Goal: Information Seeking & Learning: Learn about a topic

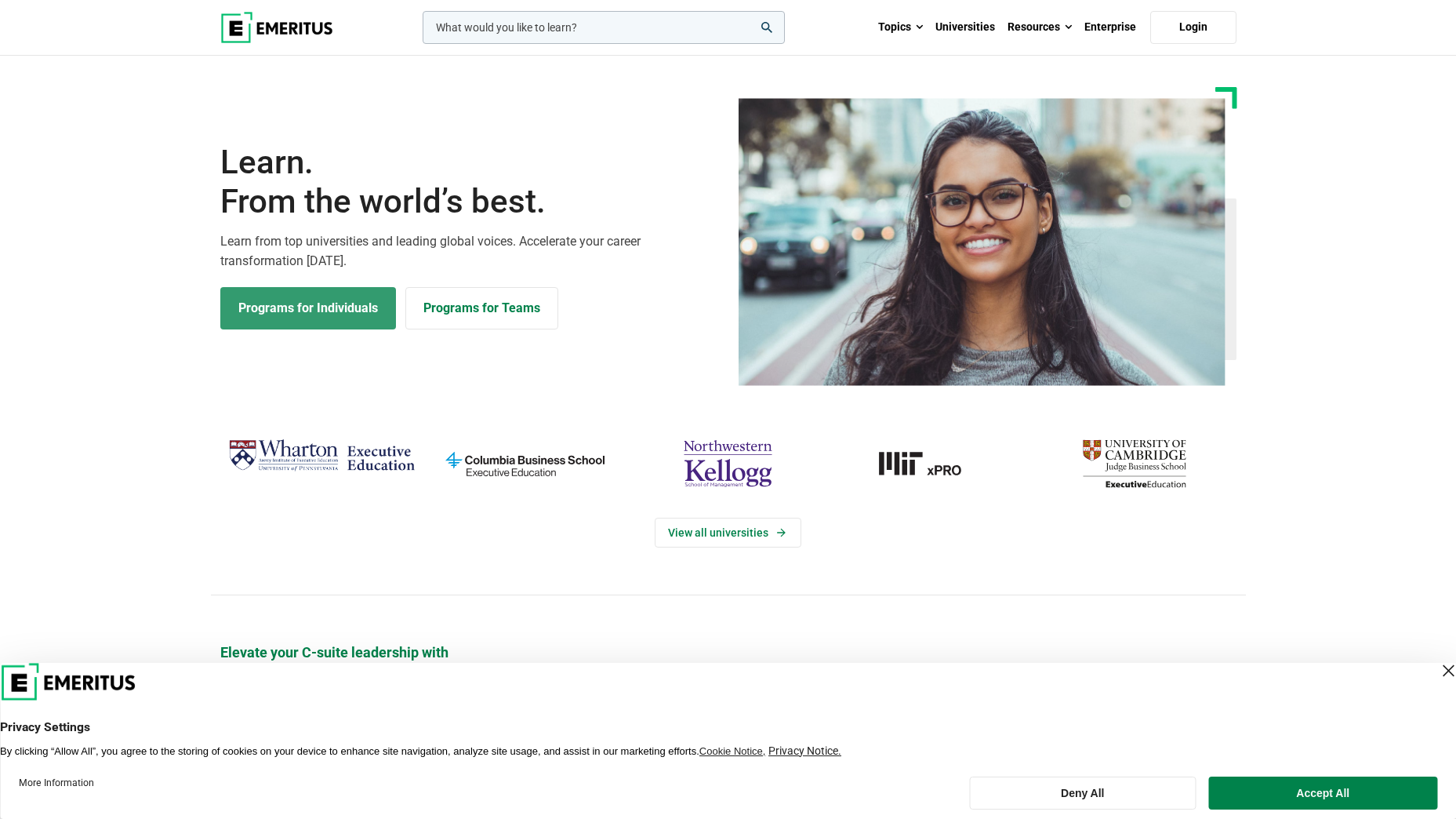
click at [259, 320] on link "Programs for Individuals" at bounding box center [308, 308] width 176 height 42
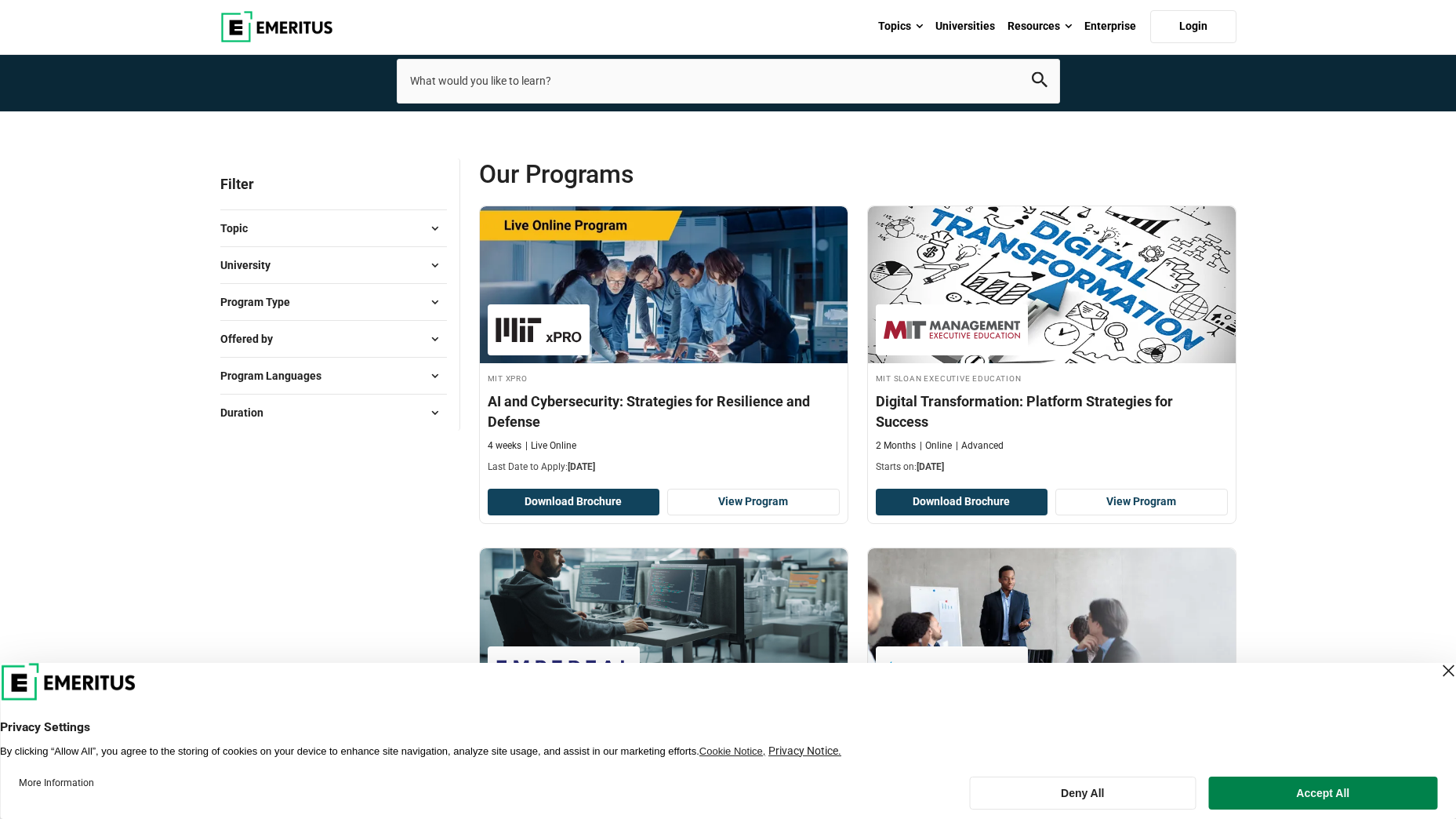
scroll to position [80, 0]
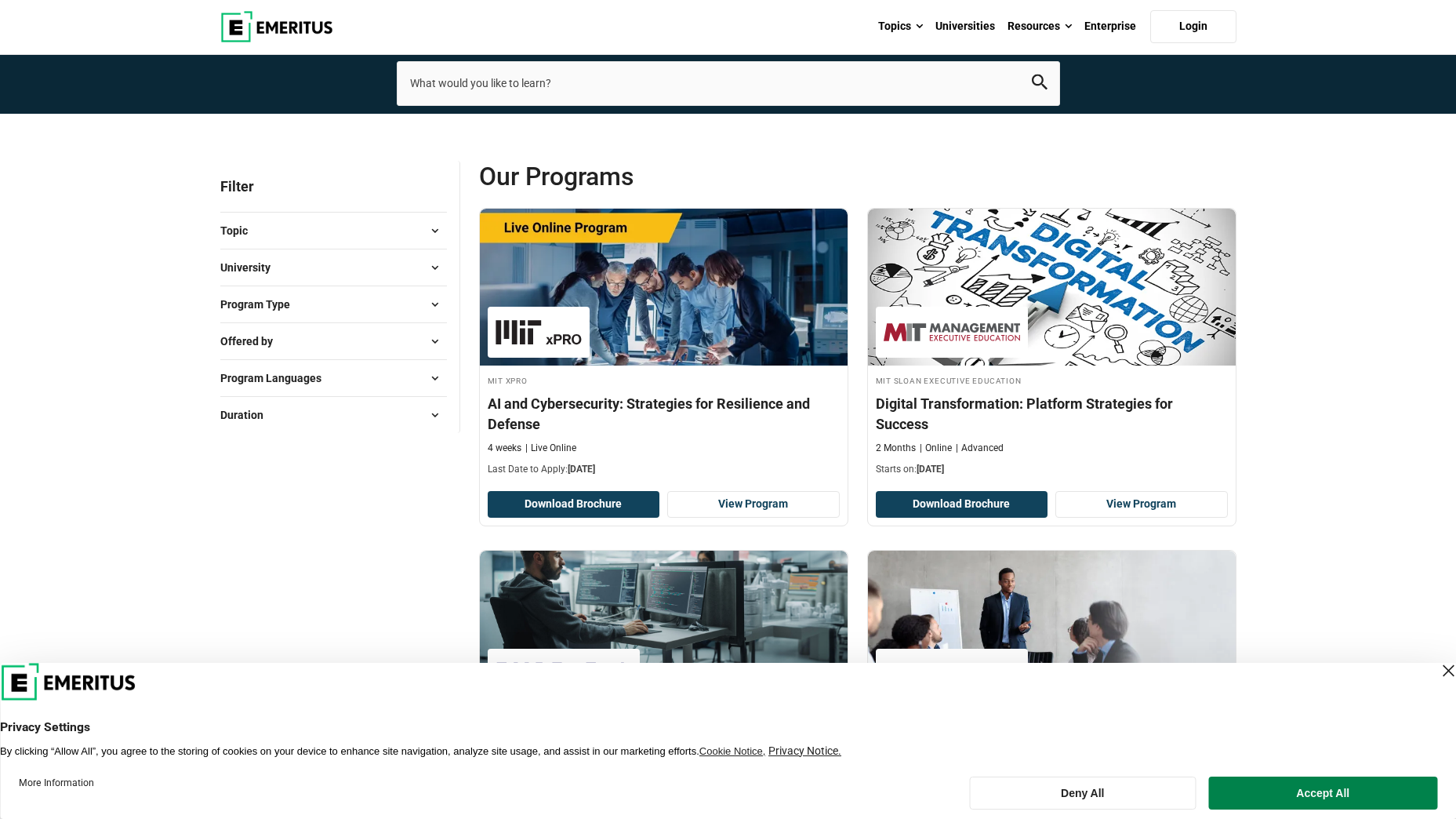
click at [1437, 663] on div "Close Layer" at bounding box center [1448, 671] width 22 height 22
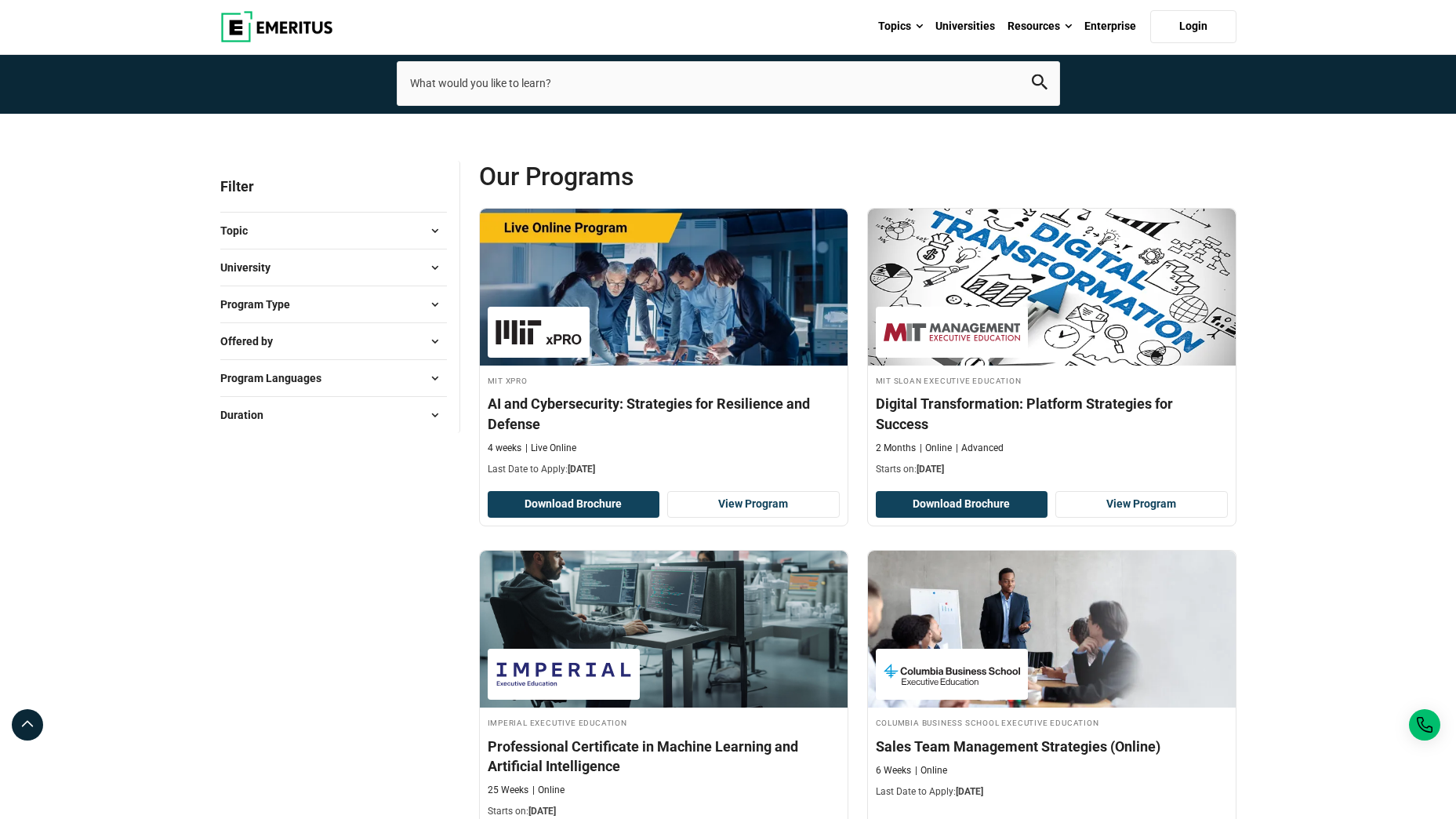
click at [354, 233] on button "Topic" at bounding box center [334, 231] width 227 height 24
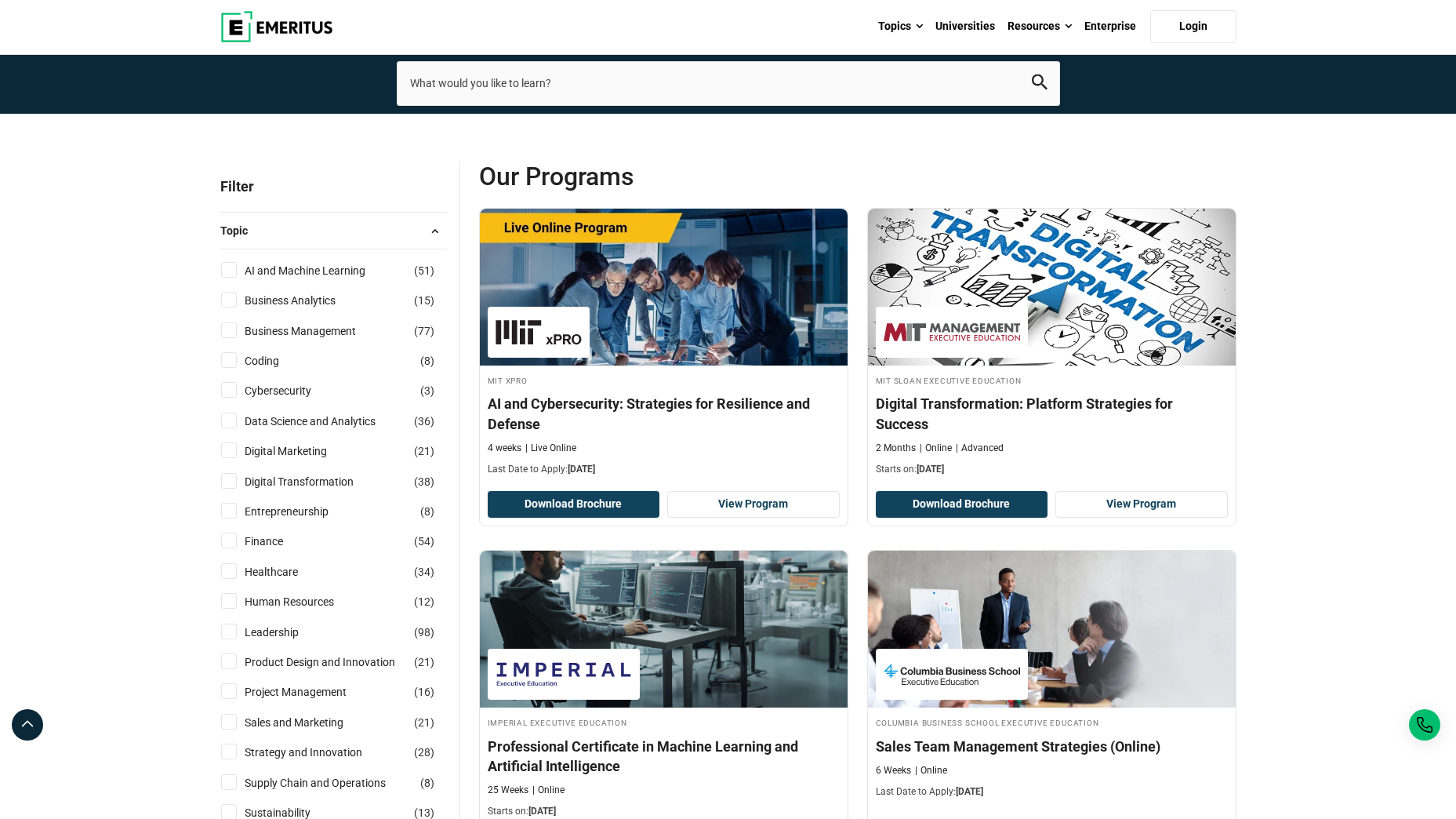
click at [241, 324] on label "Business Management ( 77 )" at bounding box center [314, 330] width 151 height 17
click at [237, 324] on input "Business Management ( 77 )" at bounding box center [229, 329] width 16 height 16
checkbox input "true"
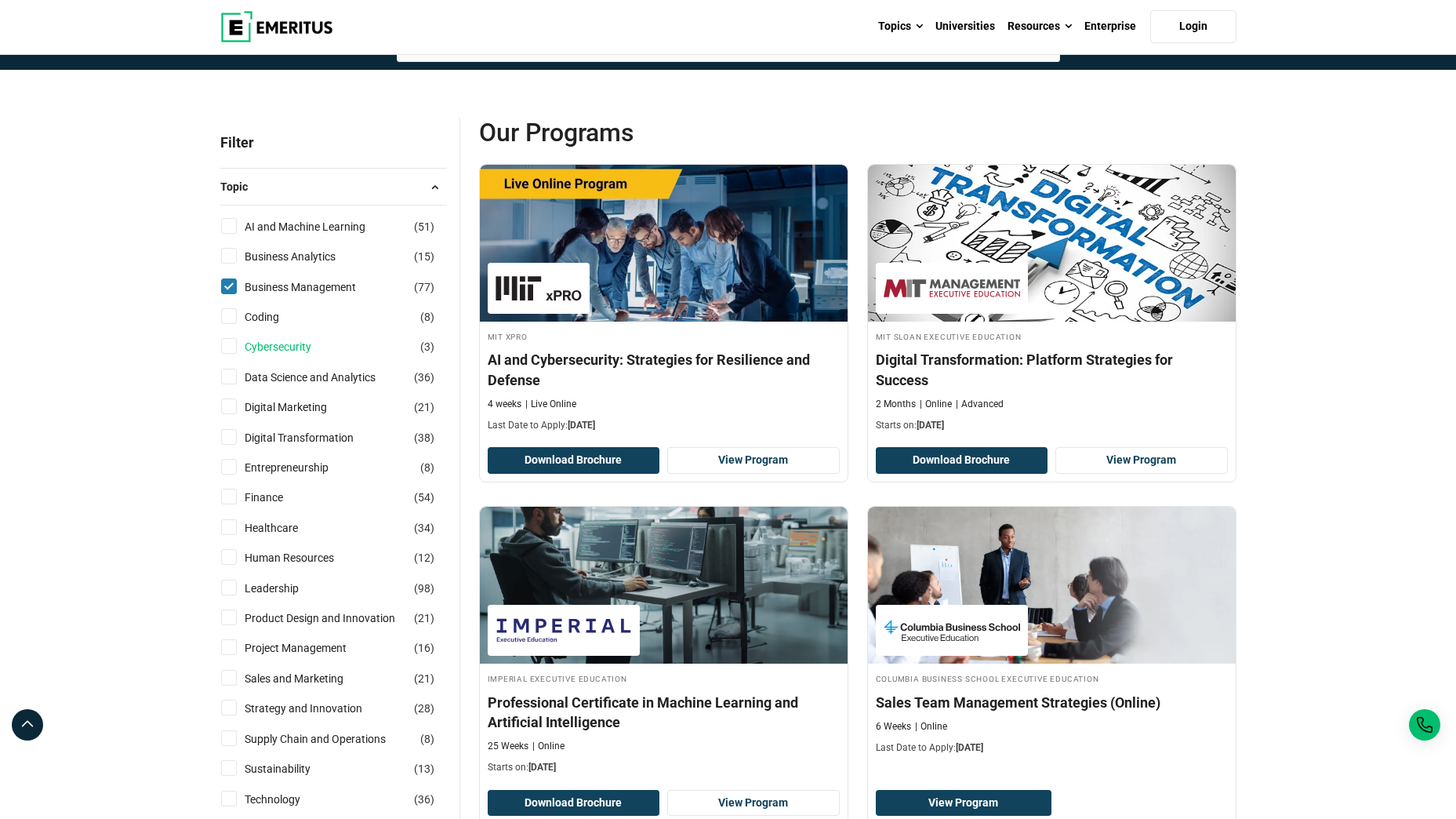
scroll to position [129, 0]
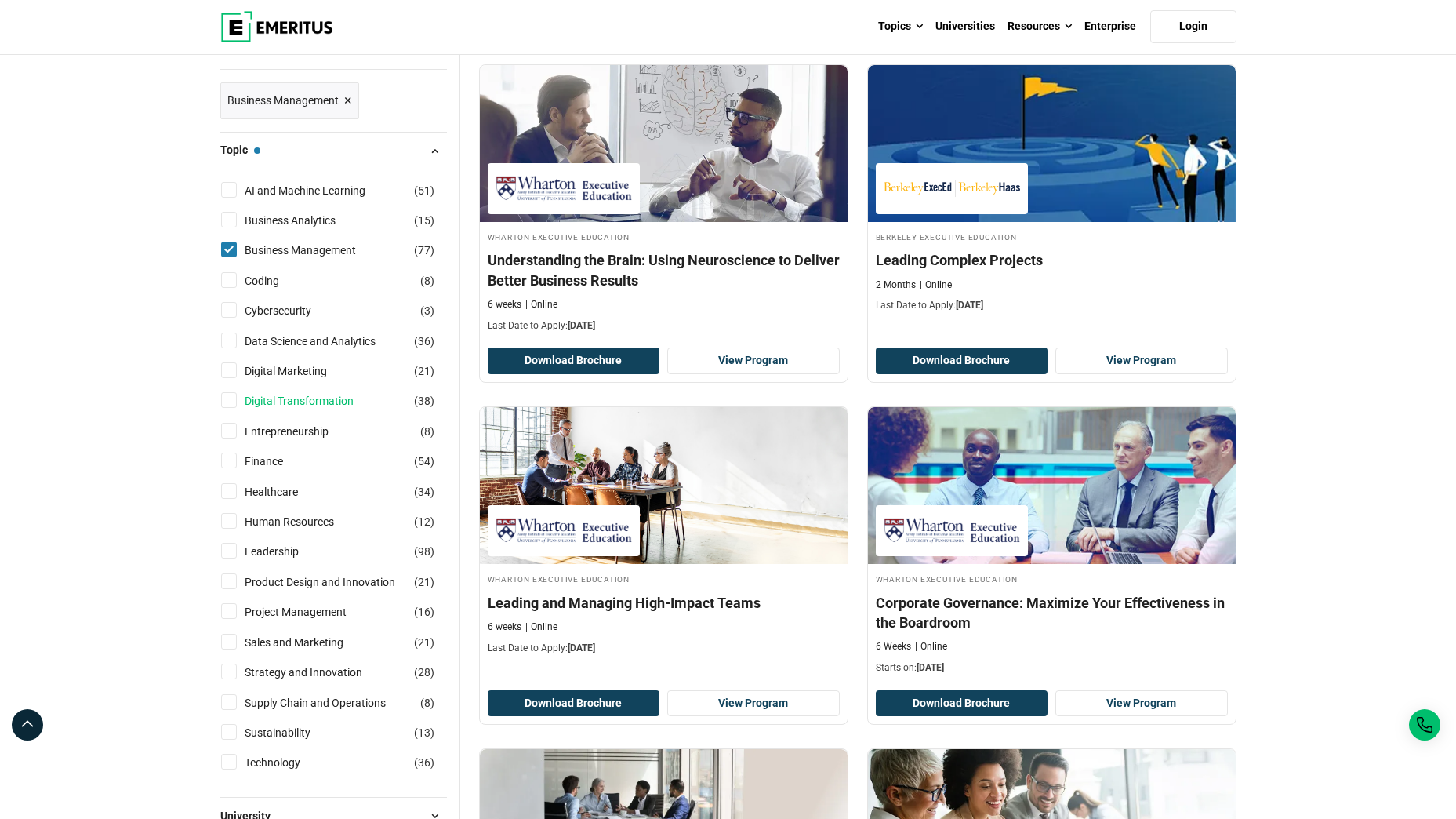
scroll to position [224, 0]
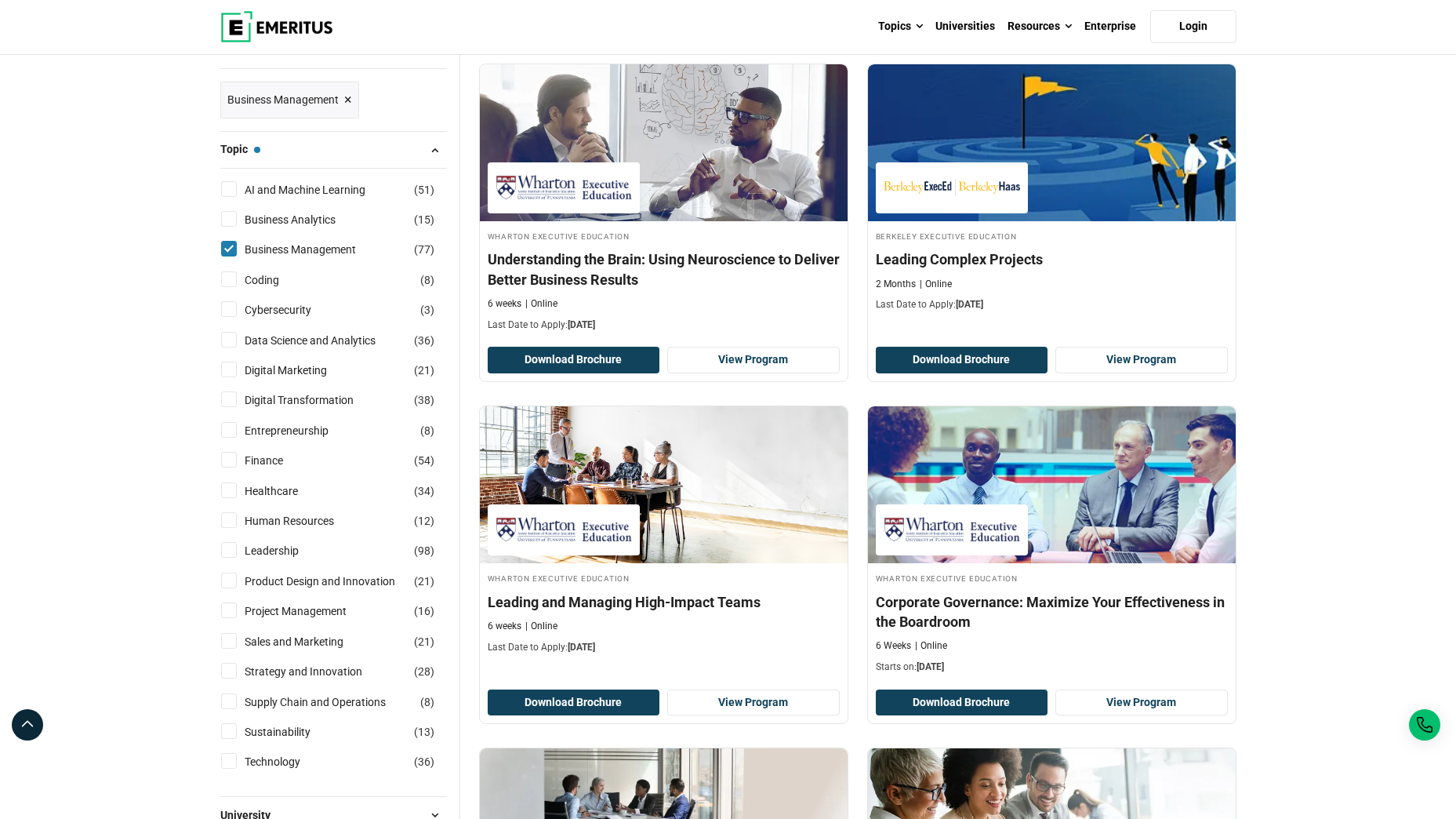
click at [230, 397] on input "Digital Transformation ( 38 )" at bounding box center [229, 399] width 16 height 16
checkbox input "true"
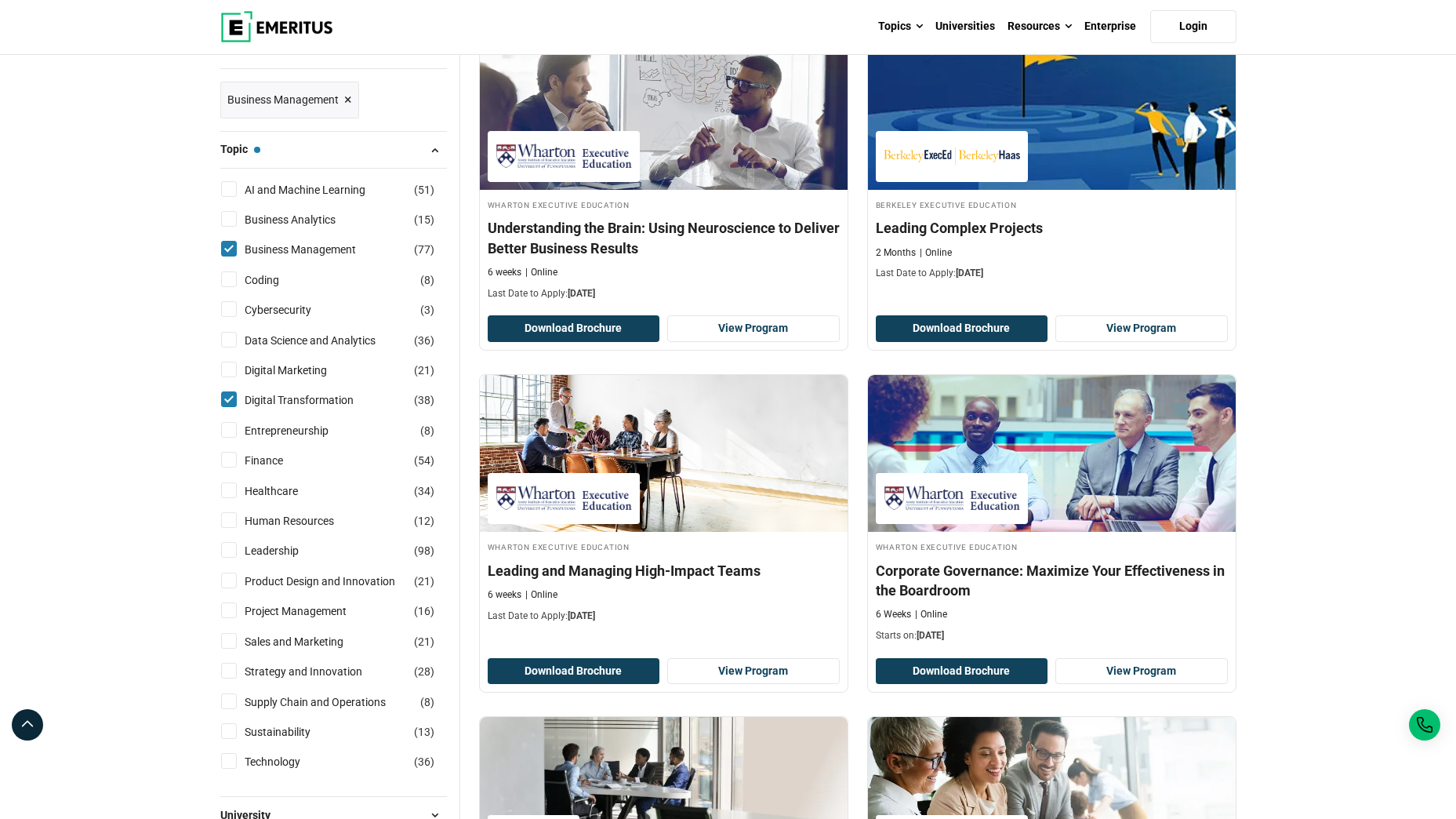
click at [232, 456] on input "Finance ( 54 )" at bounding box center [229, 459] width 16 height 16
checkbox input "true"
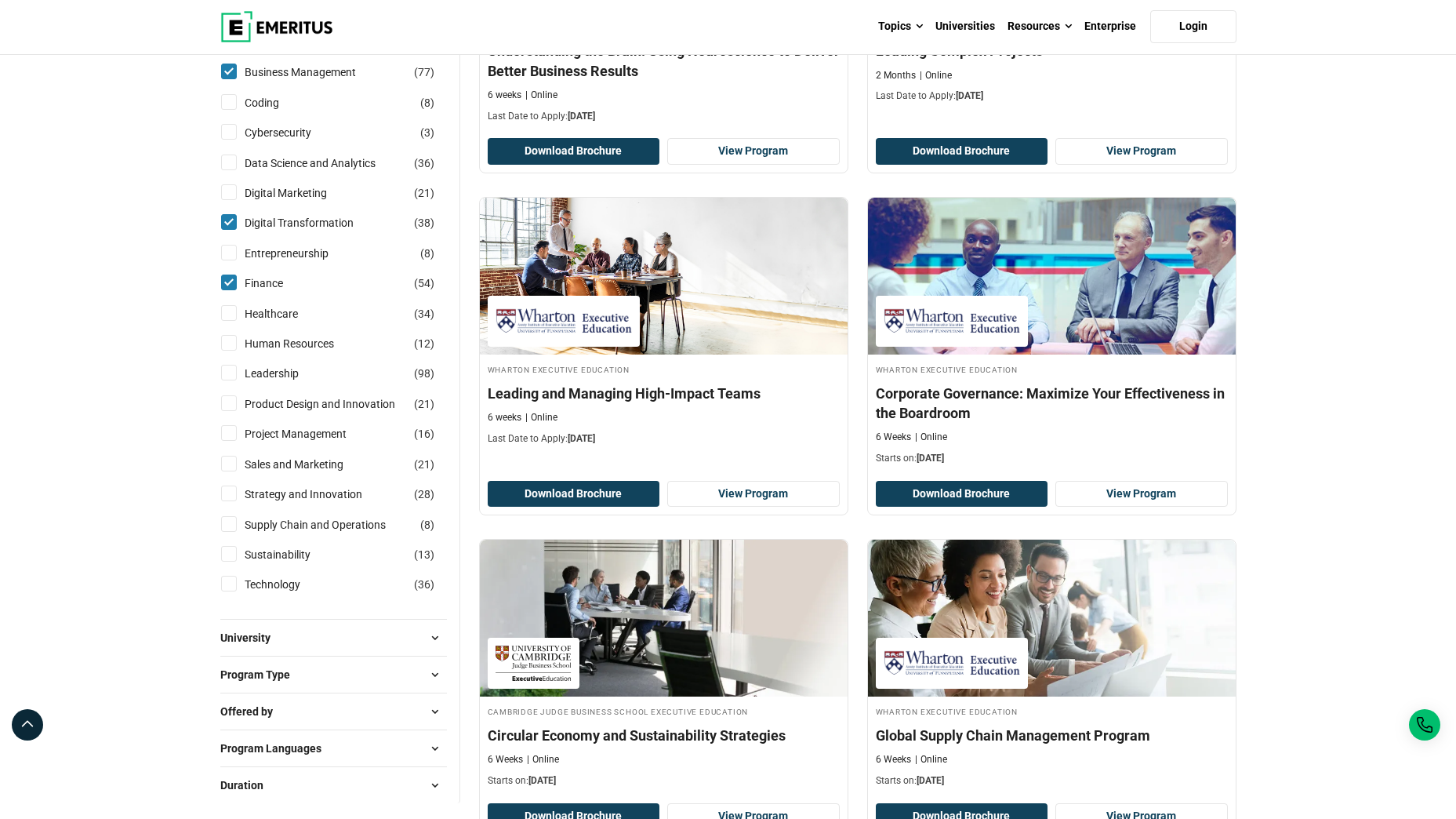
scroll to position [403, 0]
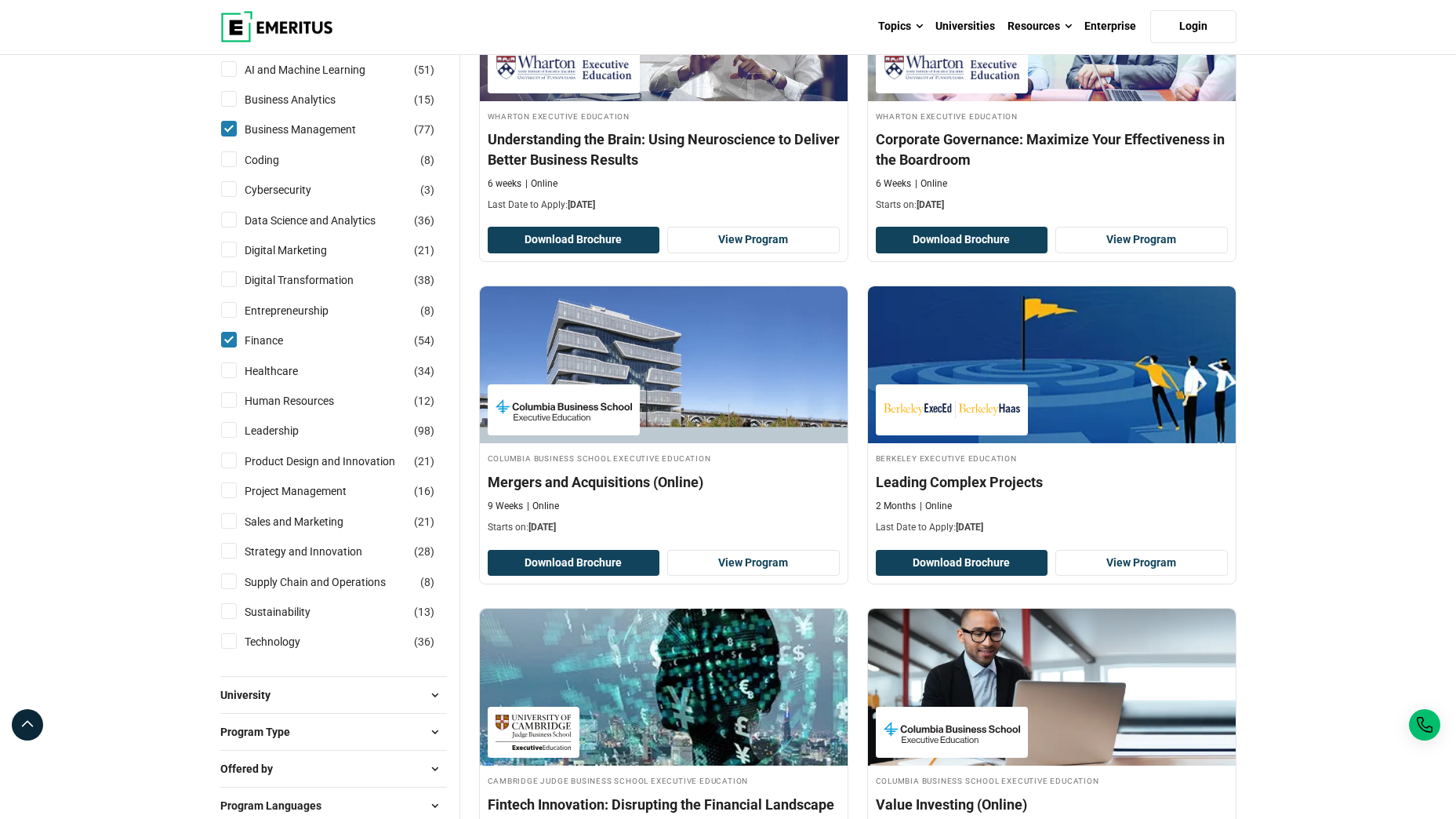
scroll to position [344, 0]
click at [227, 543] on input "Strategy and Innovation ( 28 )" at bounding box center [229, 550] width 16 height 16
checkbox input "true"
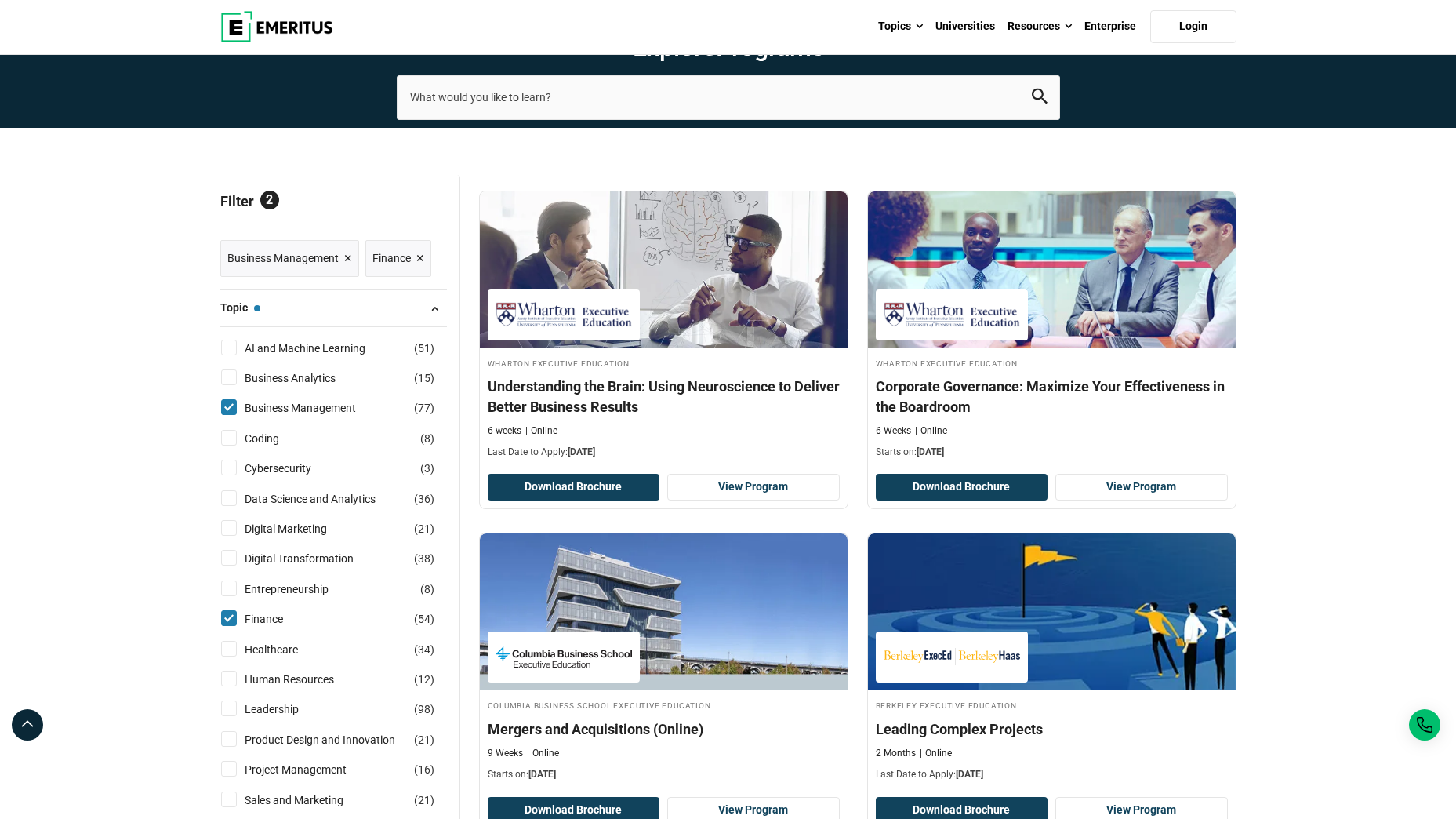
scroll to position [63, 0]
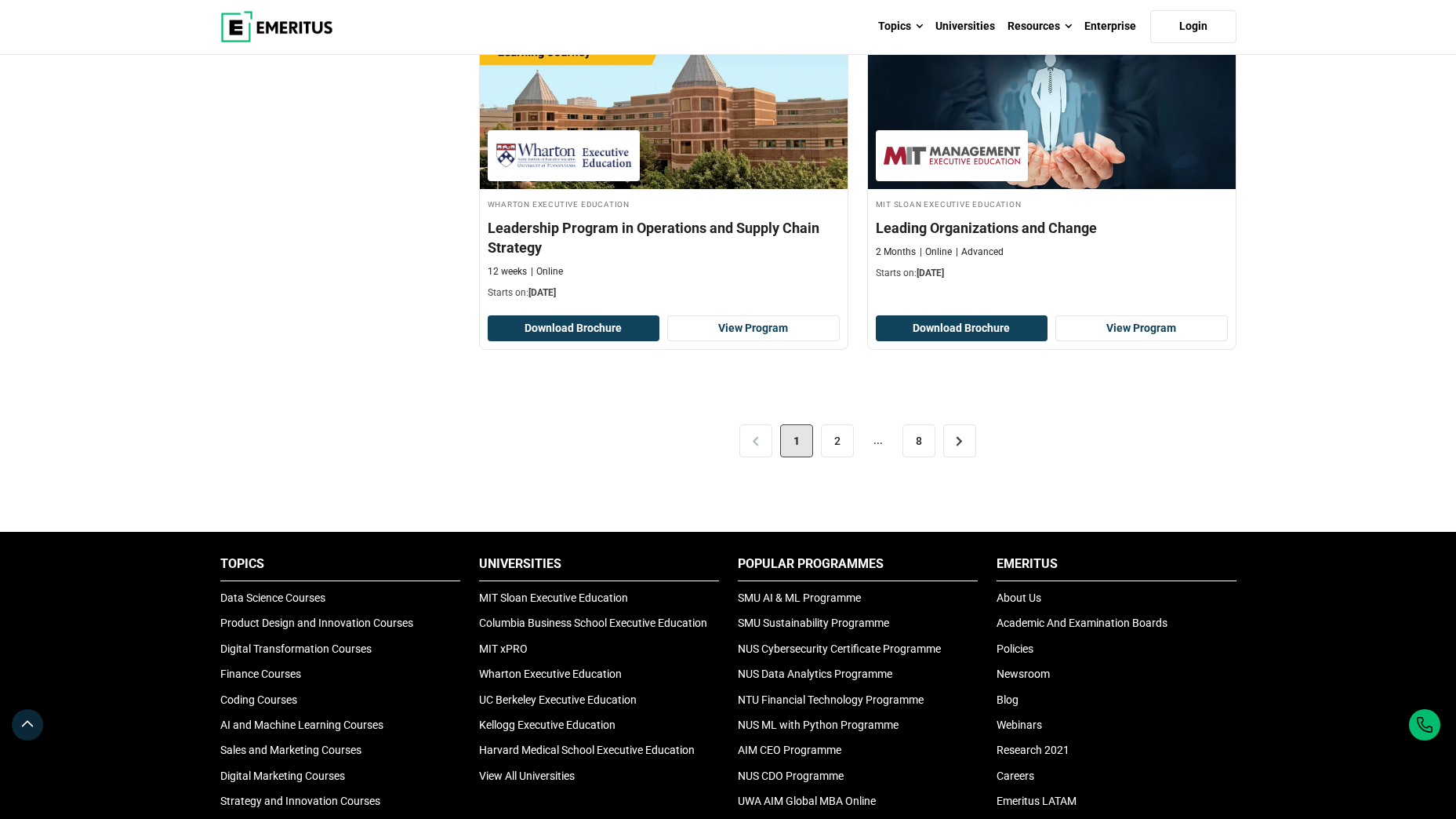
scroll to position [3255, 0]
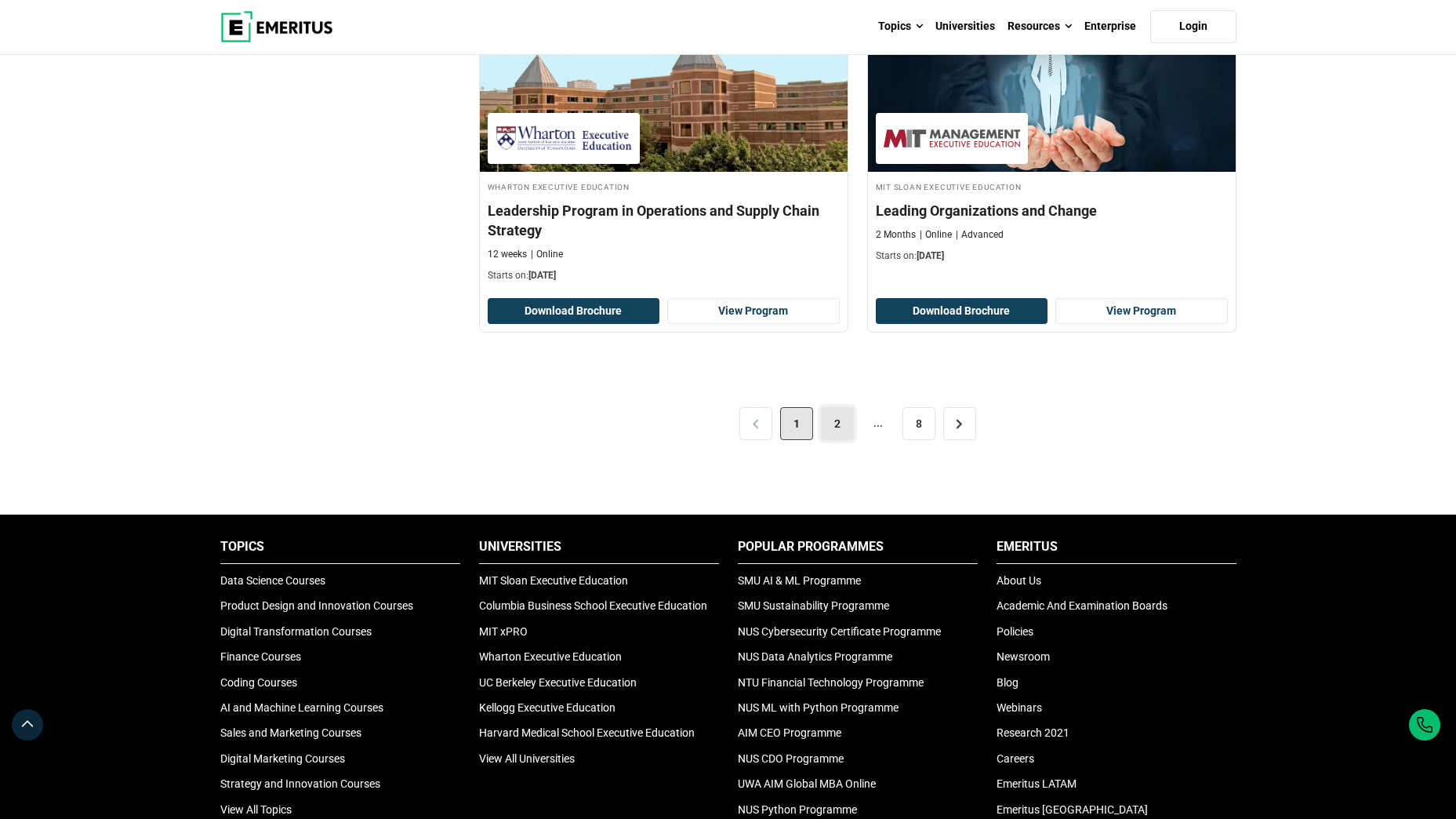
click at [841, 420] on link "2" at bounding box center [837, 424] width 33 height 33
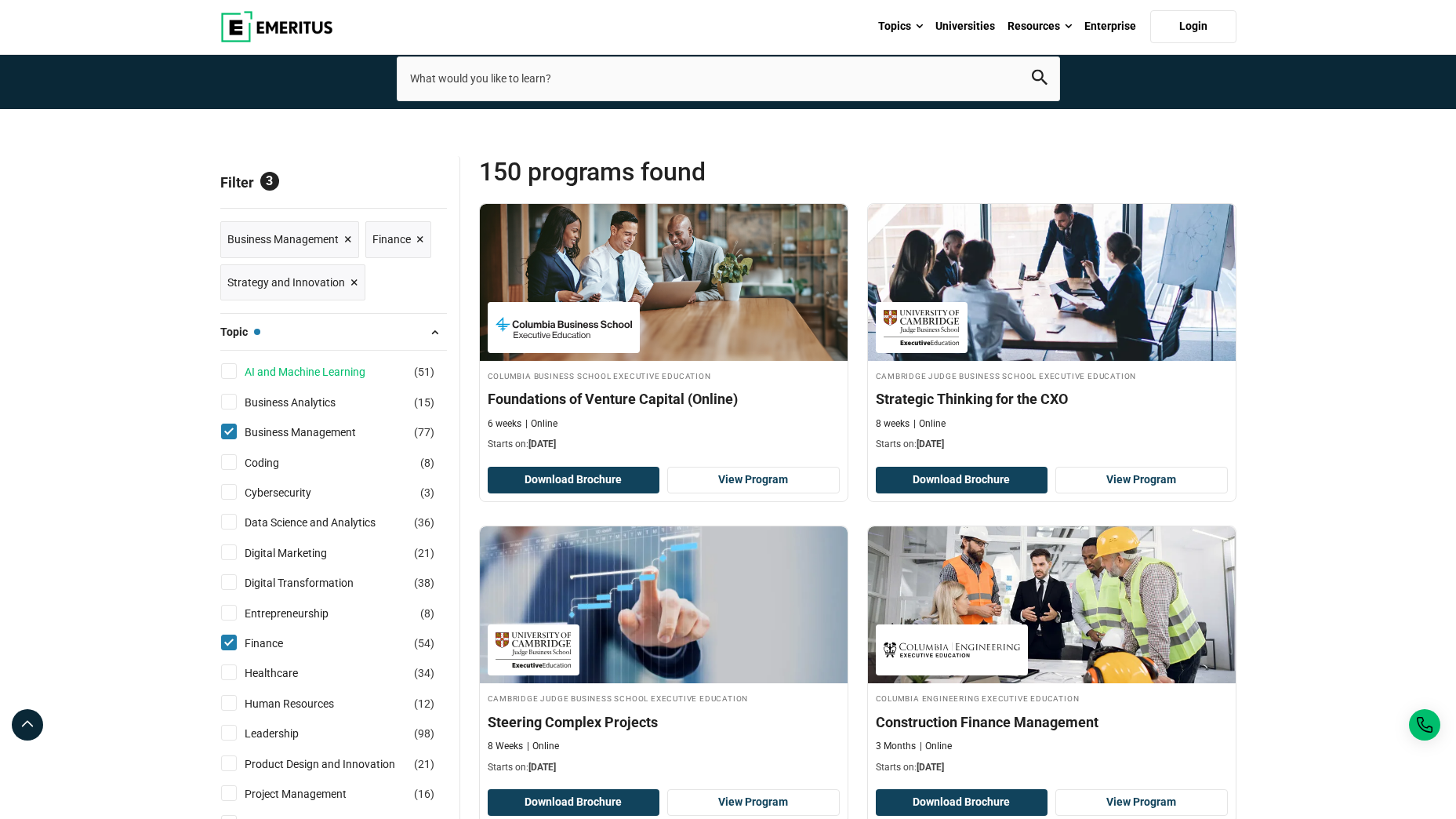
scroll to position [85, 0]
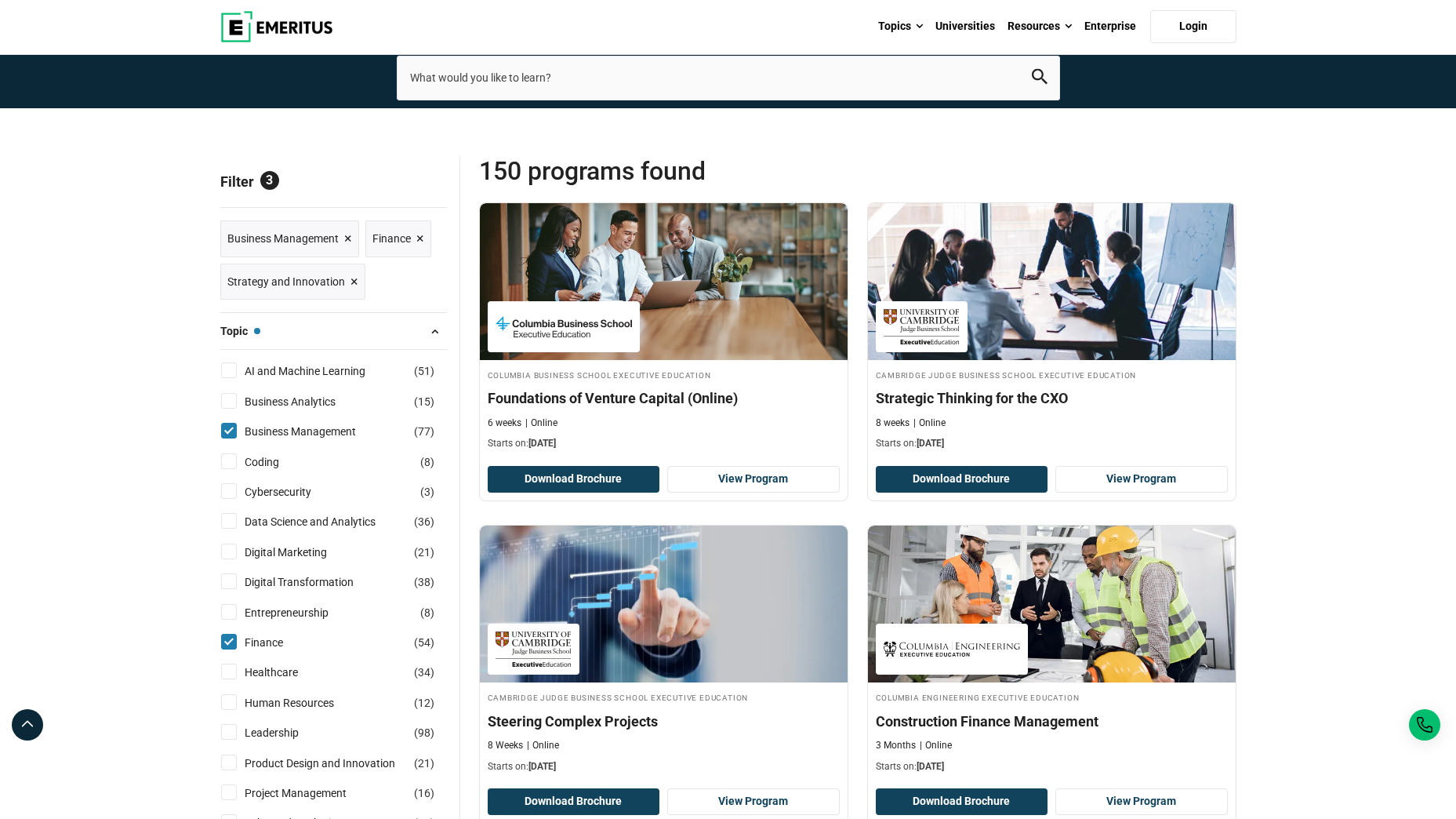
click at [352, 330] on button "Topic — Business Management, Finance, Strategy and Innovation" at bounding box center [334, 331] width 227 height 24
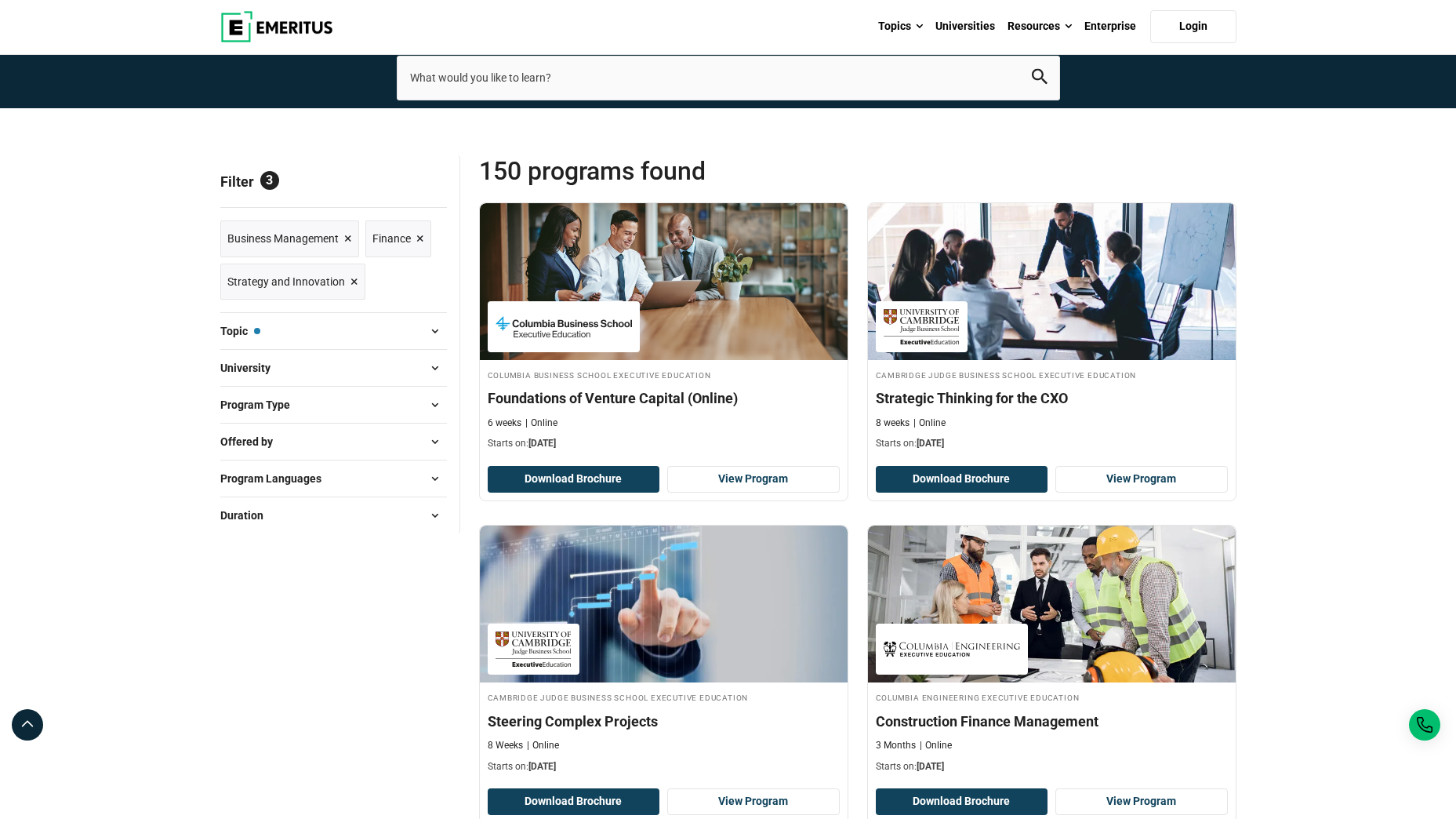
click at [338, 358] on button "University" at bounding box center [334, 368] width 227 height 24
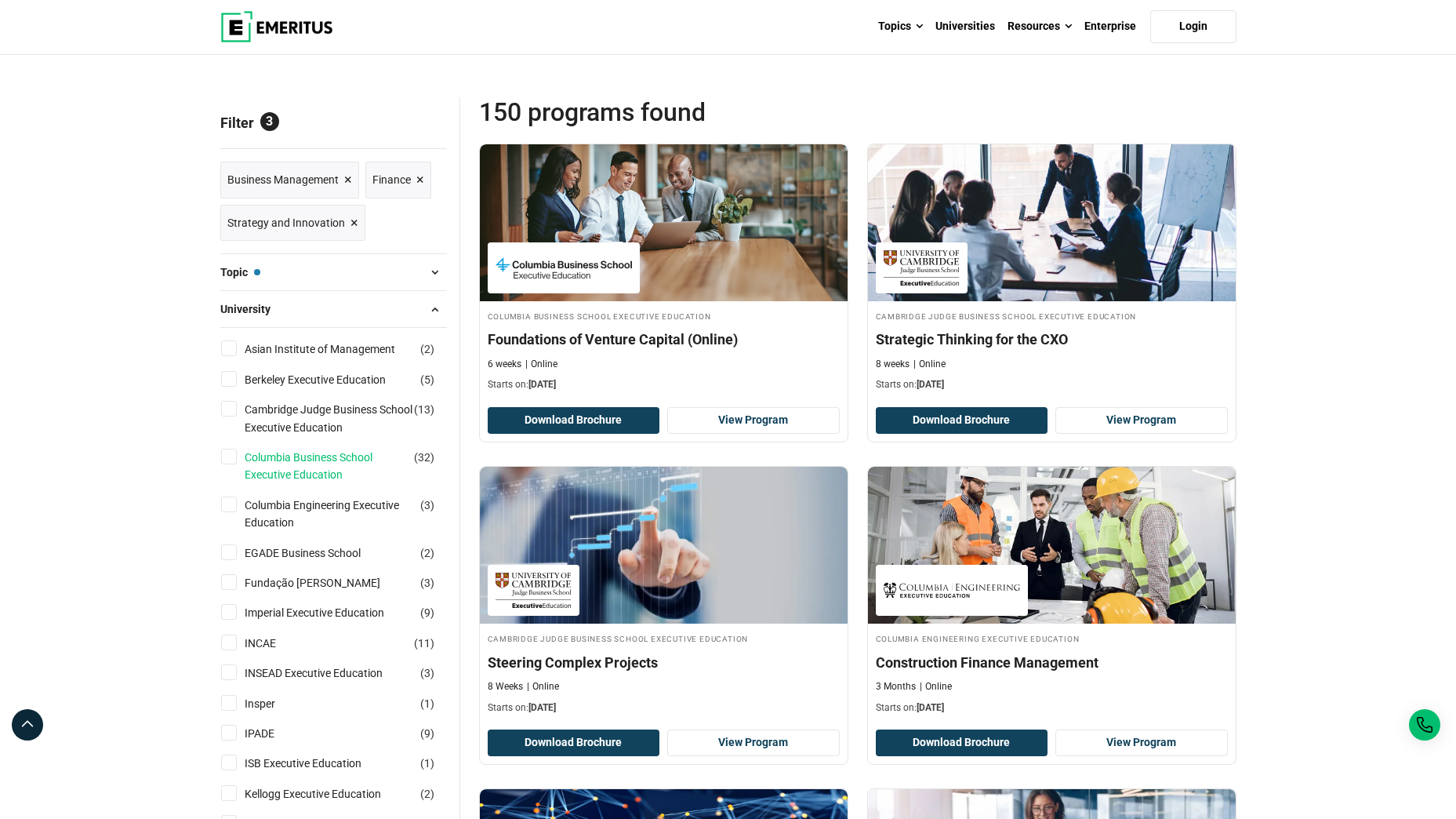
scroll to position [145, 0]
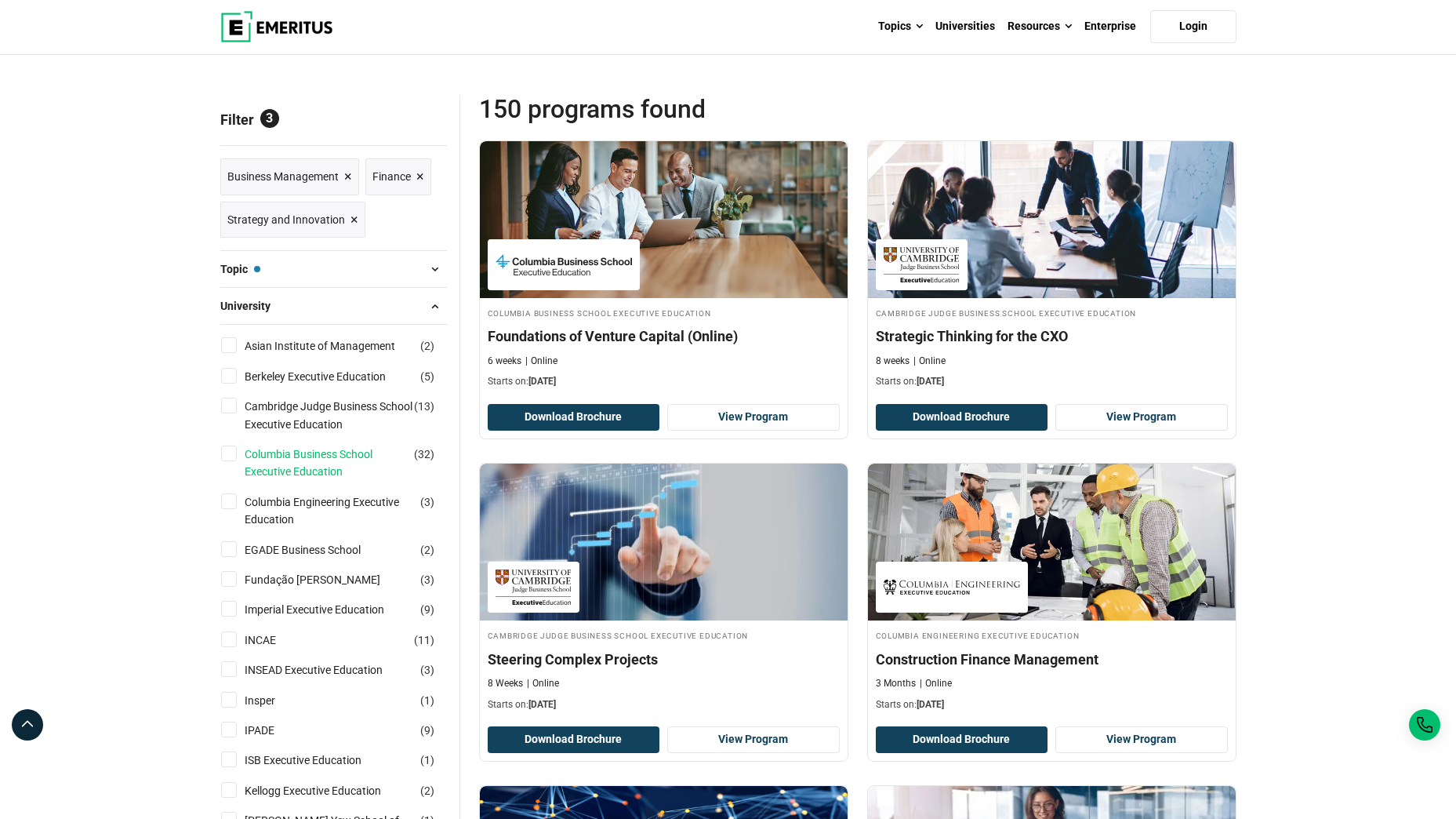
click at [281, 456] on link "Columbia Business School Executive Education" at bounding box center [344, 463] width 200 height 36
checkbox input "true"
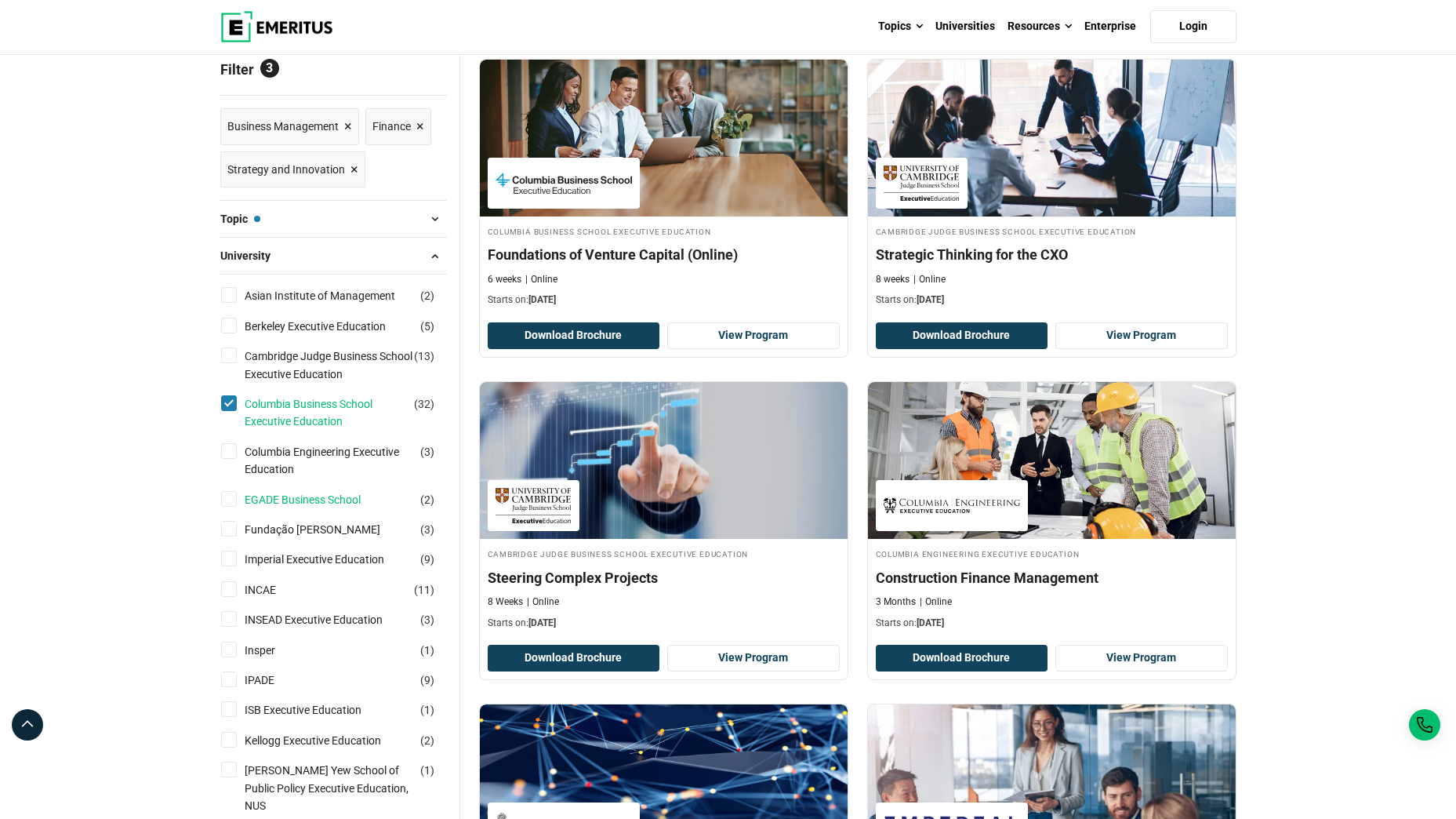
scroll to position [199, 0]
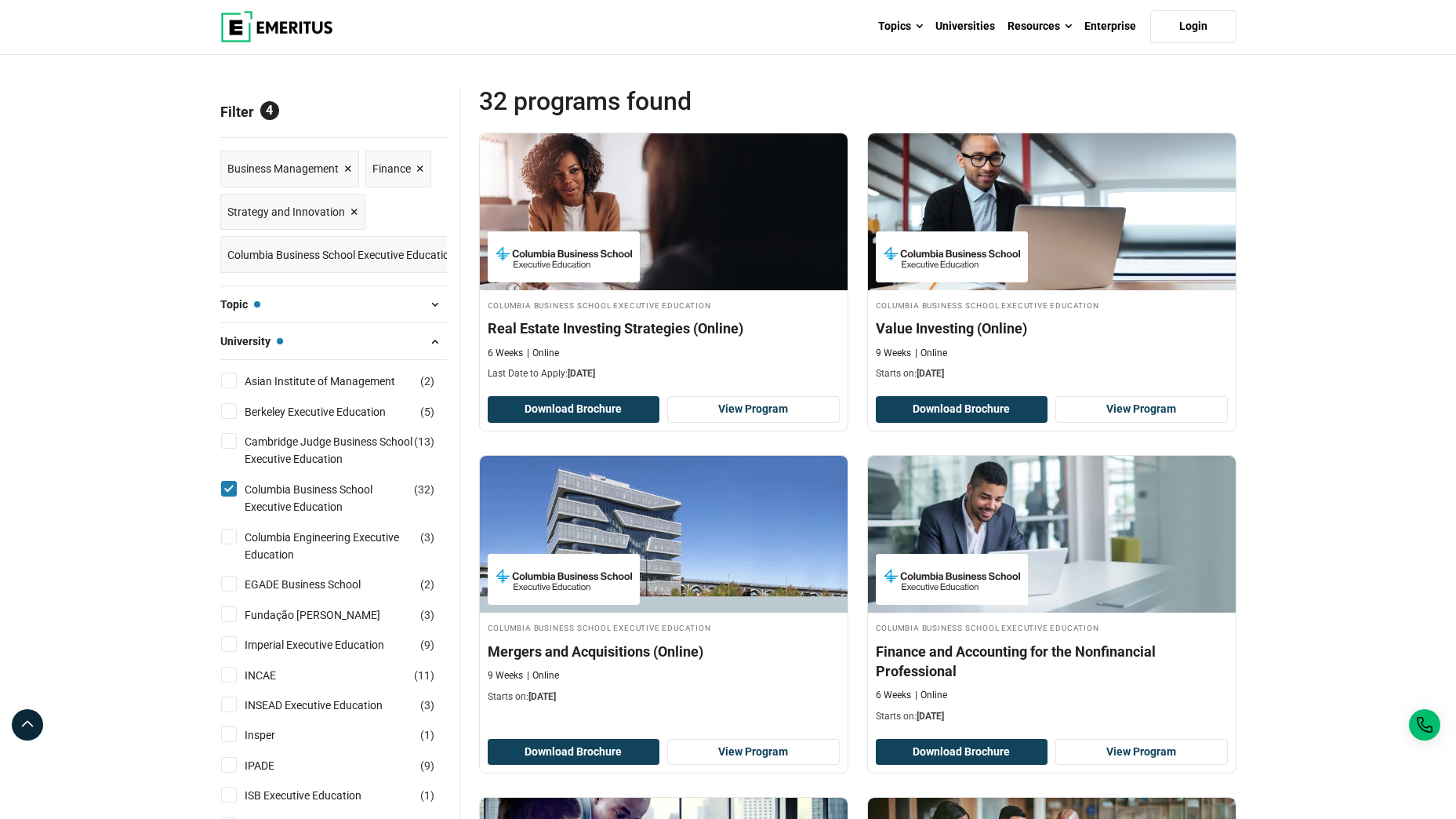
scroll to position [156, 0]
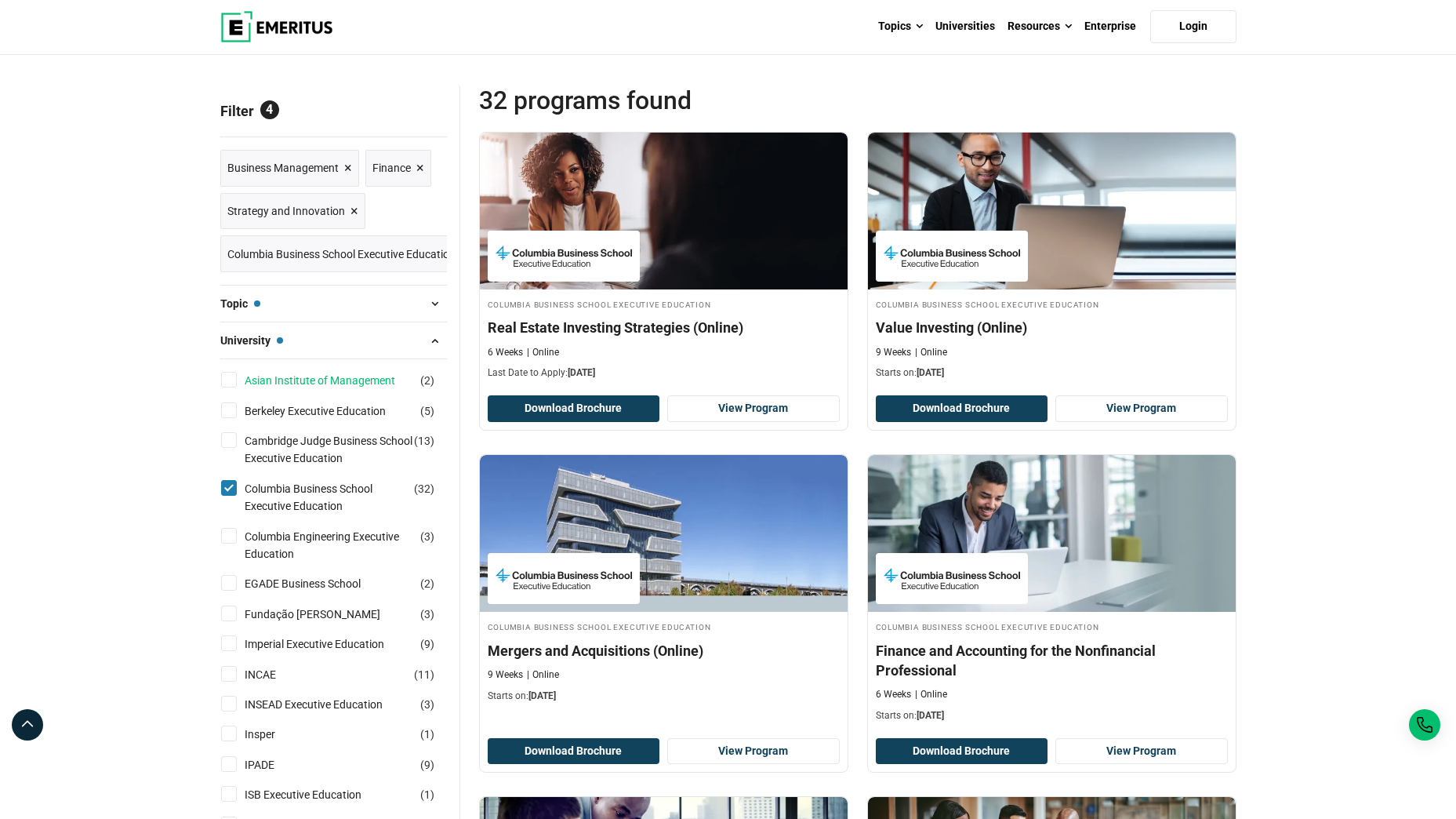
click at [284, 387] on link "Asian Institute of Management" at bounding box center [335, 380] width 182 height 17
checkbox input "true"
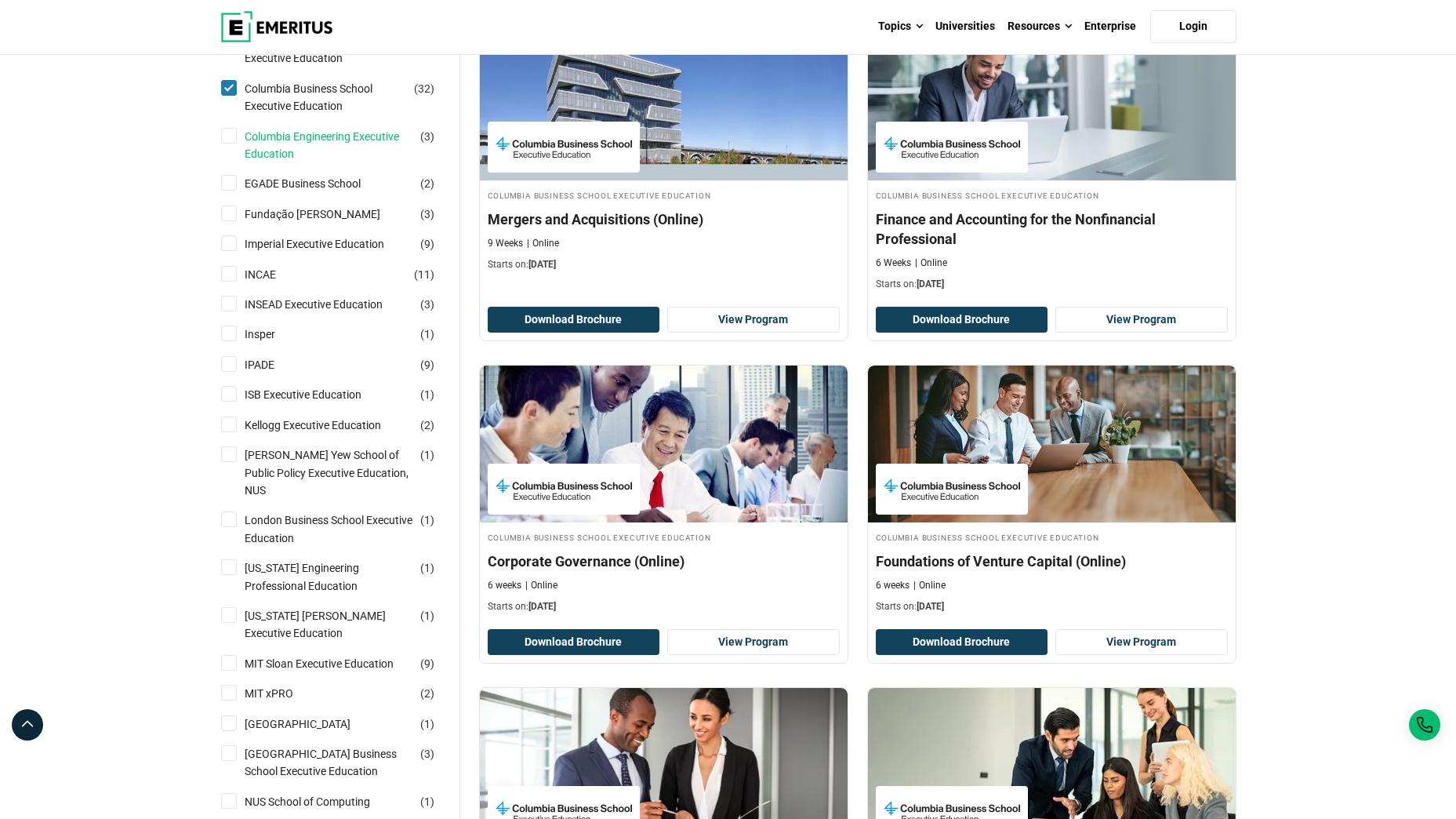
scroll to position [557, 0]
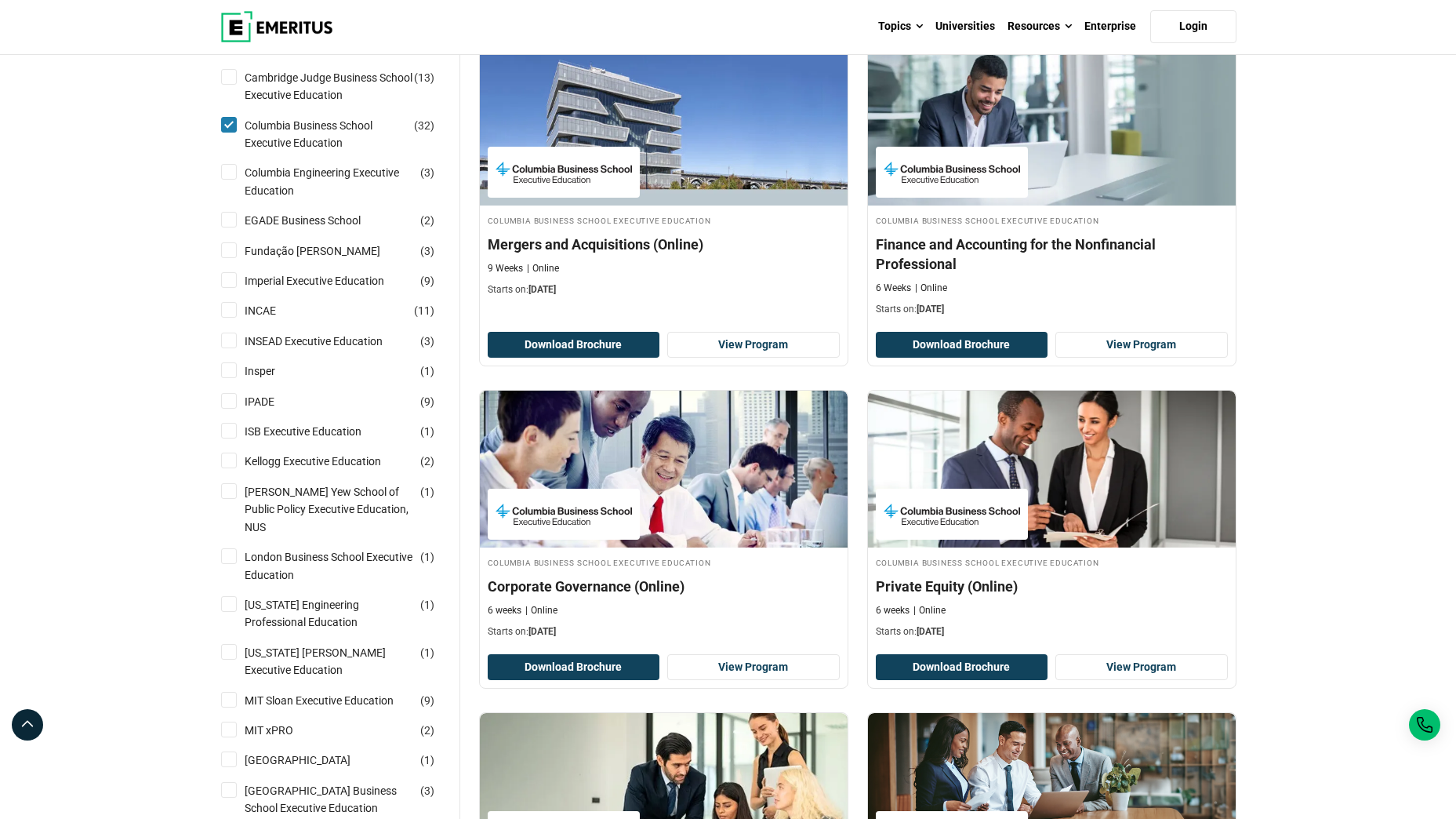
scroll to position [565, 0]
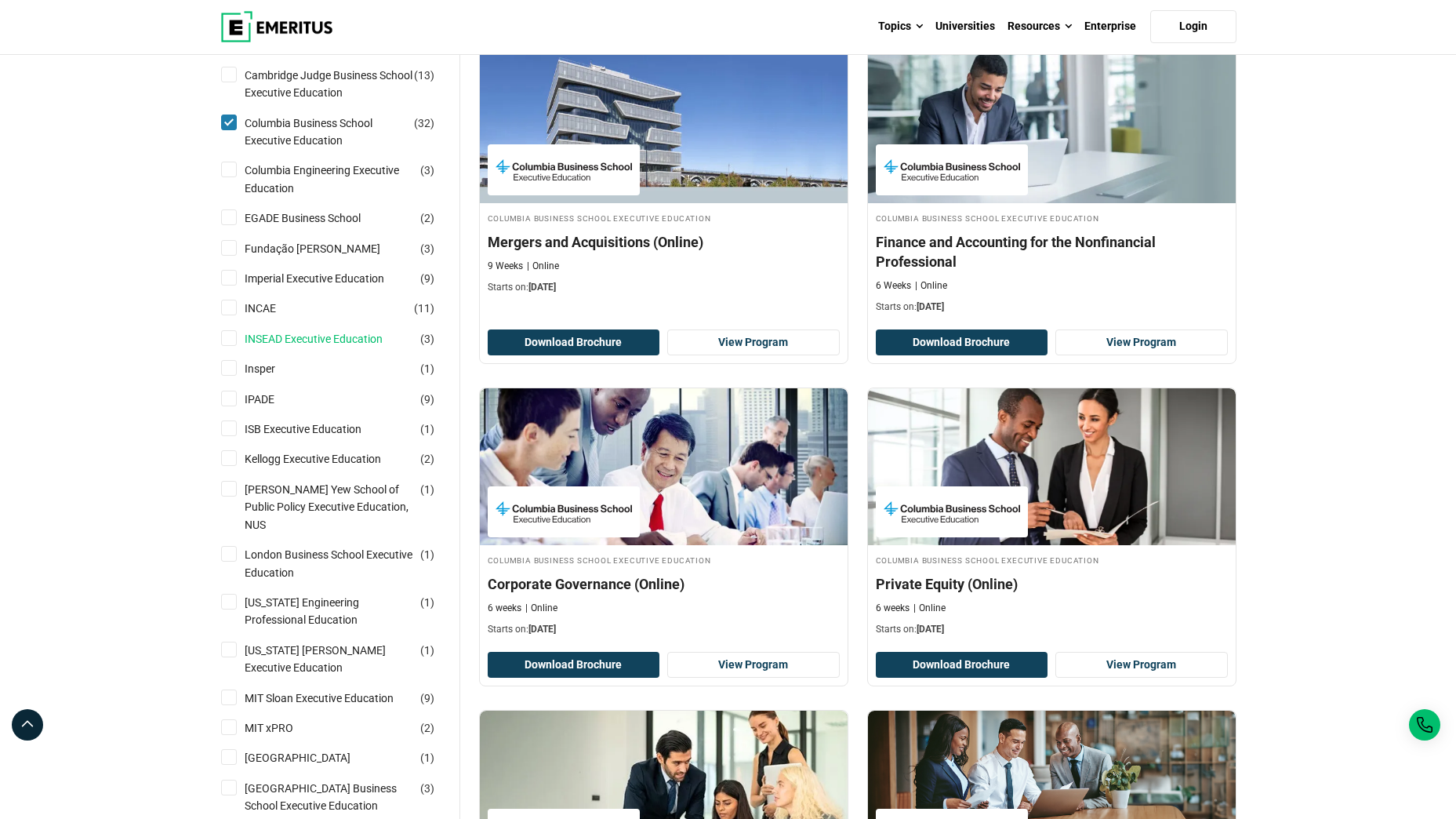
click at [279, 339] on link "INSEAD Executive Education" at bounding box center [328, 339] width 169 height 17
checkbox input "true"
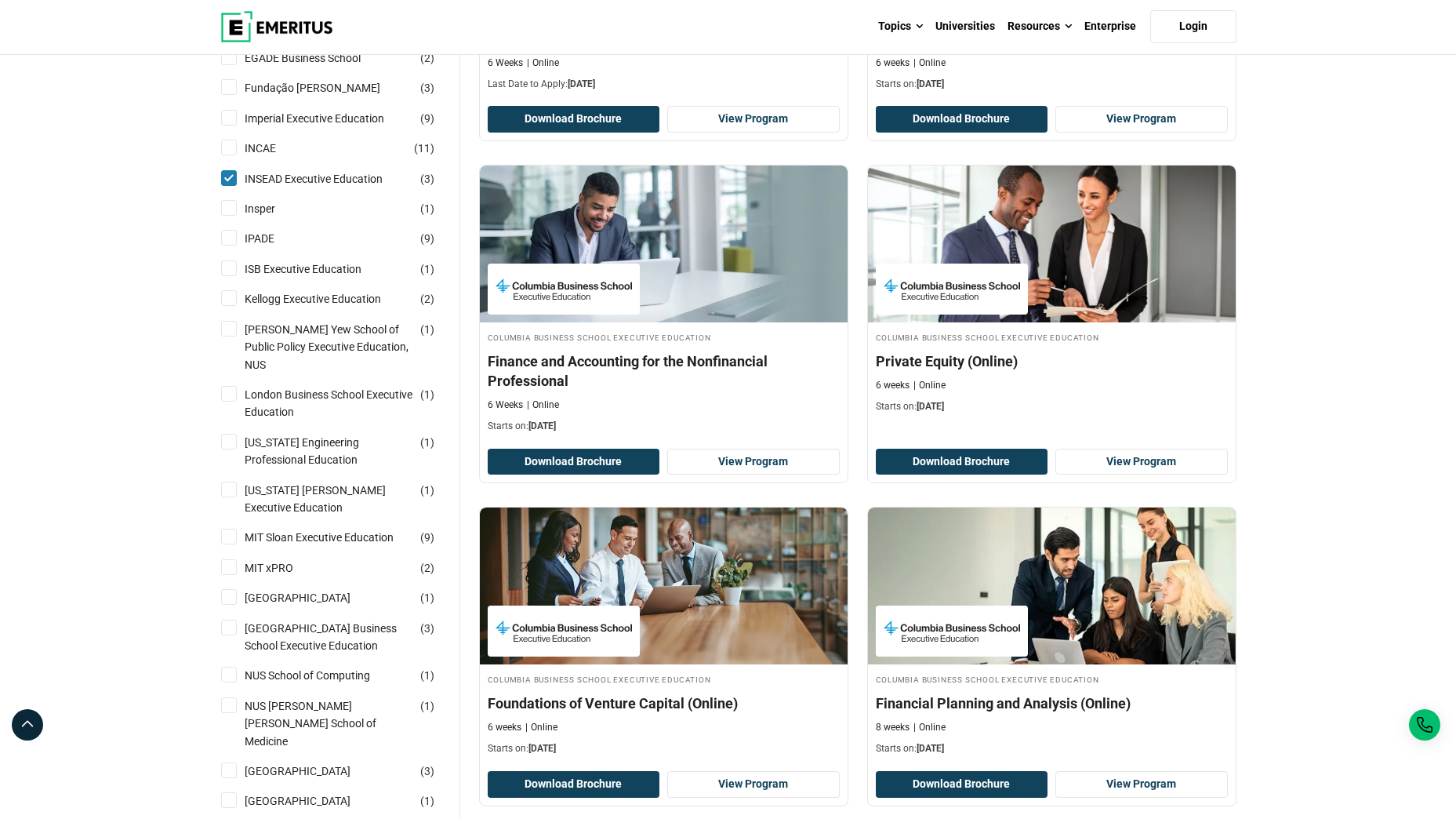
scroll to position [770, 0]
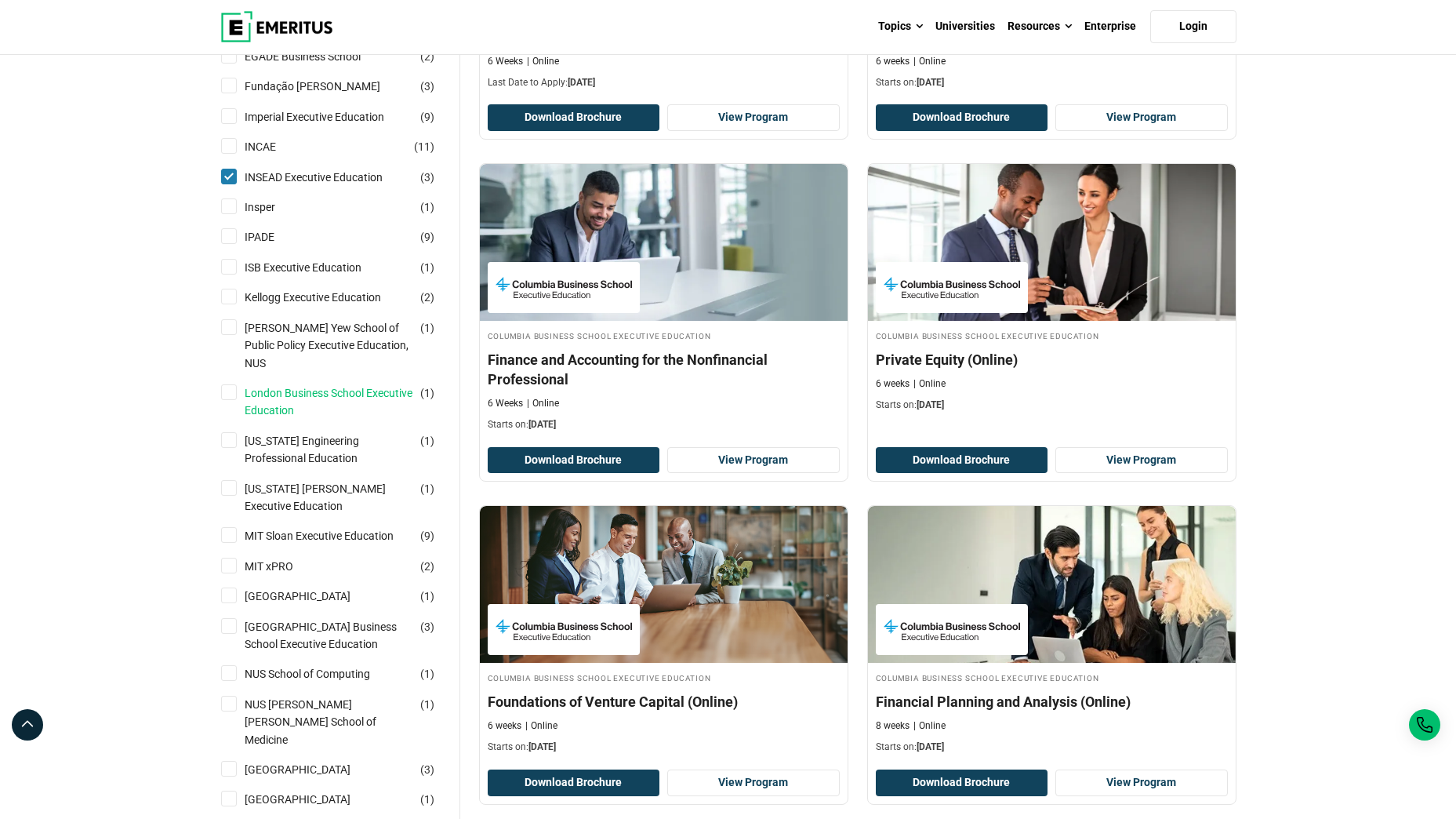
click at [294, 384] on link "London Business School Executive Education" at bounding box center [344, 402] width 200 height 36
checkbox input "true"
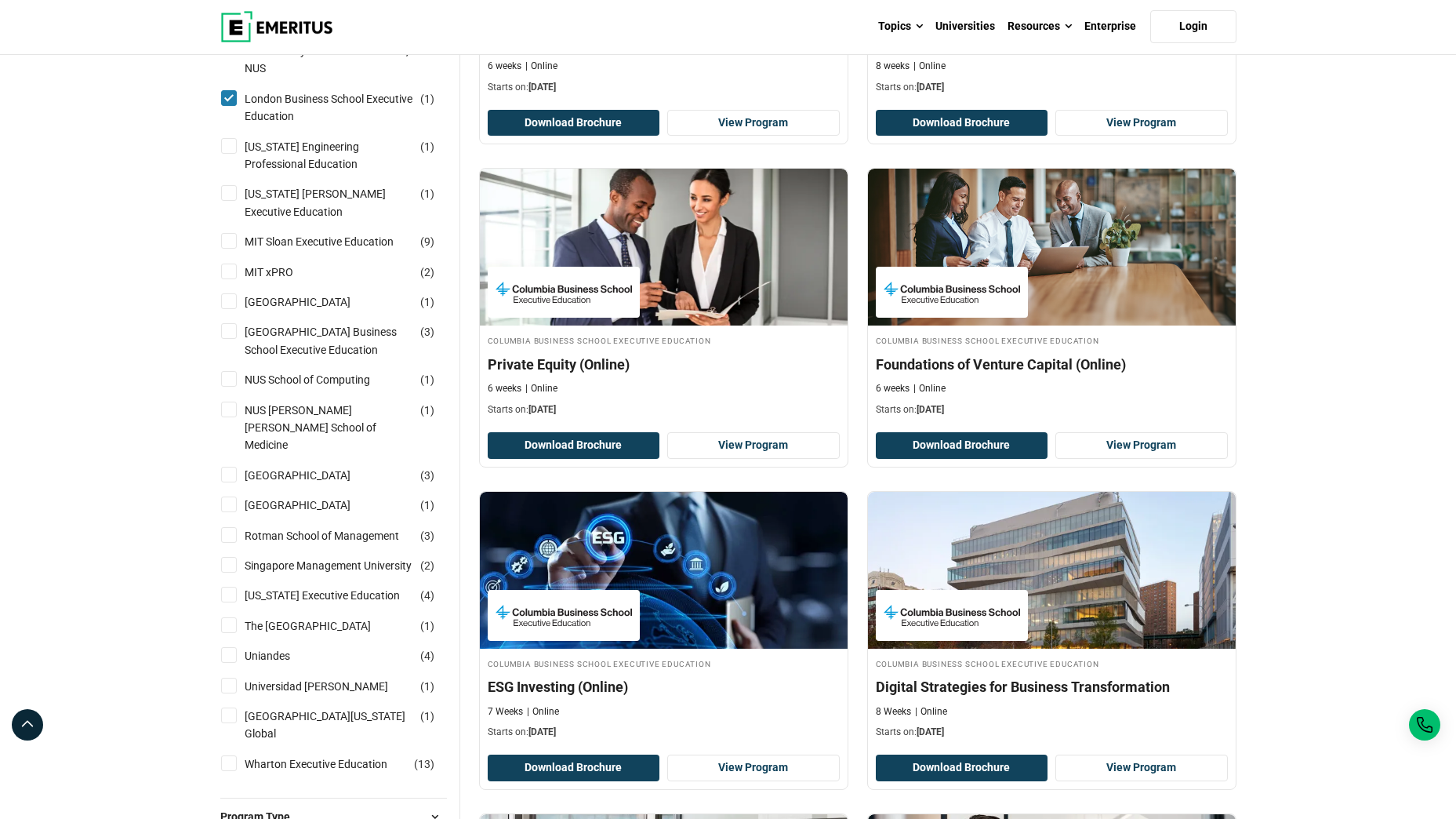
scroll to position [1107, 0]
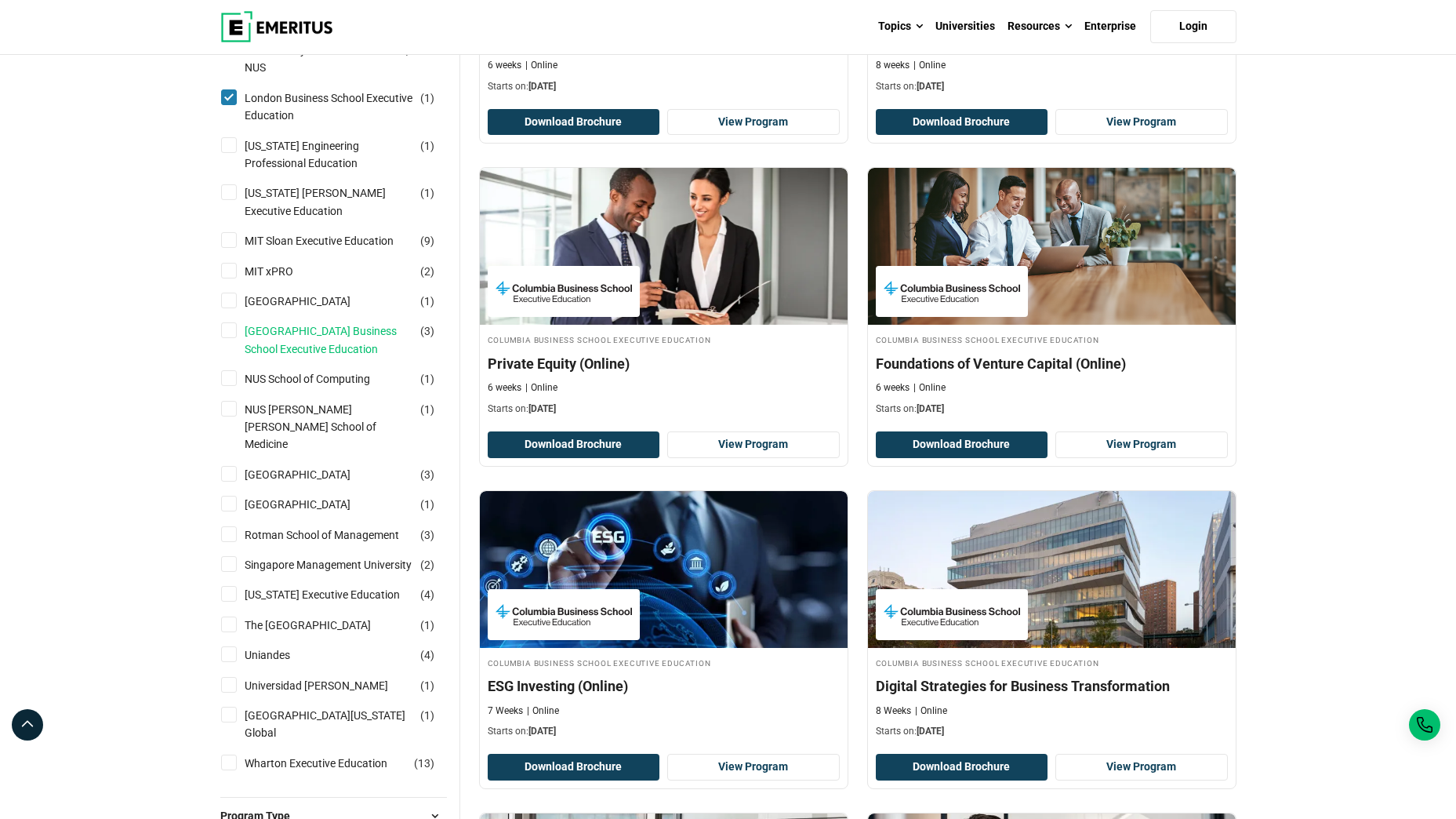
click at [315, 329] on link "[GEOGRAPHIC_DATA] Business School Executive Education" at bounding box center [344, 339] width 200 height 36
checkbox input "true"
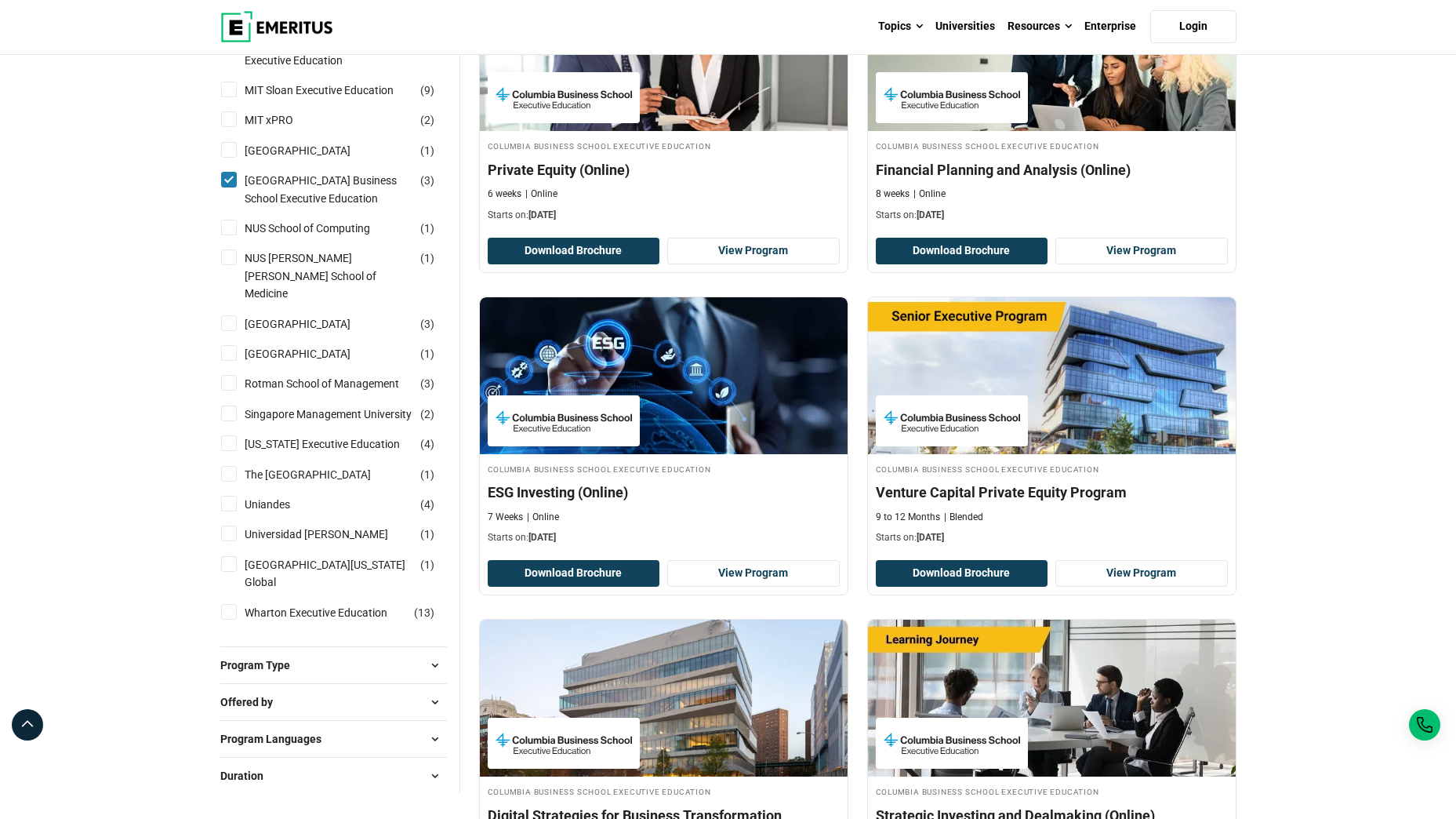
scroll to position [1303, 0]
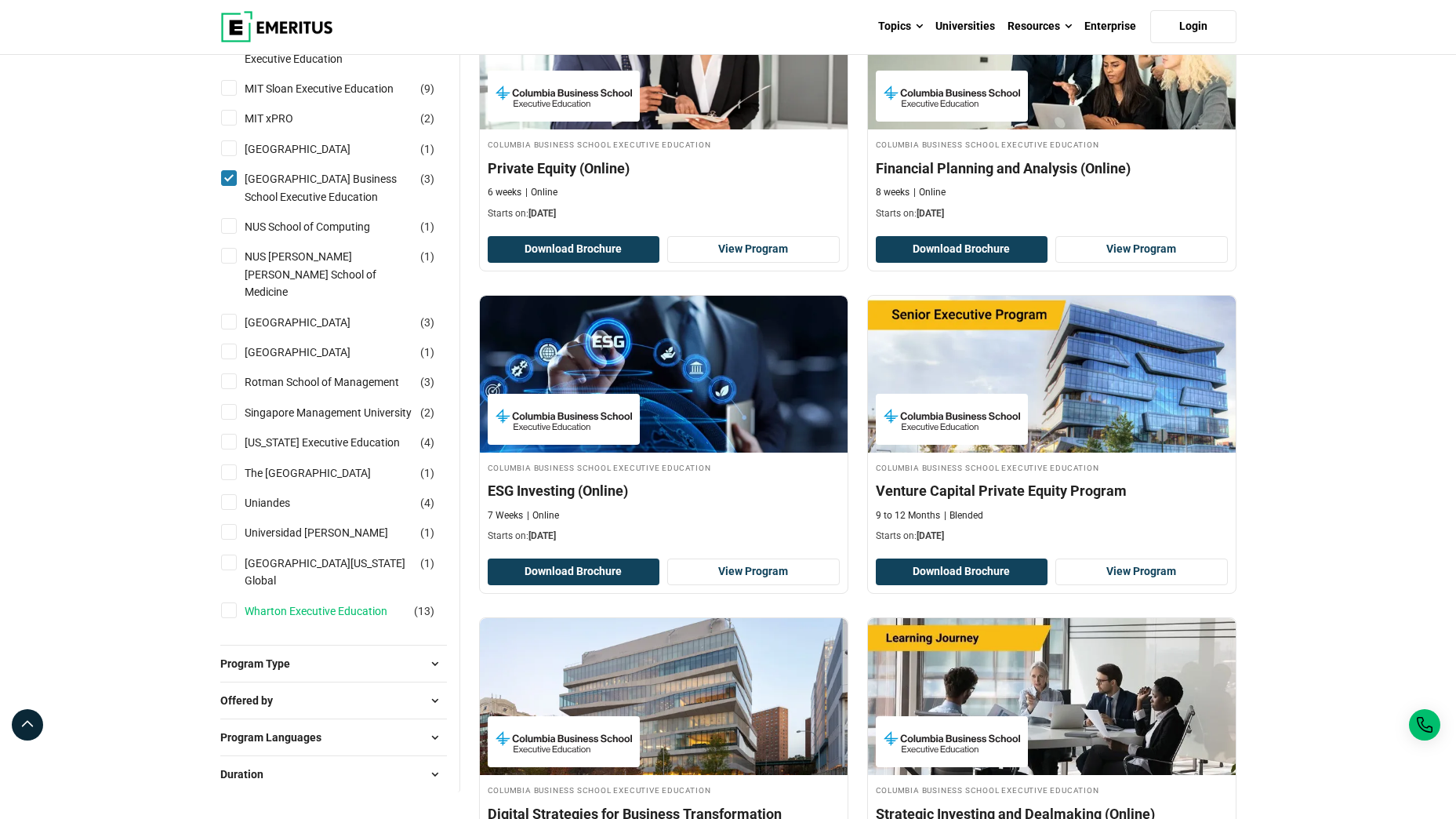
click at [337, 620] on link "Wharton Executive Education" at bounding box center [331, 610] width 174 height 17
checkbox input "true"
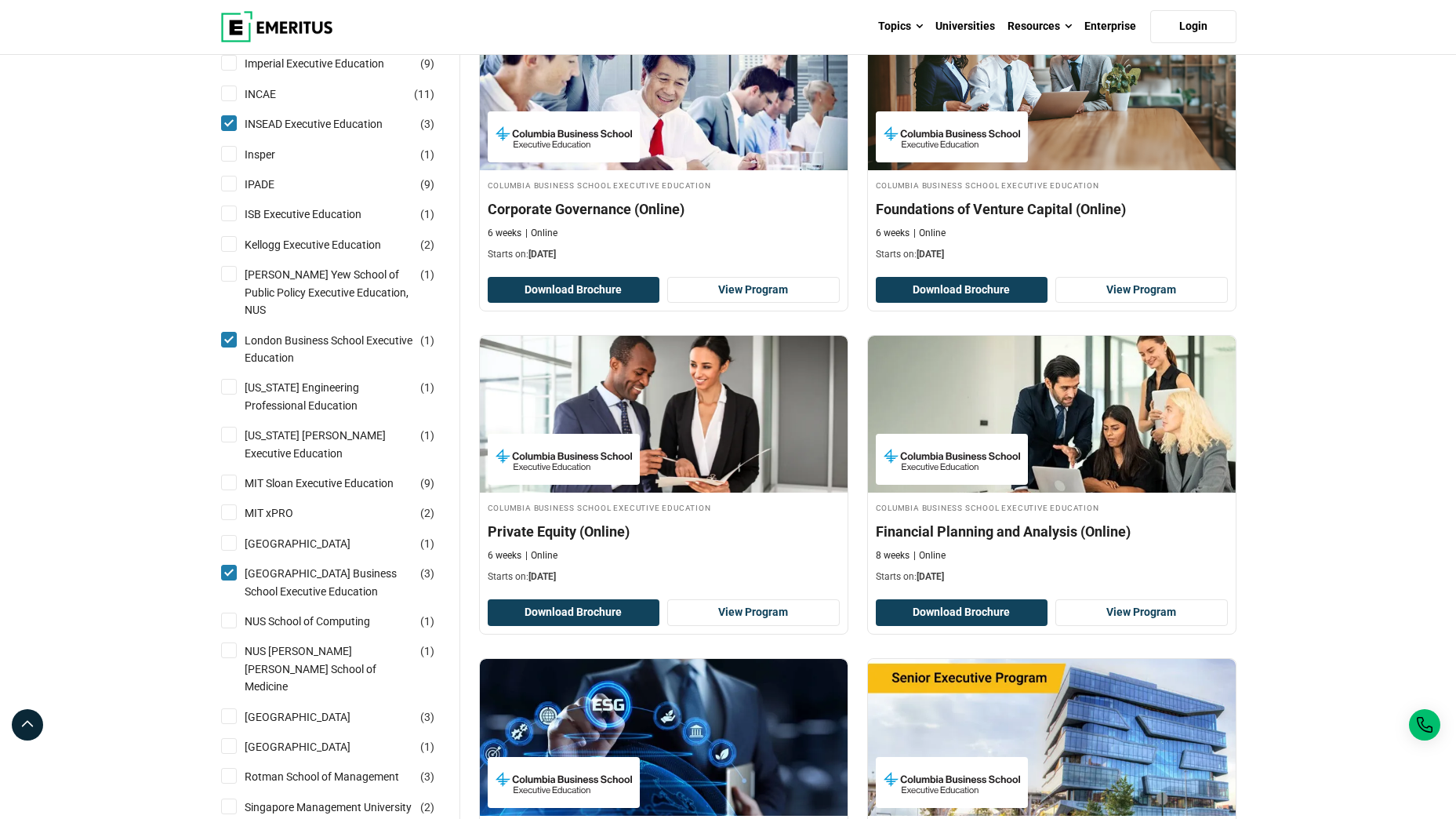
scroll to position [898, 0]
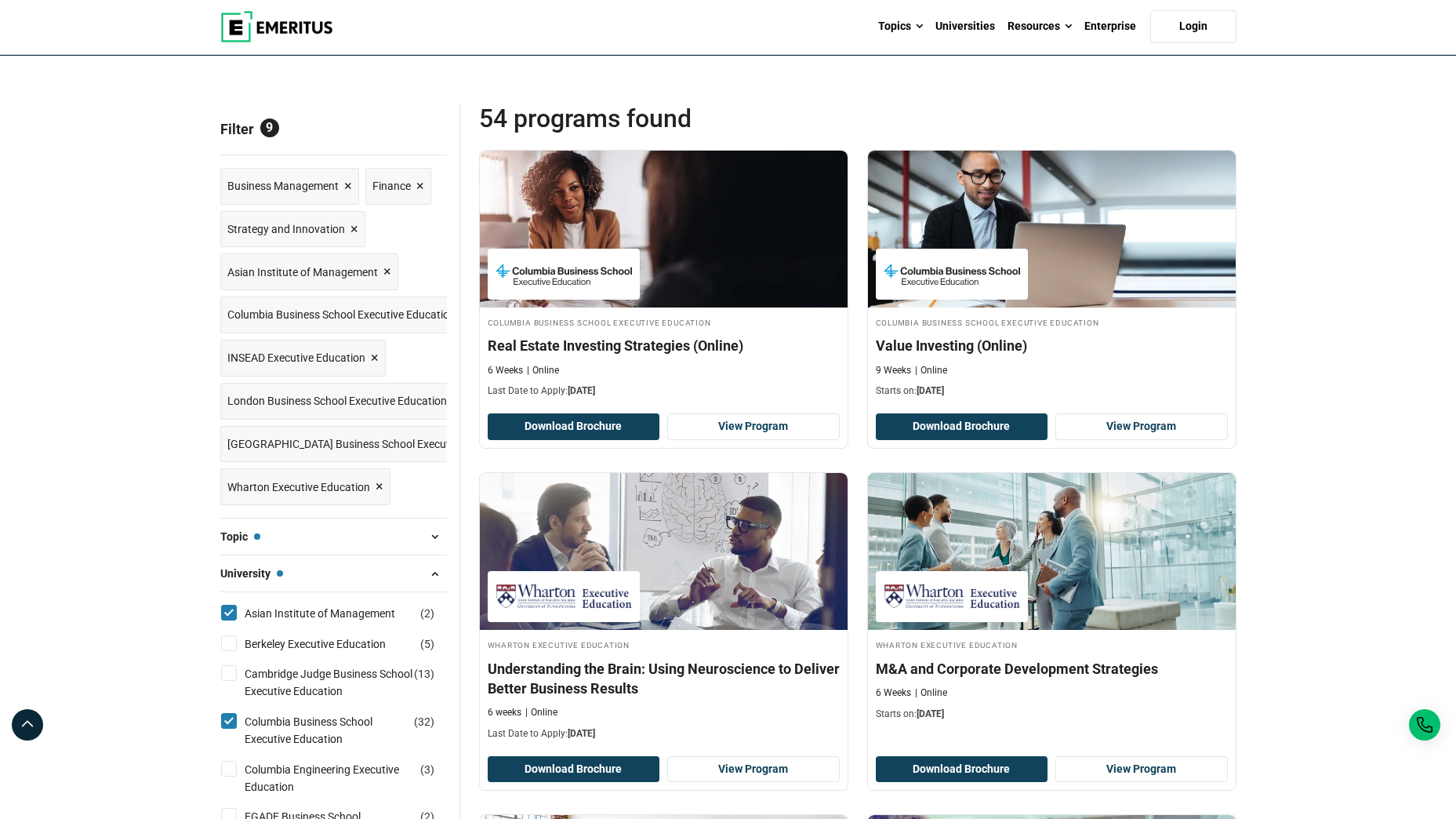
scroll to position [139, 0]
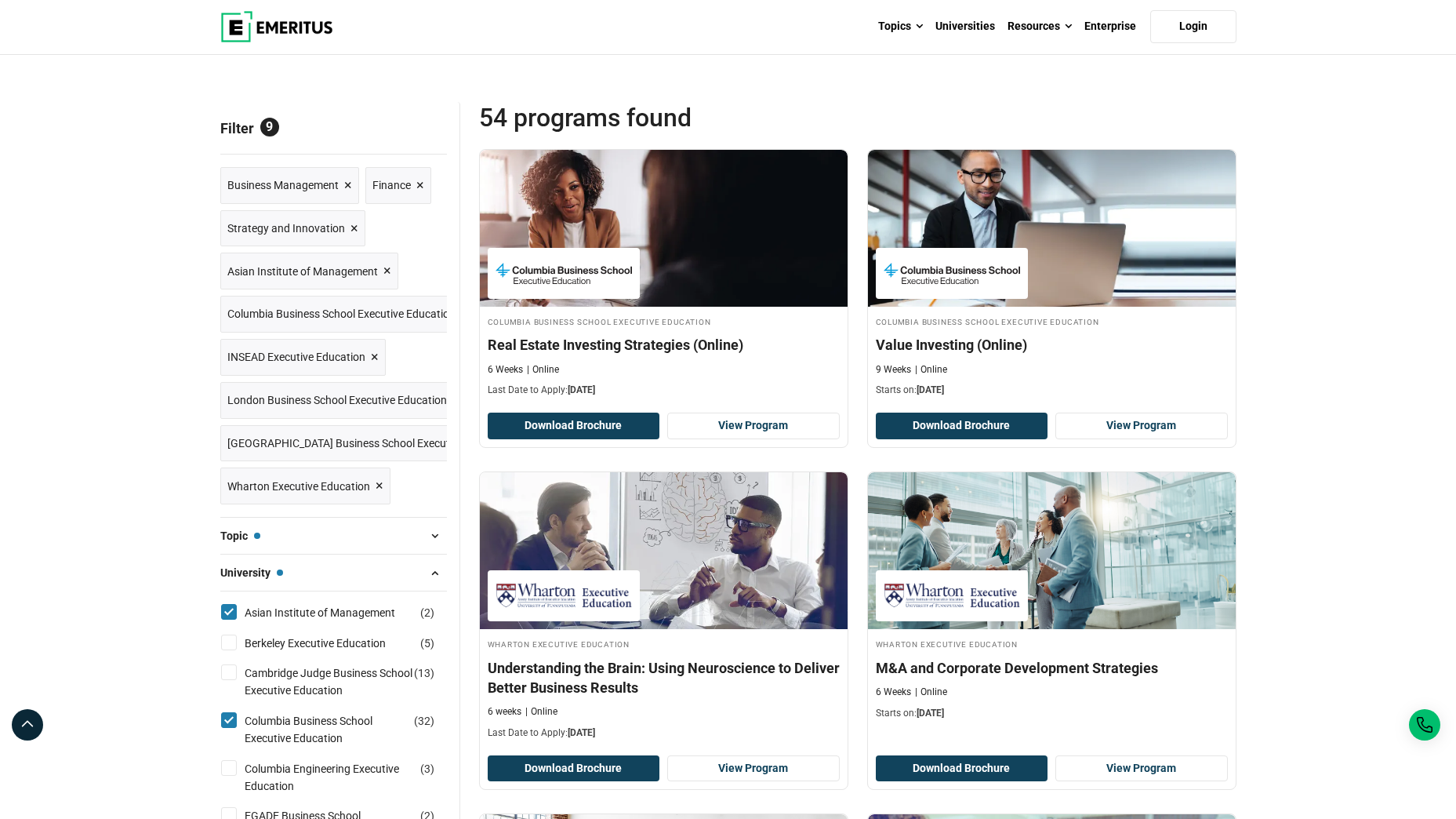
click at [348, 566] on button "University — Asian Institute of Management, Columbia Business School Executive …" at bounding box center [334, 573] width 227 height 24
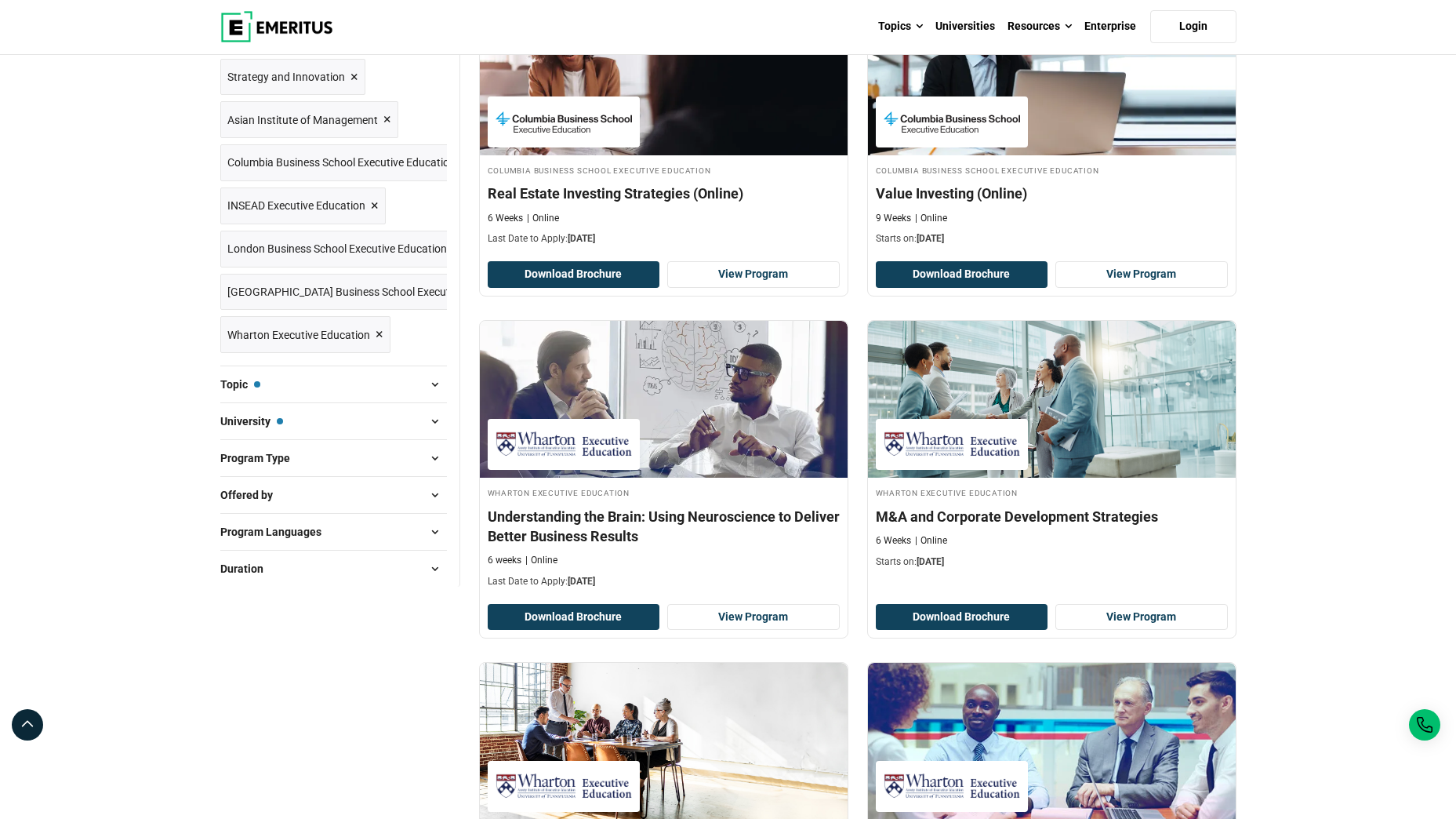
scroll to position [283, 0]
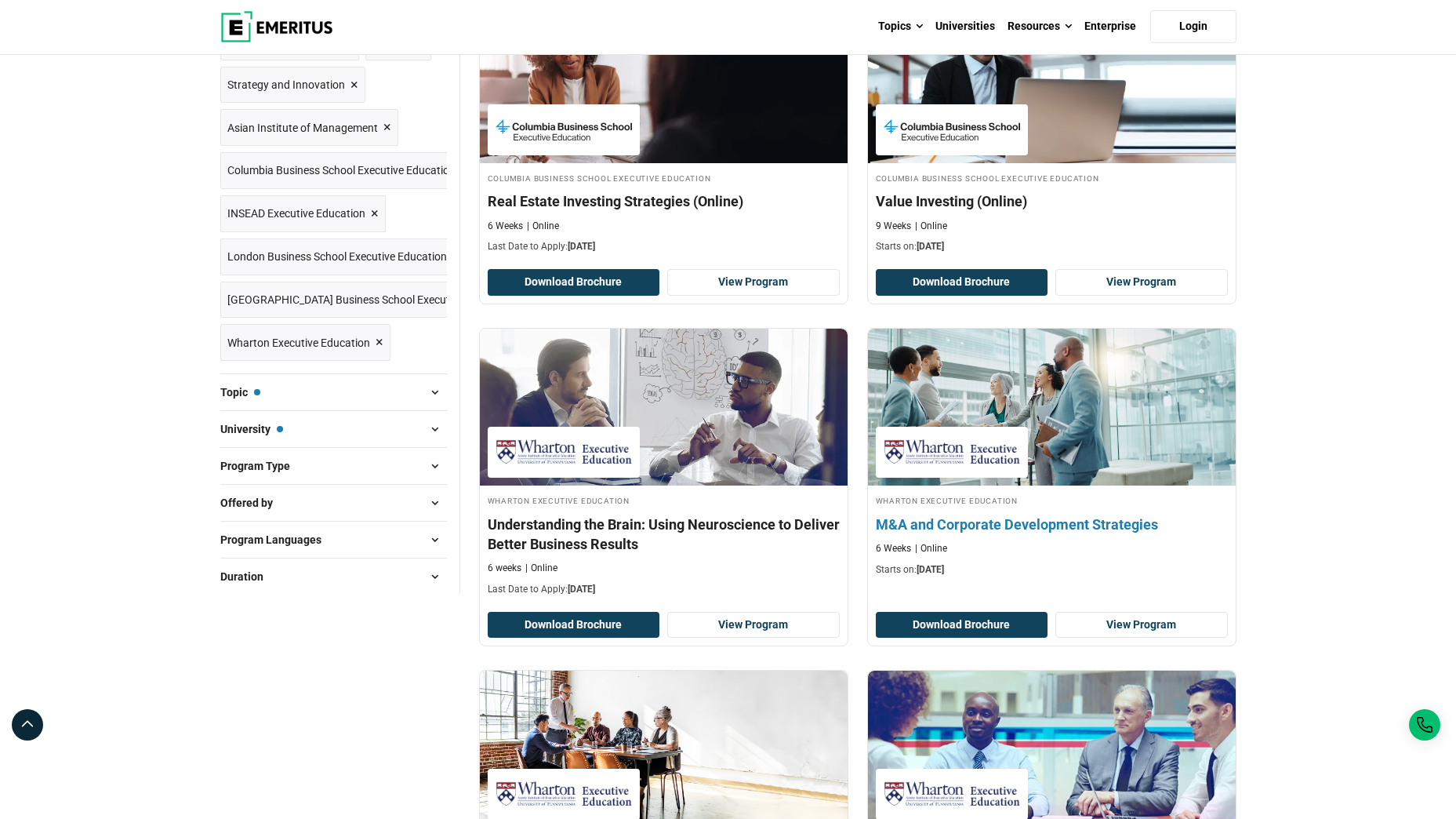
click at [1084, 525] on h4 "M&A and Corporate Development Strategies" at bounding box center [1051, 523] width 352 height 19
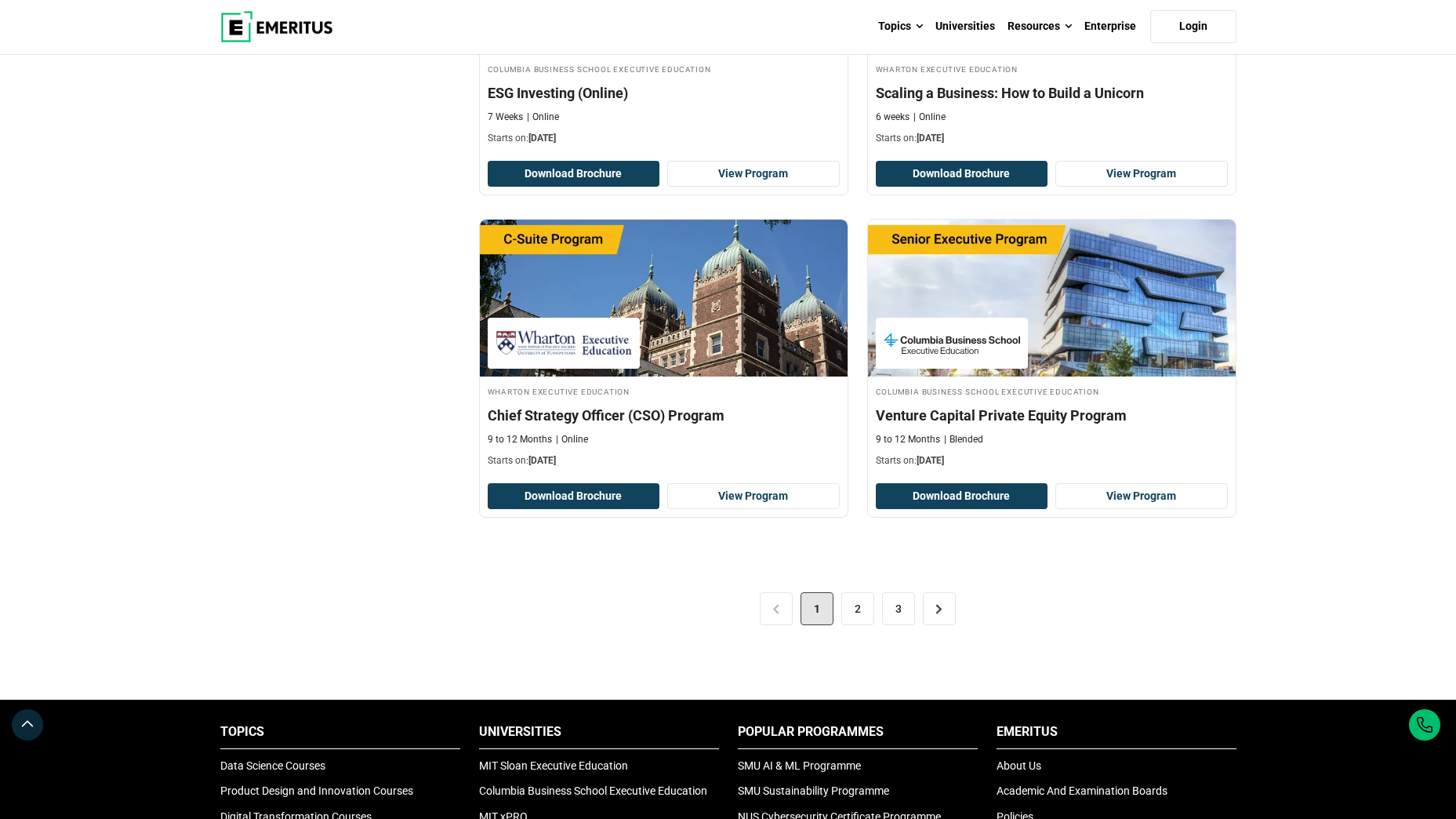
scroll to position [3031, 0]
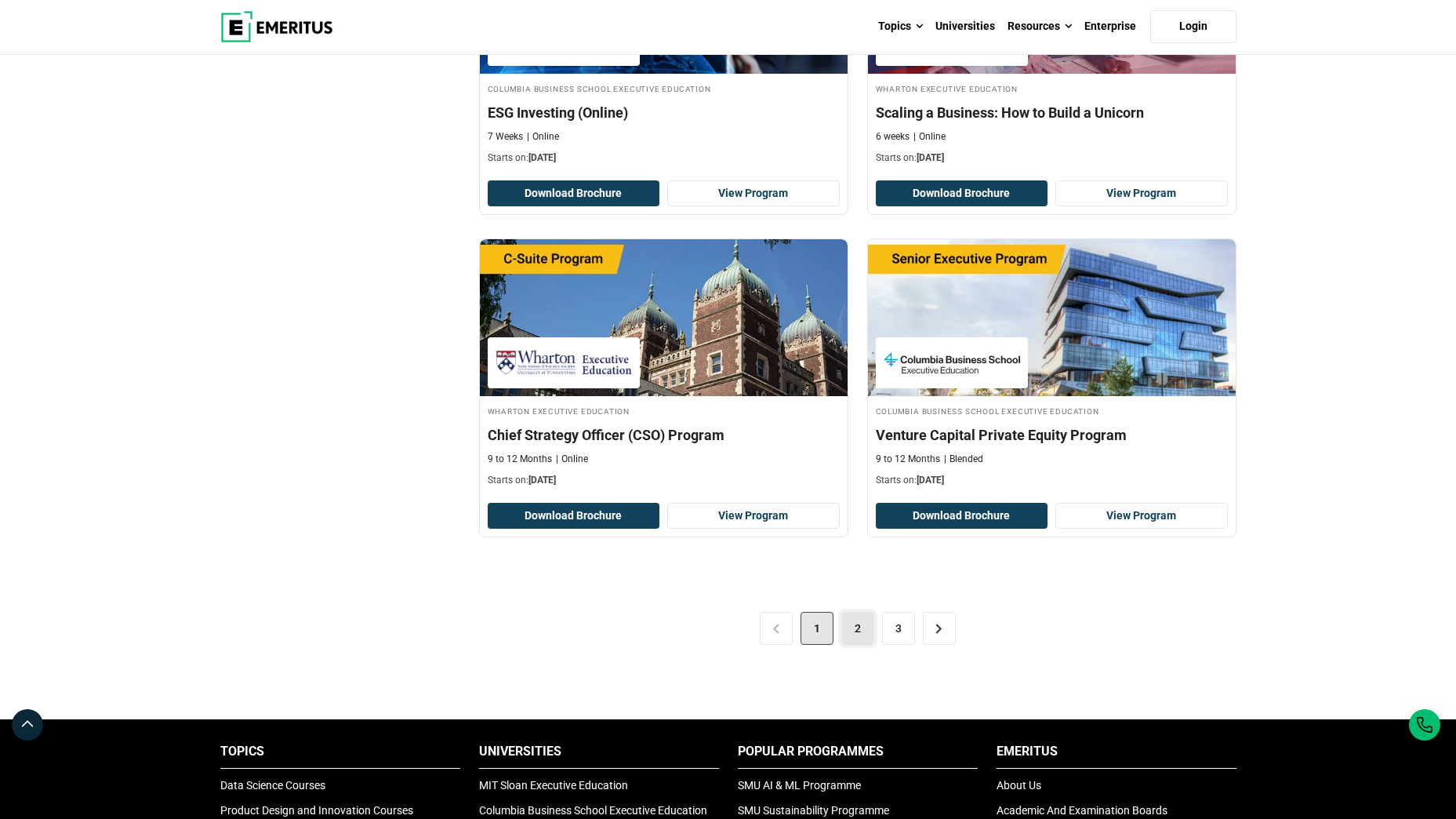
click at [859, 629] on link "2" at bounding box center [858, 629] width 33 height 33
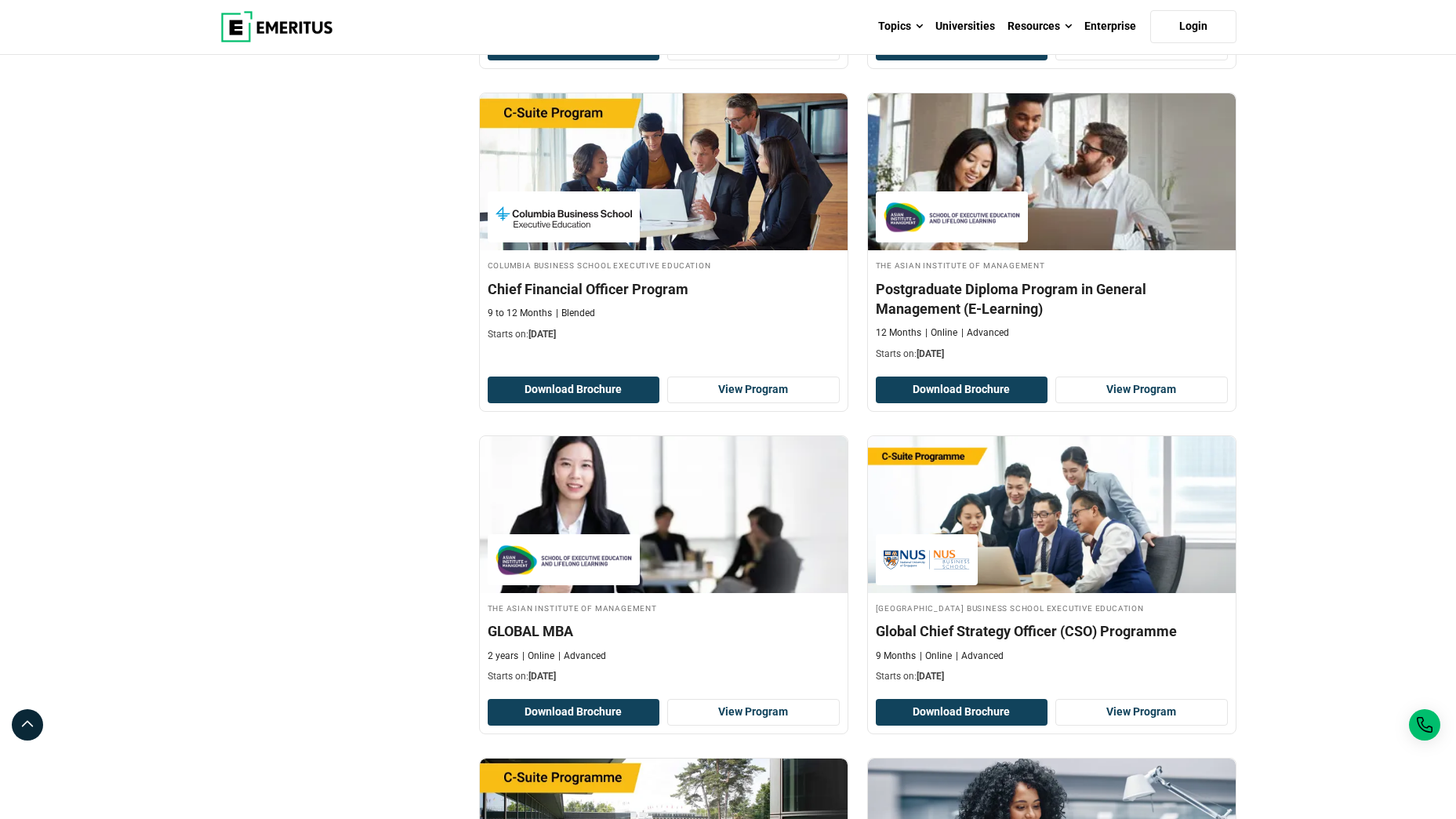
scroll to position [1163, 0]
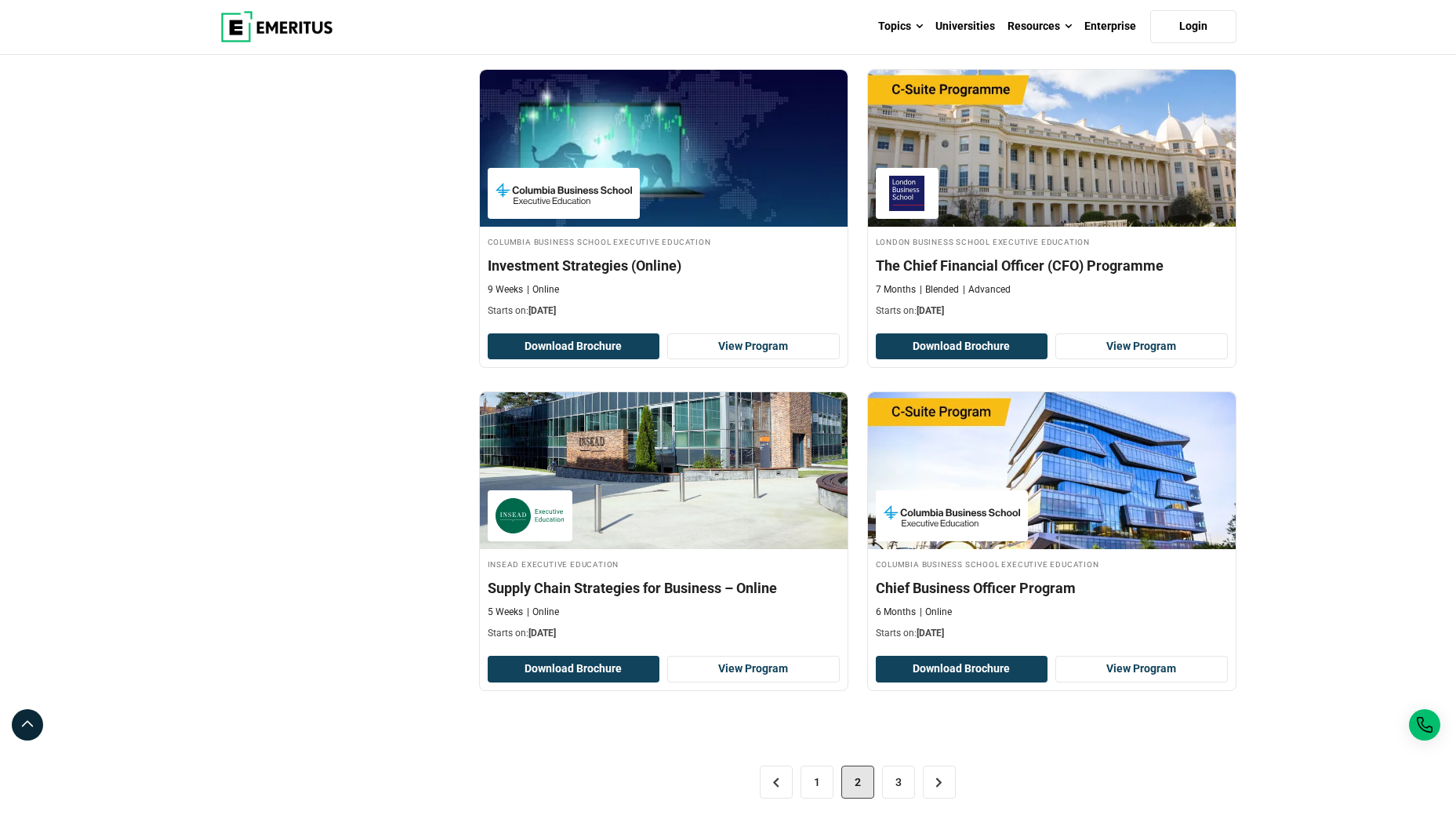
scroll to position [2825, 0]
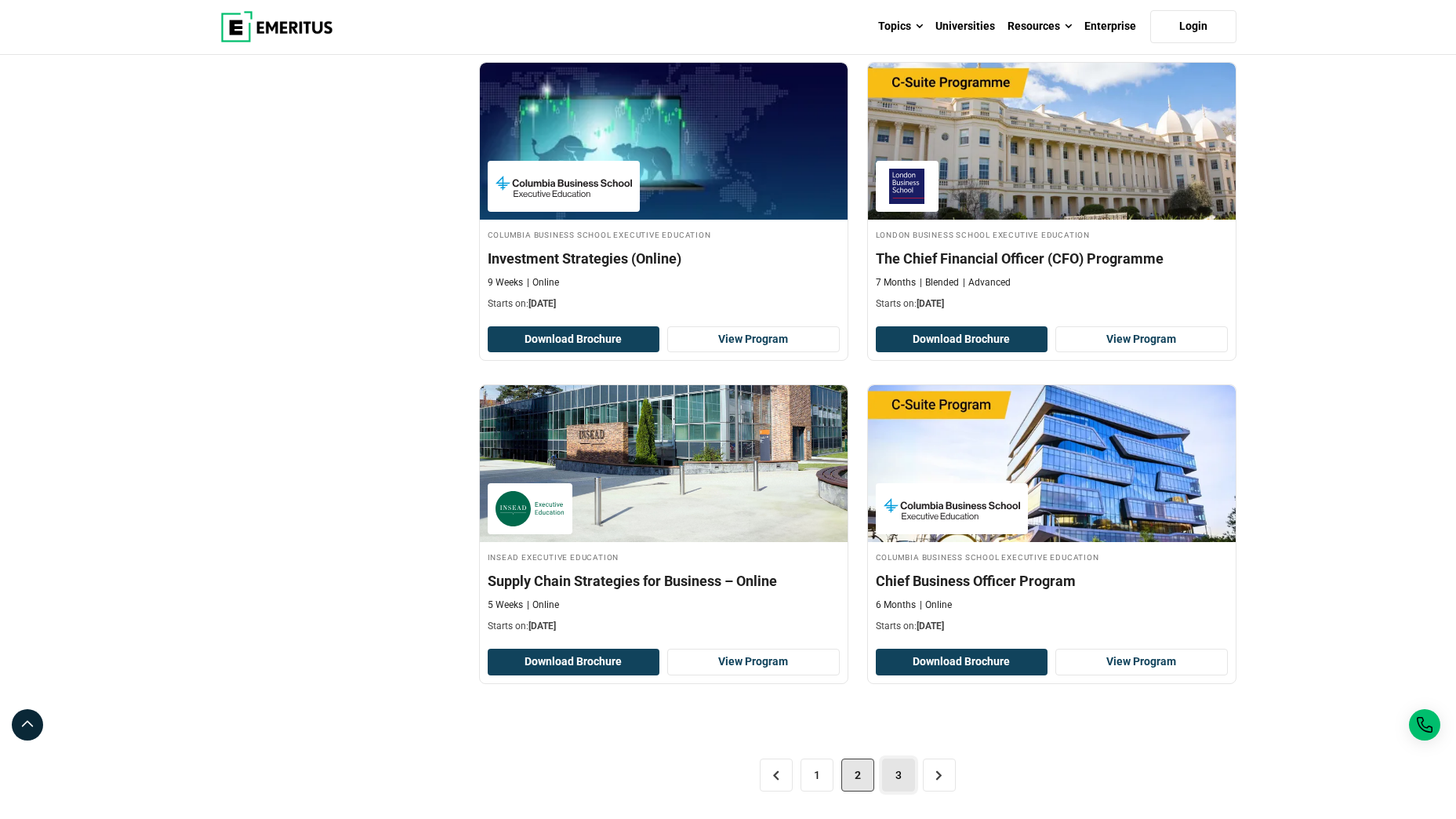
click at [894, 777] on link "3" at bounding box center [898, 775] width 33 height 33
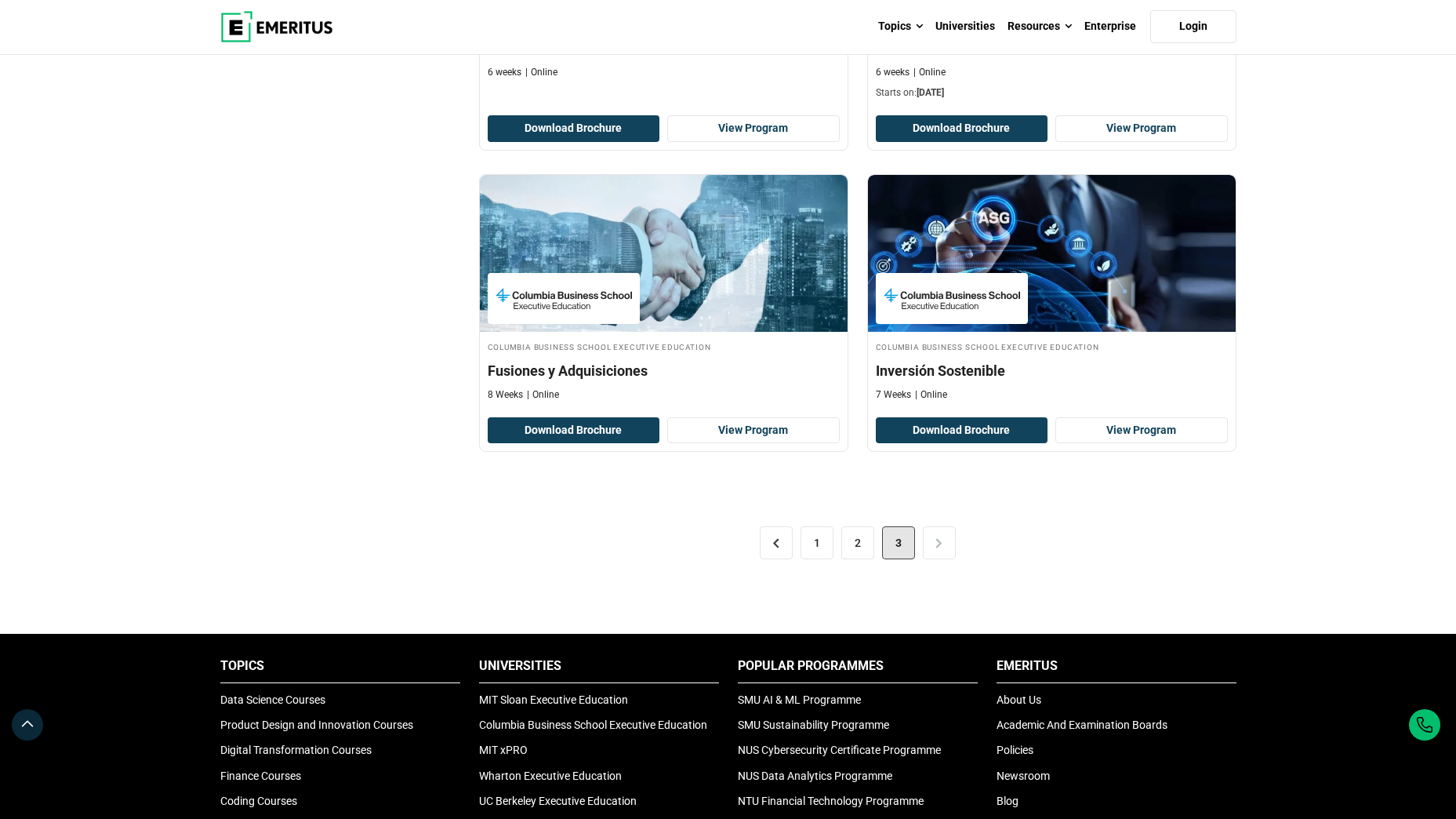
scroll to position [2026, 0]
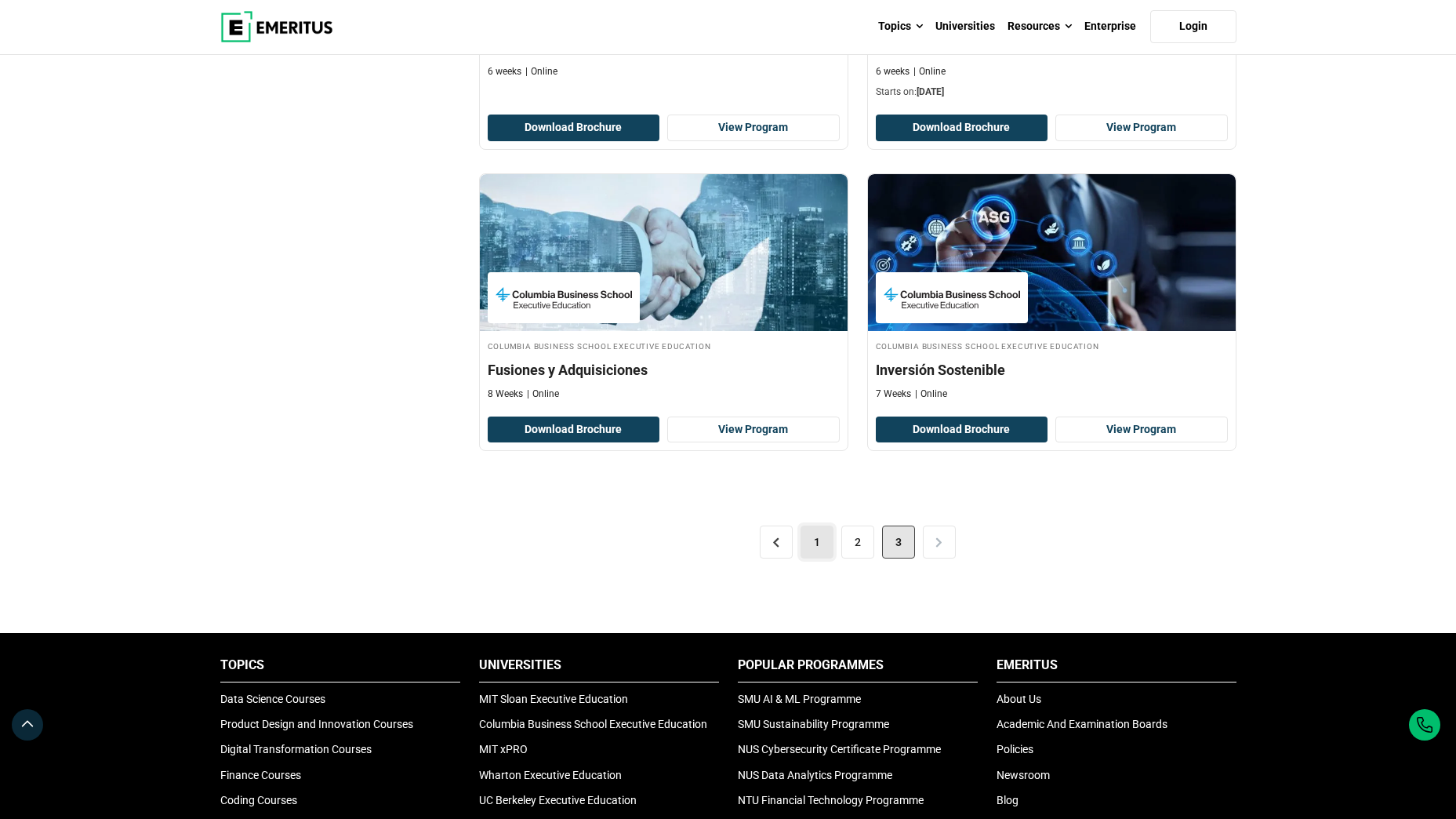
click at [825, 544] on link "1" at bounding box center [817, 542] width 33 height 33
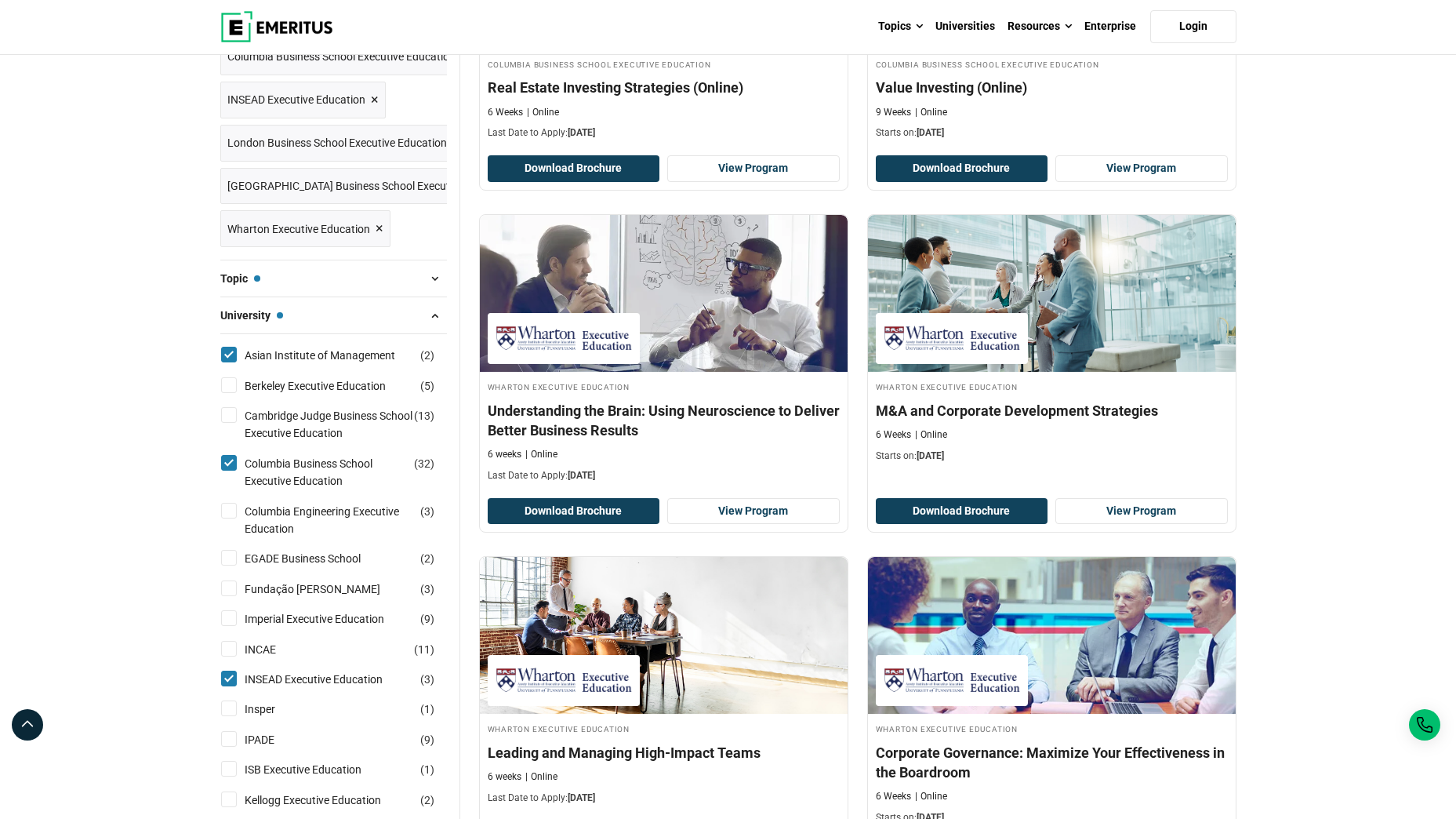
scroll to position [397, 0]
click at [226, 354] on input "Asian Institute of Management ( 2 )" at bounding box center [229, 353] width 16 height 16
checkbox input "false"
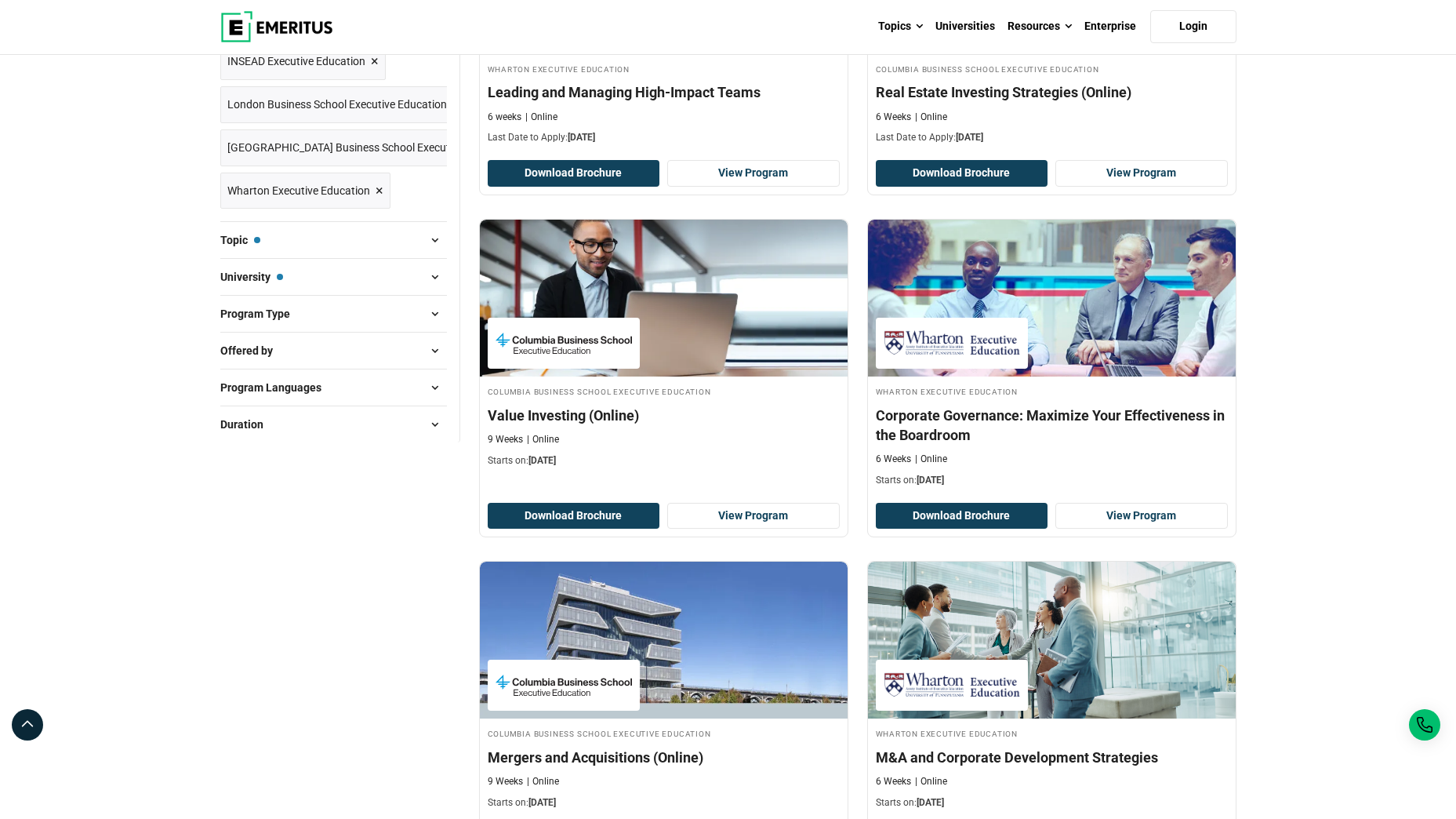
scroll to position [398, 0]
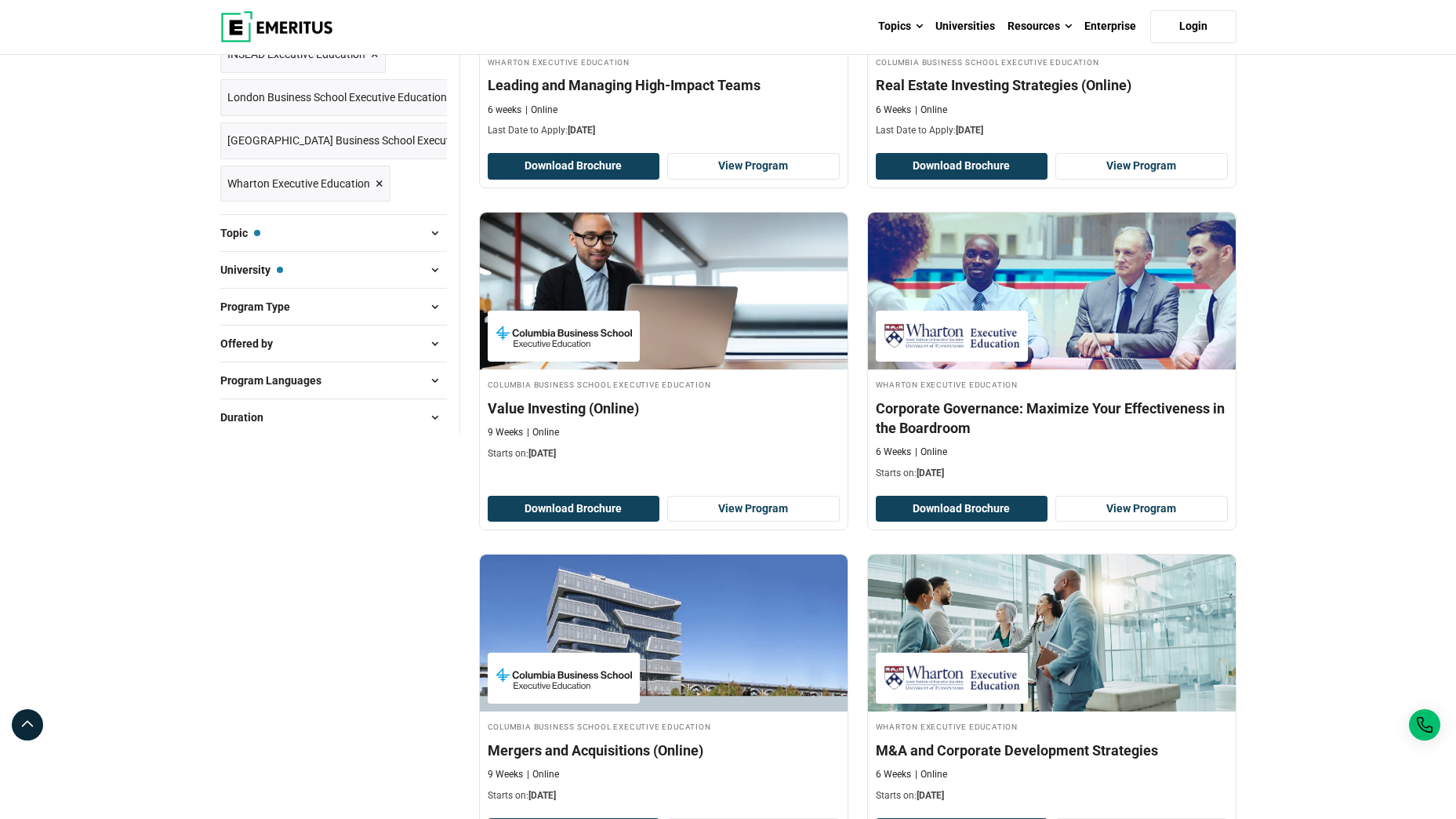
click at [295, 277] on button "University — Columbia Business School Executive Education, INSEAD Executive Edu…" at bounding box center [334, 270] width 227 height 24
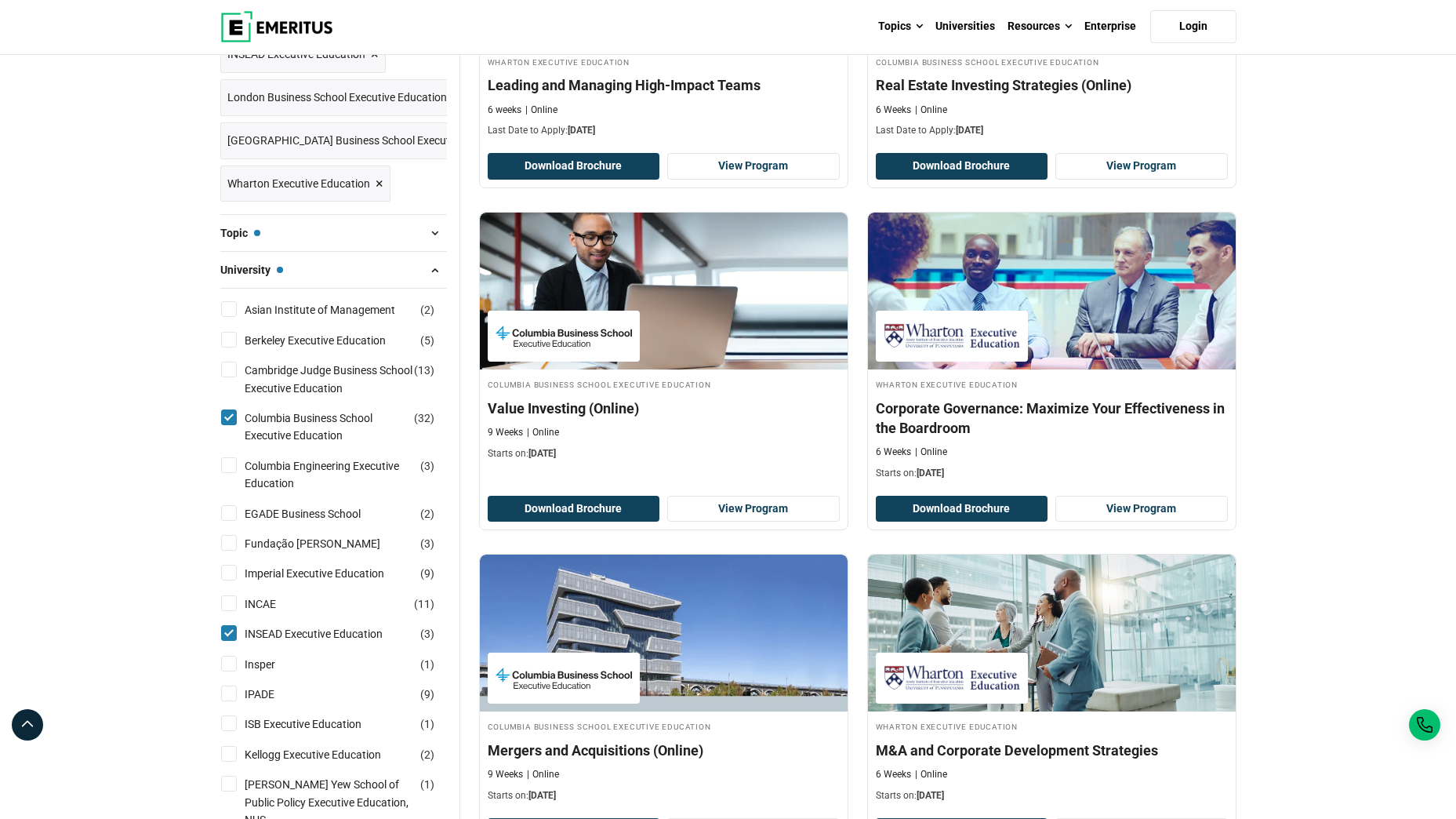
click at [234, 417] on input "Columbia Business School Executive Education ( 32 )" at bounding box center [229, 416] width 16 height 16
checkbox input "false"
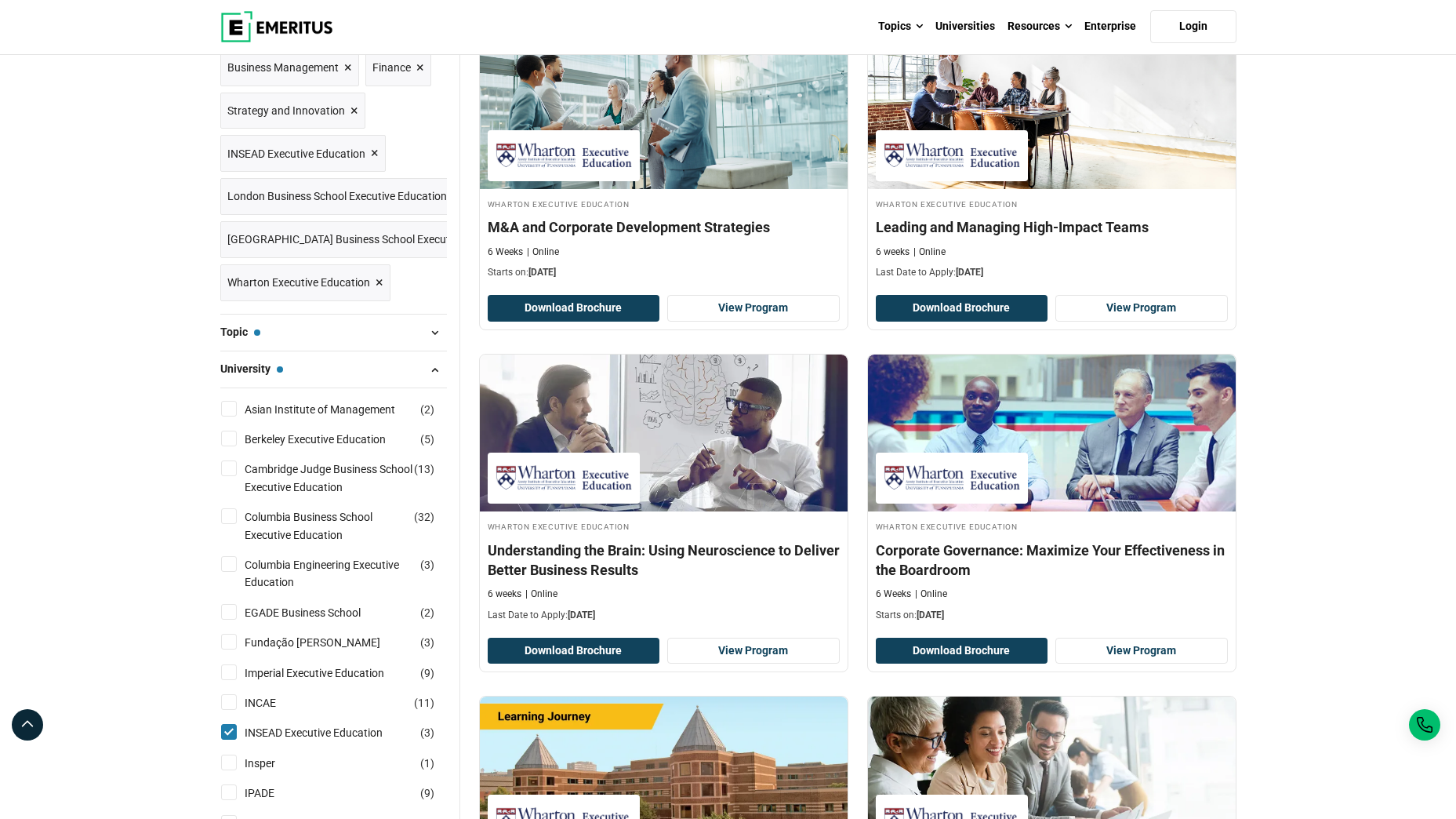
scroll to position [39, 0]
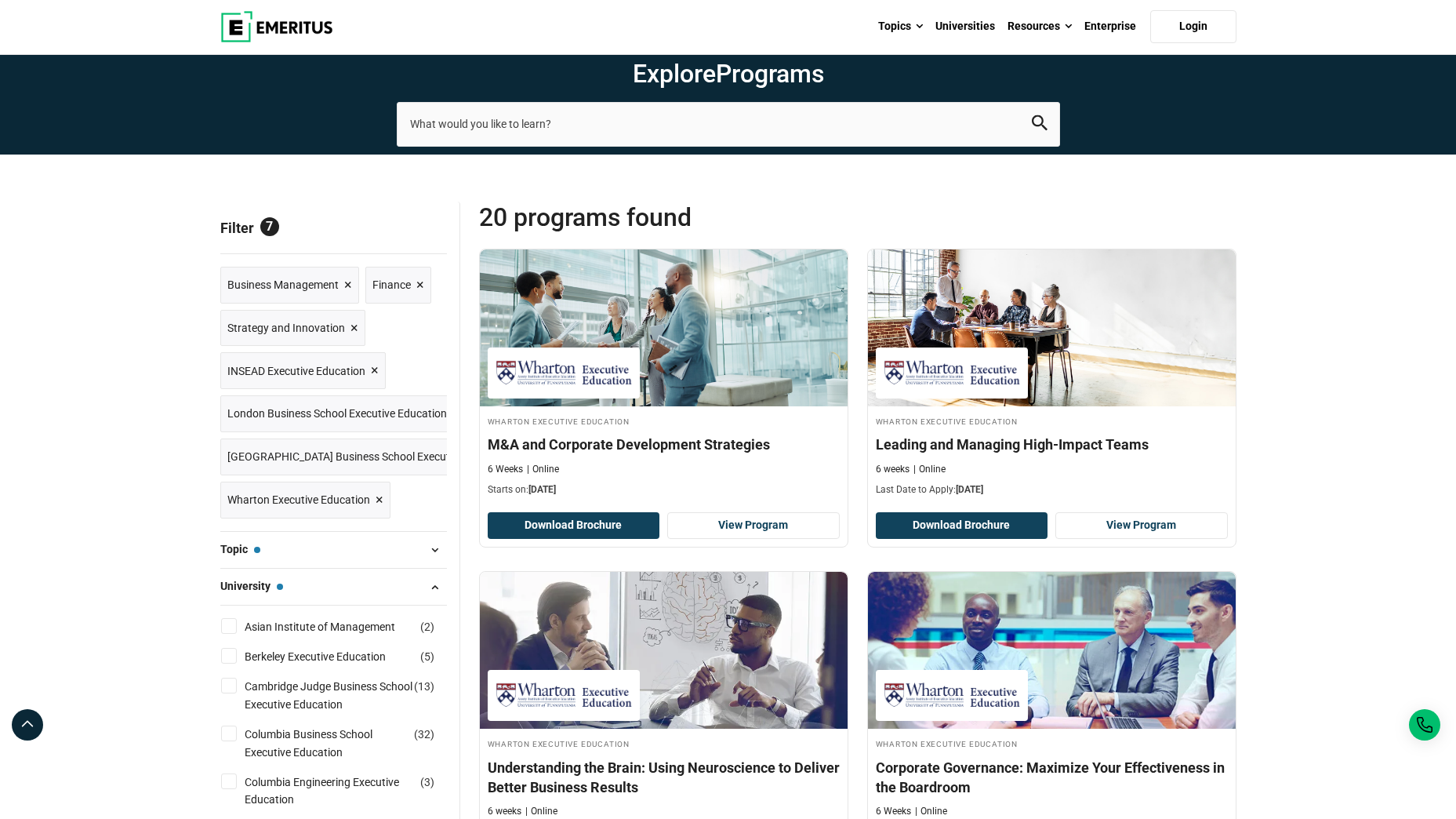
click at [354, 559] on button "Topic — Business Management, Finance, Strategy and Innovation" at bounding box center [334, 550] width 227 height 24
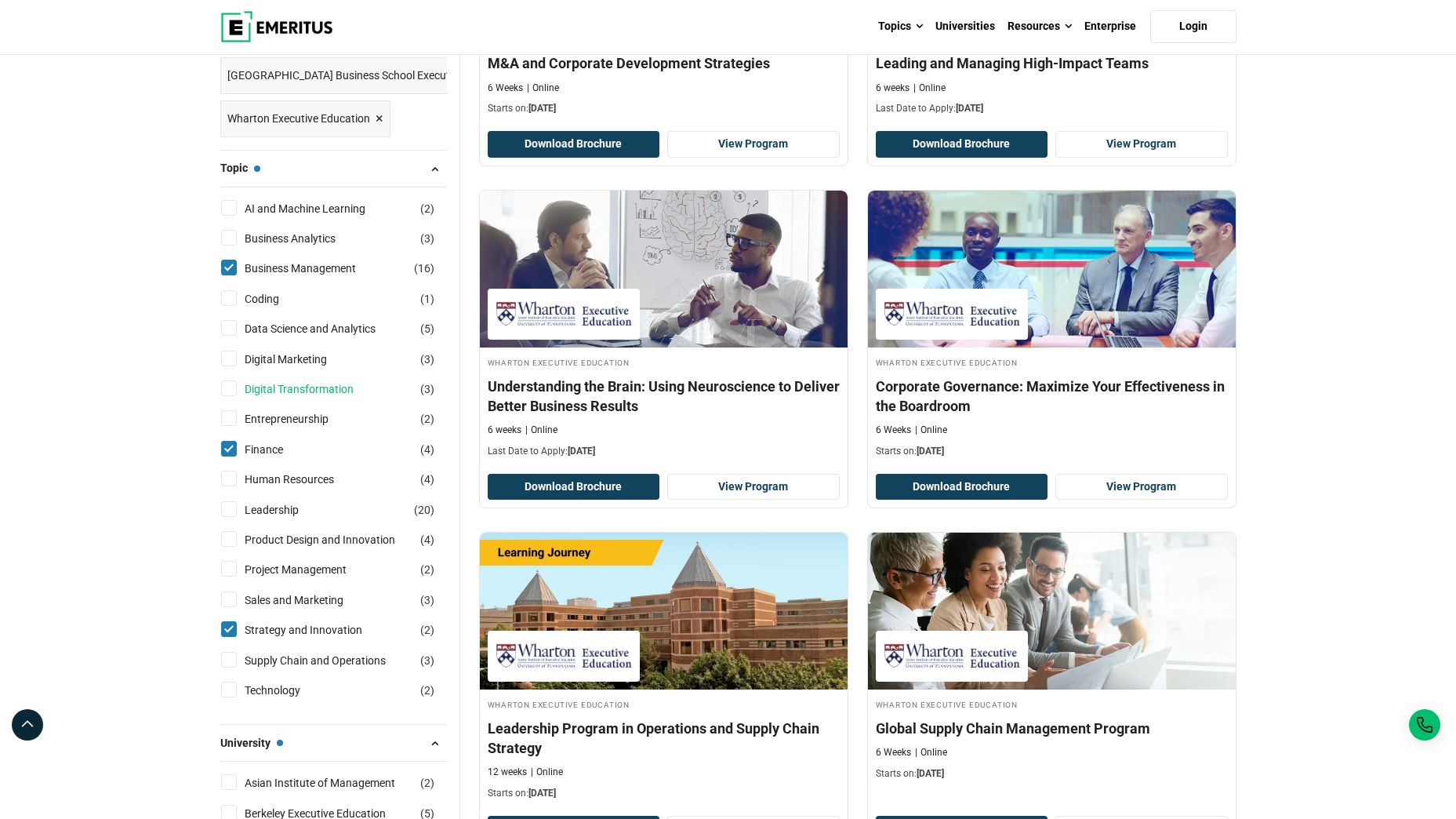
scroll to position [421, 0]
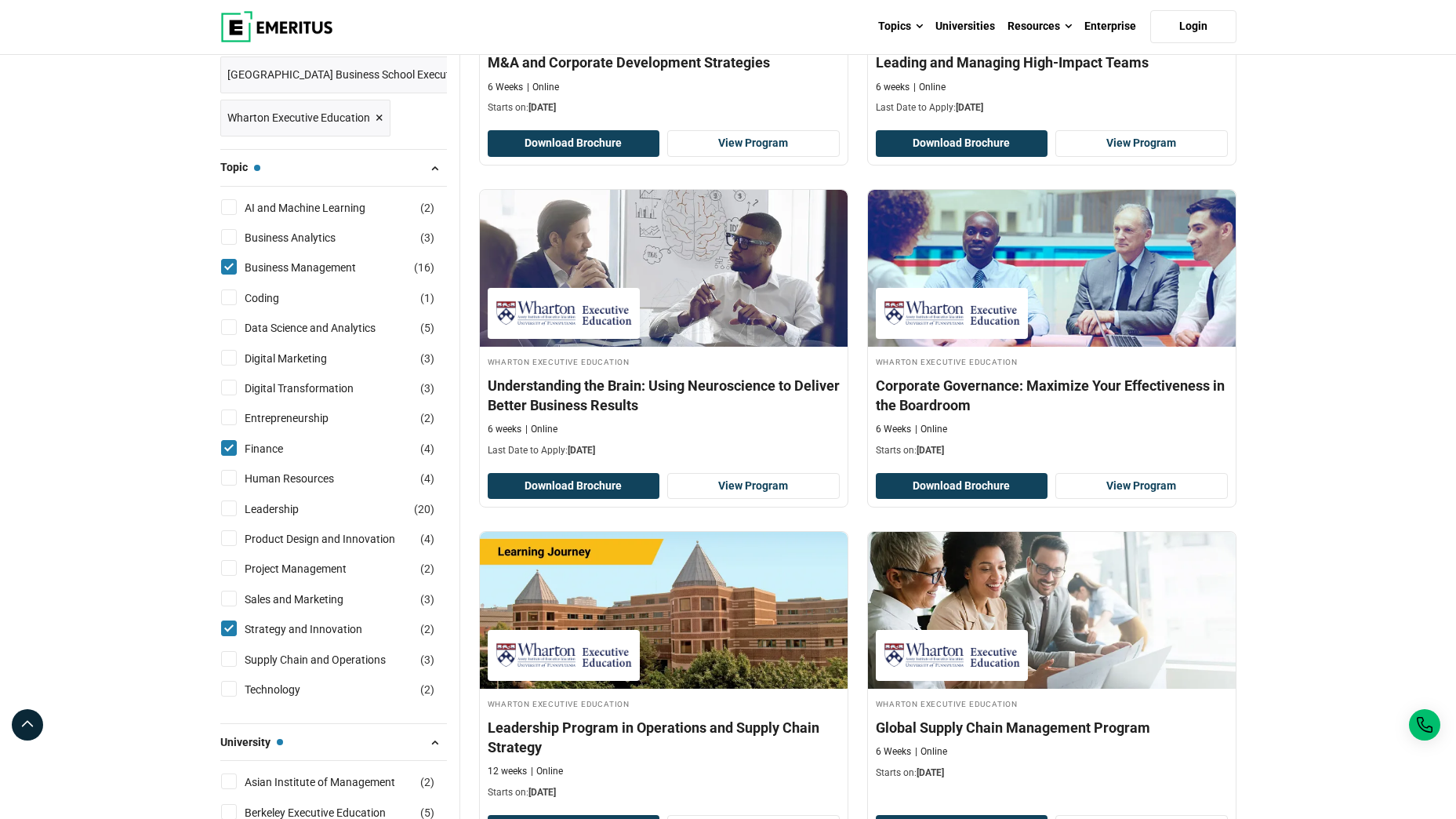
click at [231, 385] on input "Digital Transformation ( 3 )" at bounding box center [229, 387] width 16 height 16
checkbox input "true"
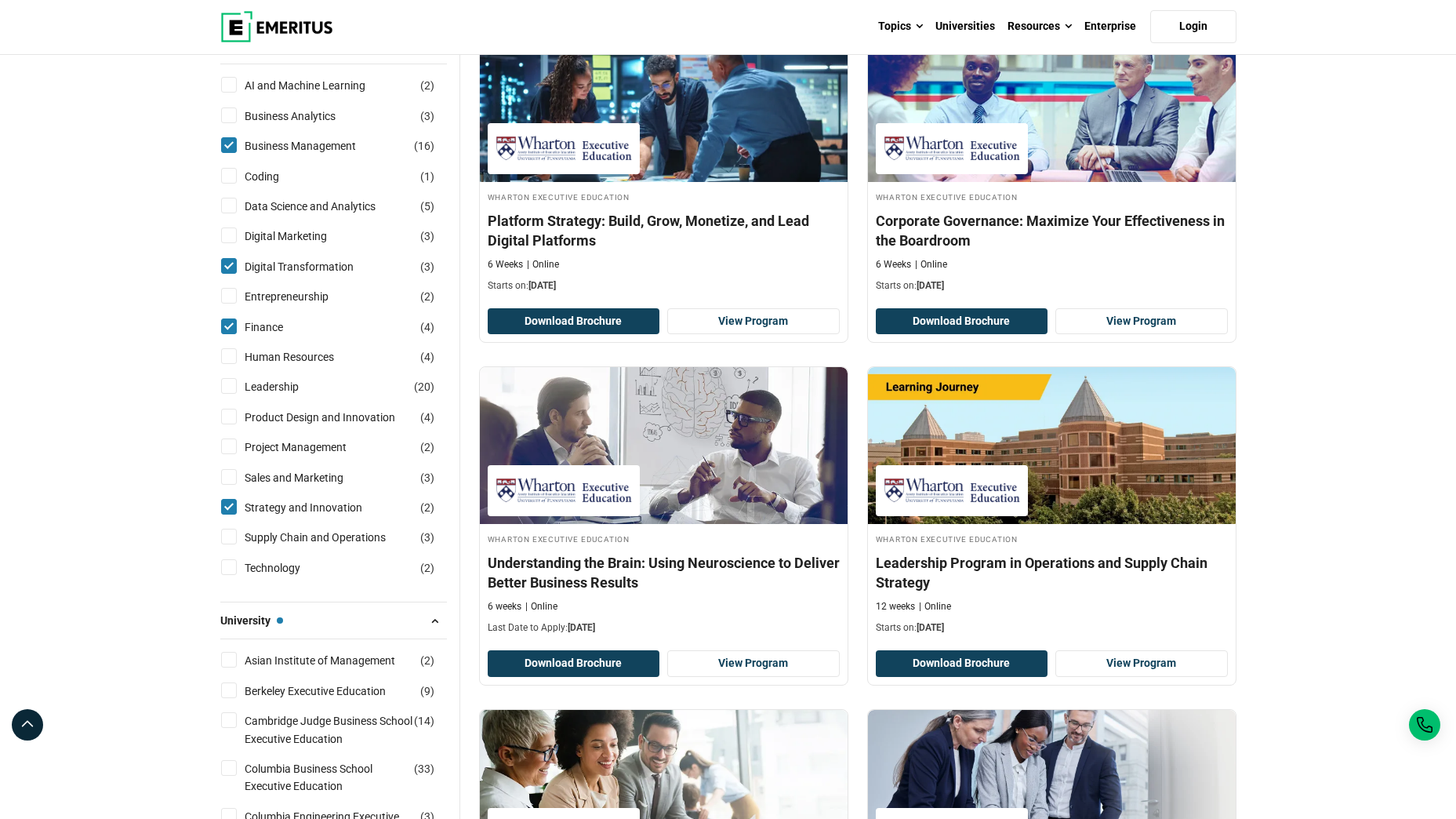
scroll to position [590, 0]
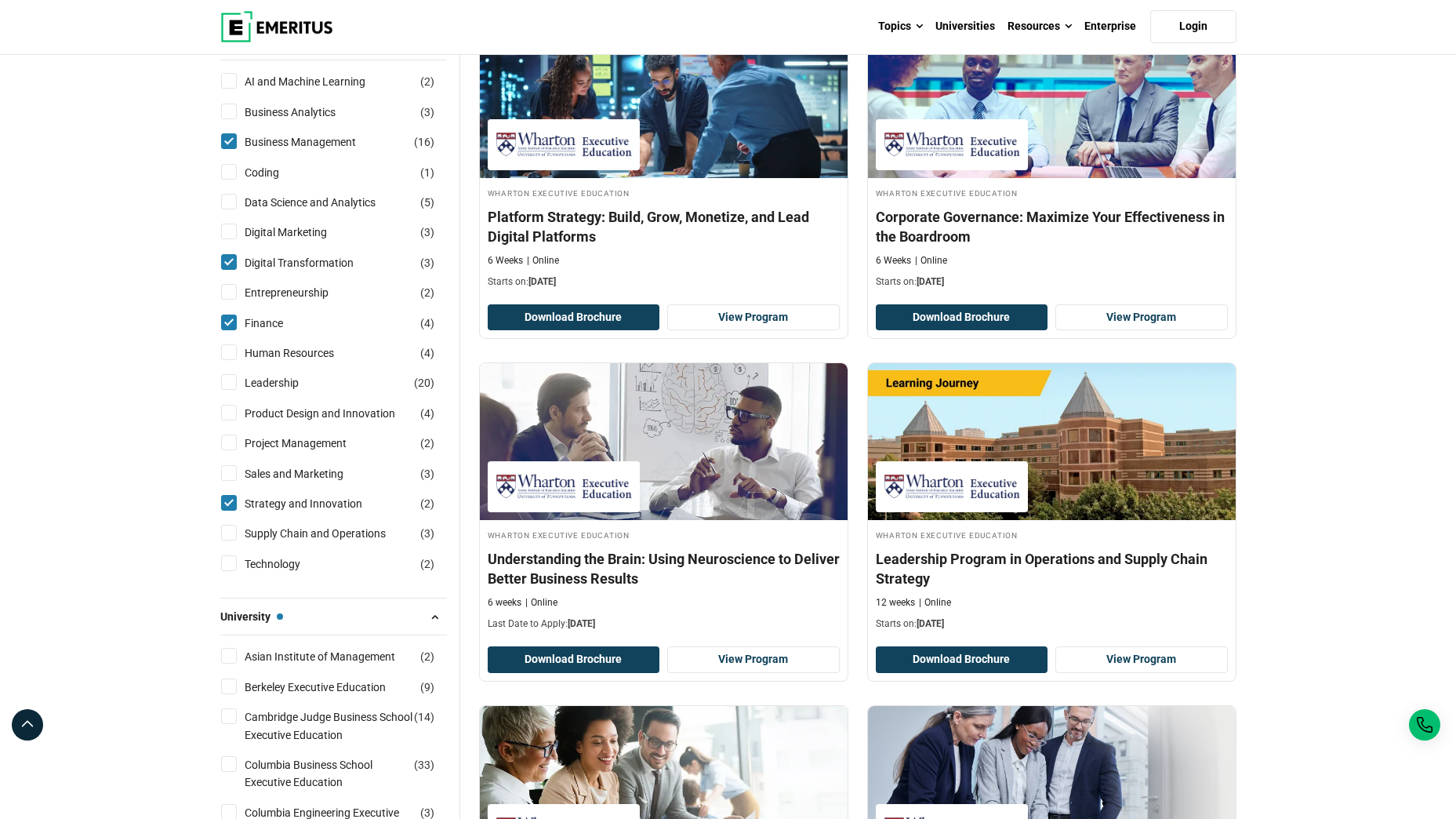
click at [233, 563] on input "Technology ( 2 )" at bounding box center [229, 563] width 16 height 16
checkbox input "true"
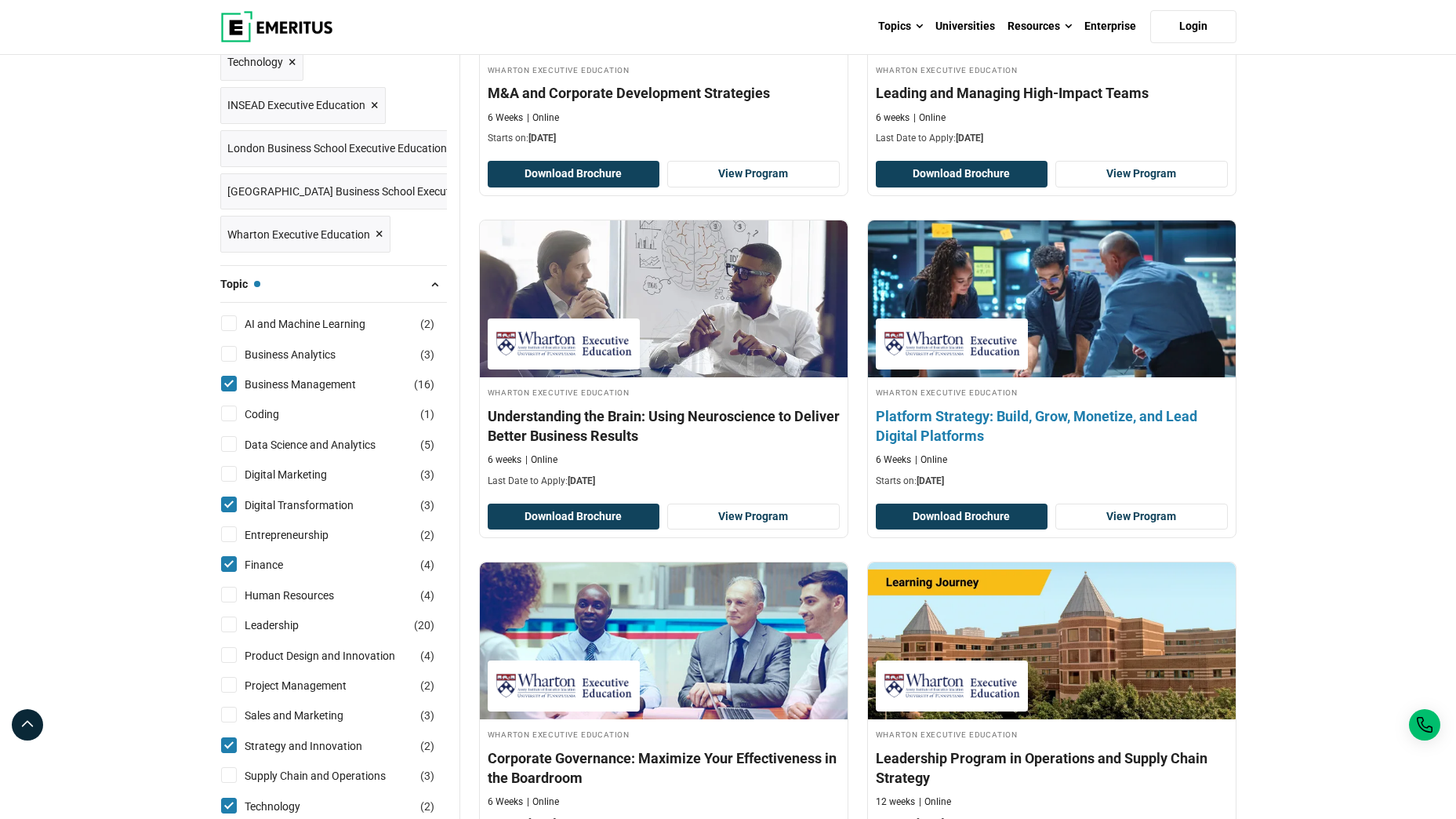
scroll to position [392, 0]
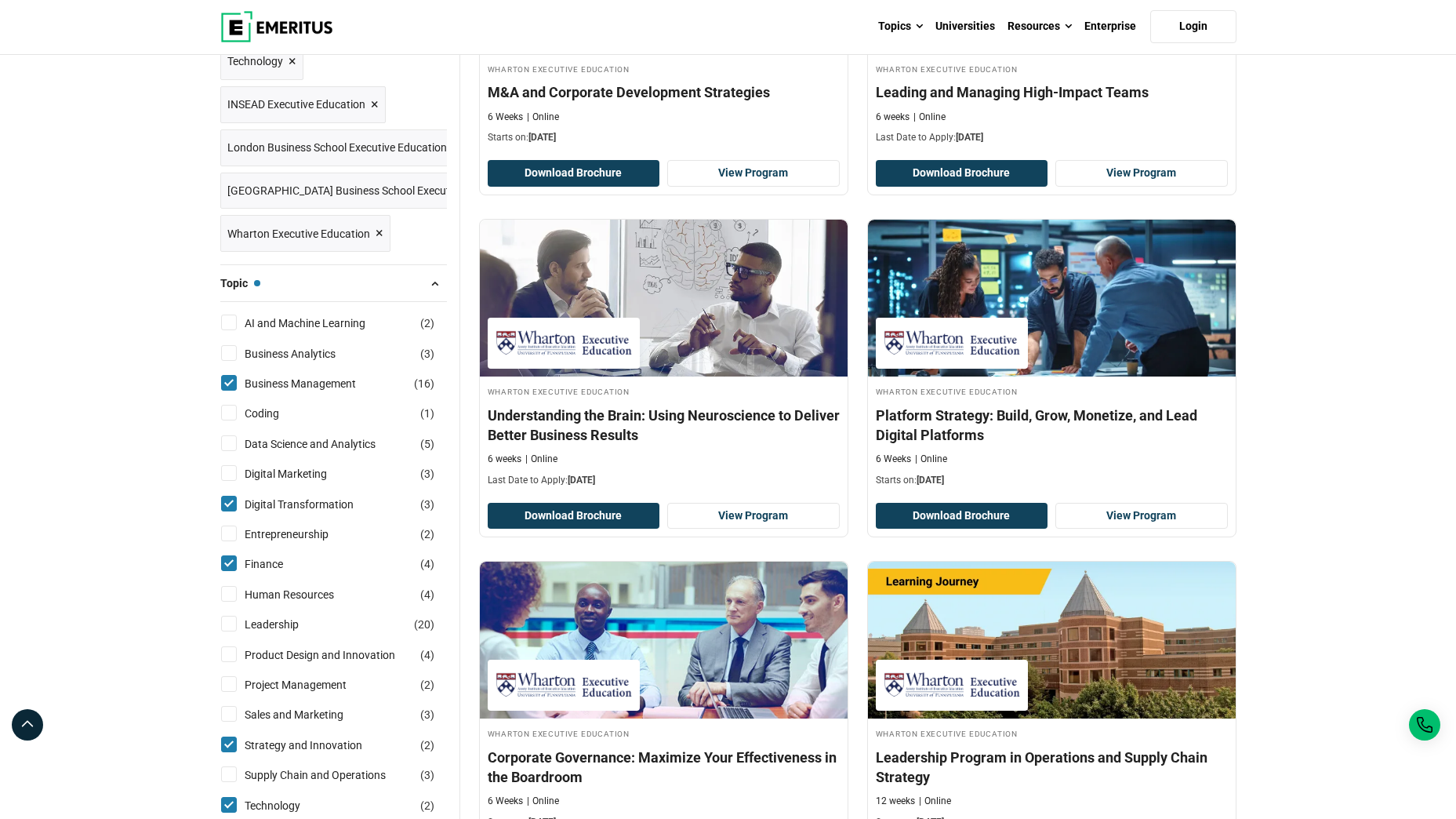
click at [242, 384] on label "Business Management ( 16 )" at bounding box center [314, 383] width 151 height 17
click at [237, 384] on input "Business Management ( 16 )" at bounding box center [229, 383] width 16 height 16
checkbox input "false"
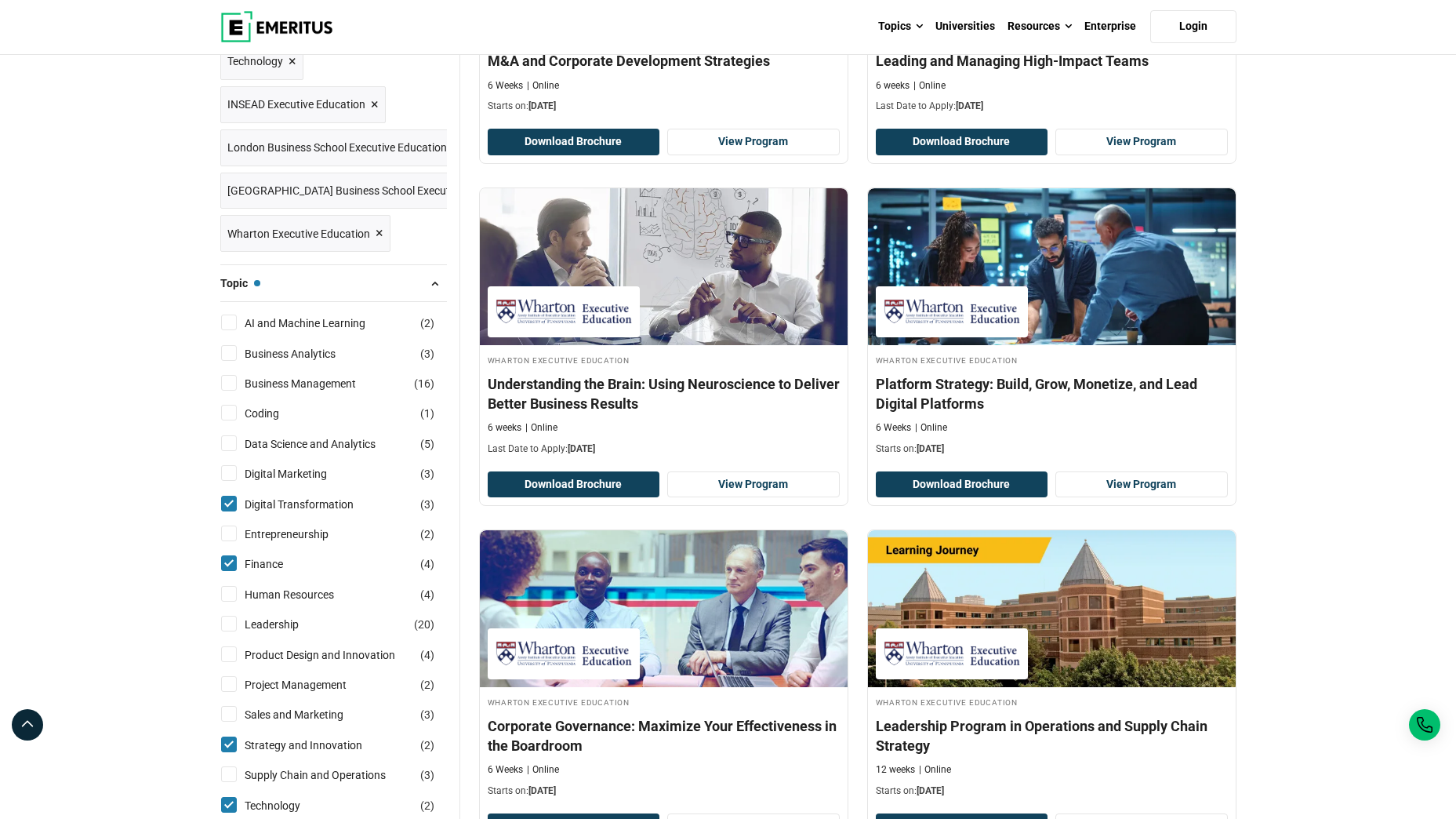
click at [230, 509] on input "Digital Transformation ( 3 )" at bounding box center [229, 503] width 16 height 16
checkbox input "false"
click at [228, 564] on input "Finance ( 4 )" at bounding box center [229, 563] width 16 height 16
checkbox input "false"
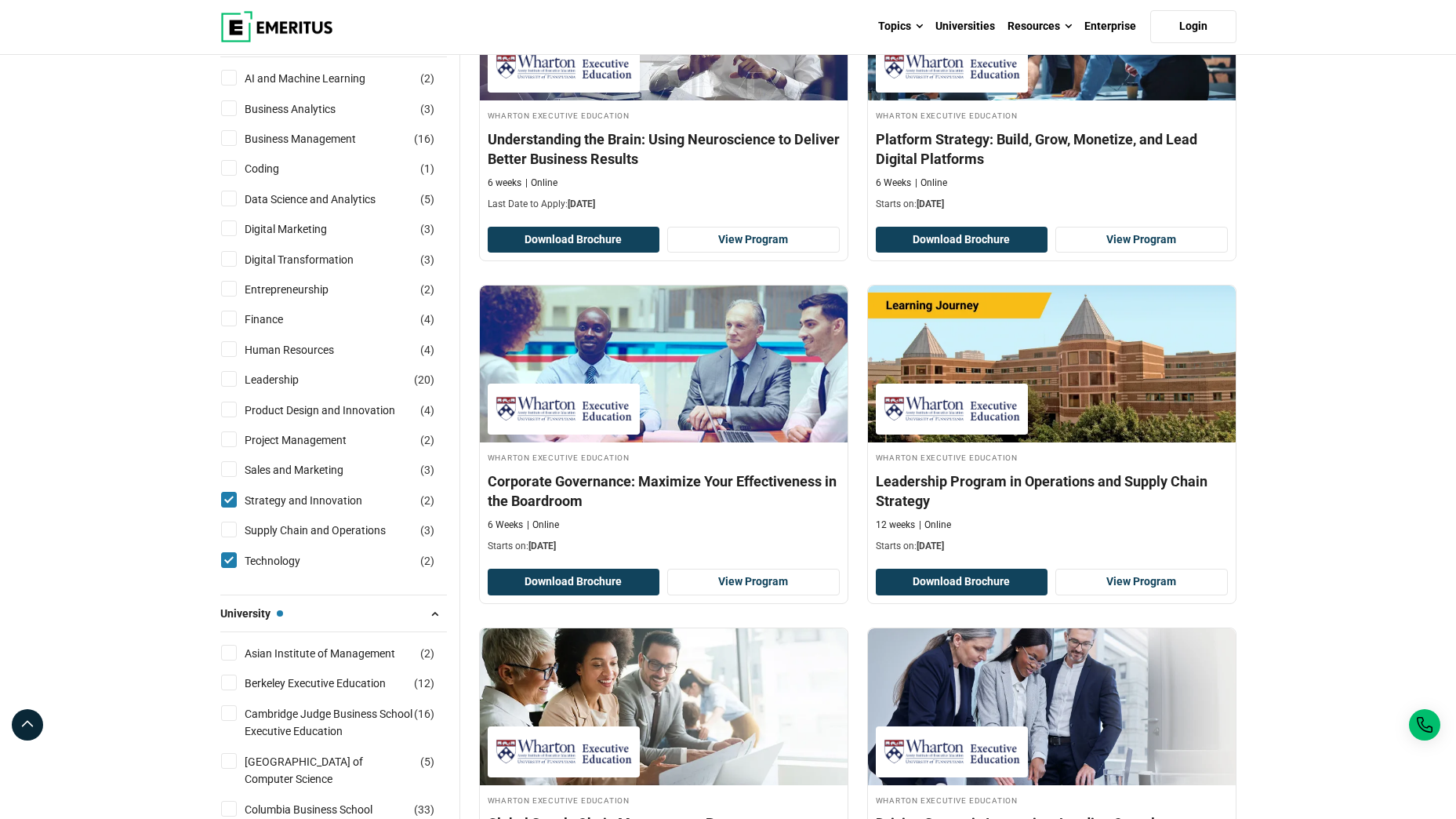
scroll to position [645, 0]
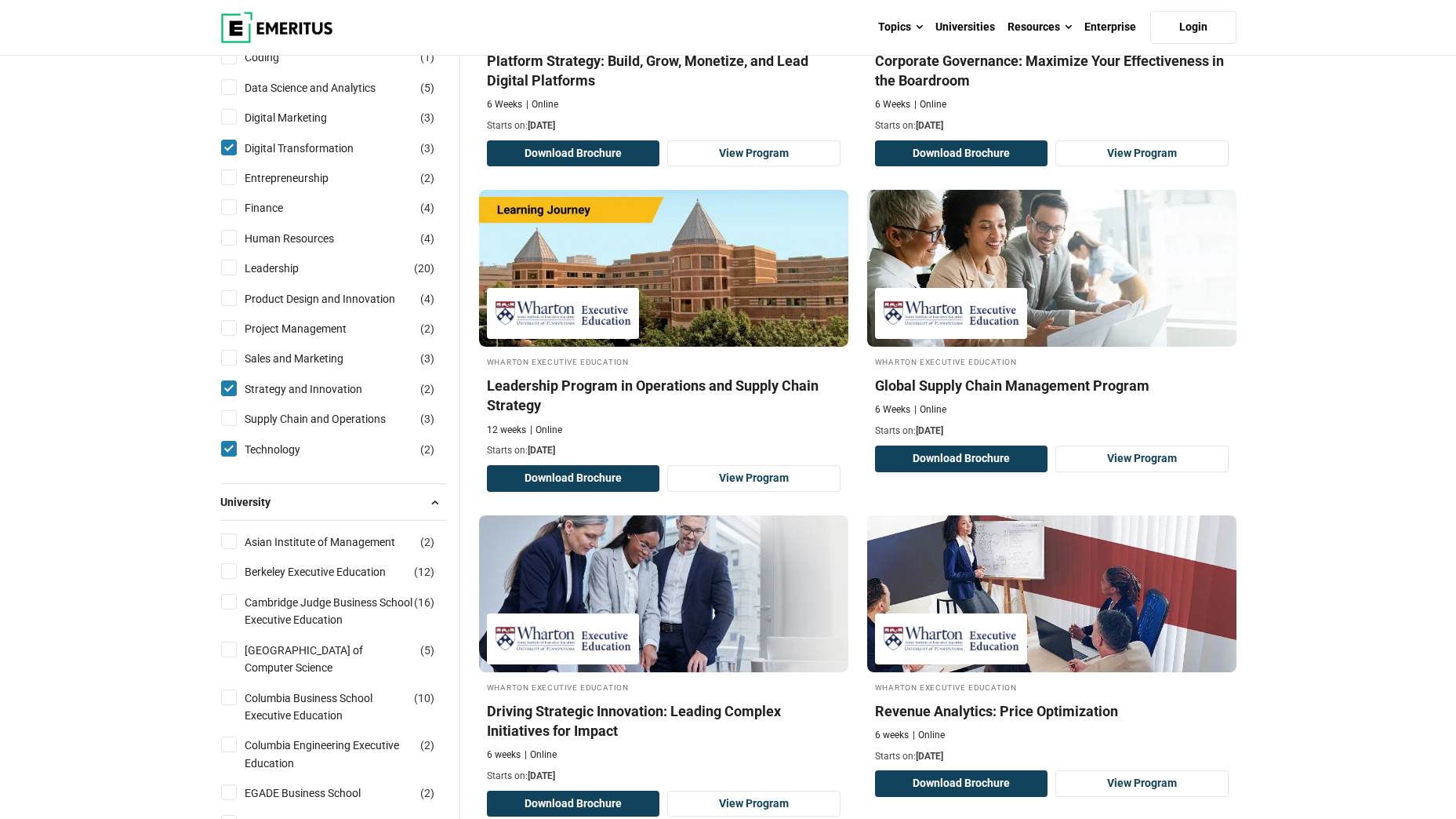
scroll to position [749, 0]
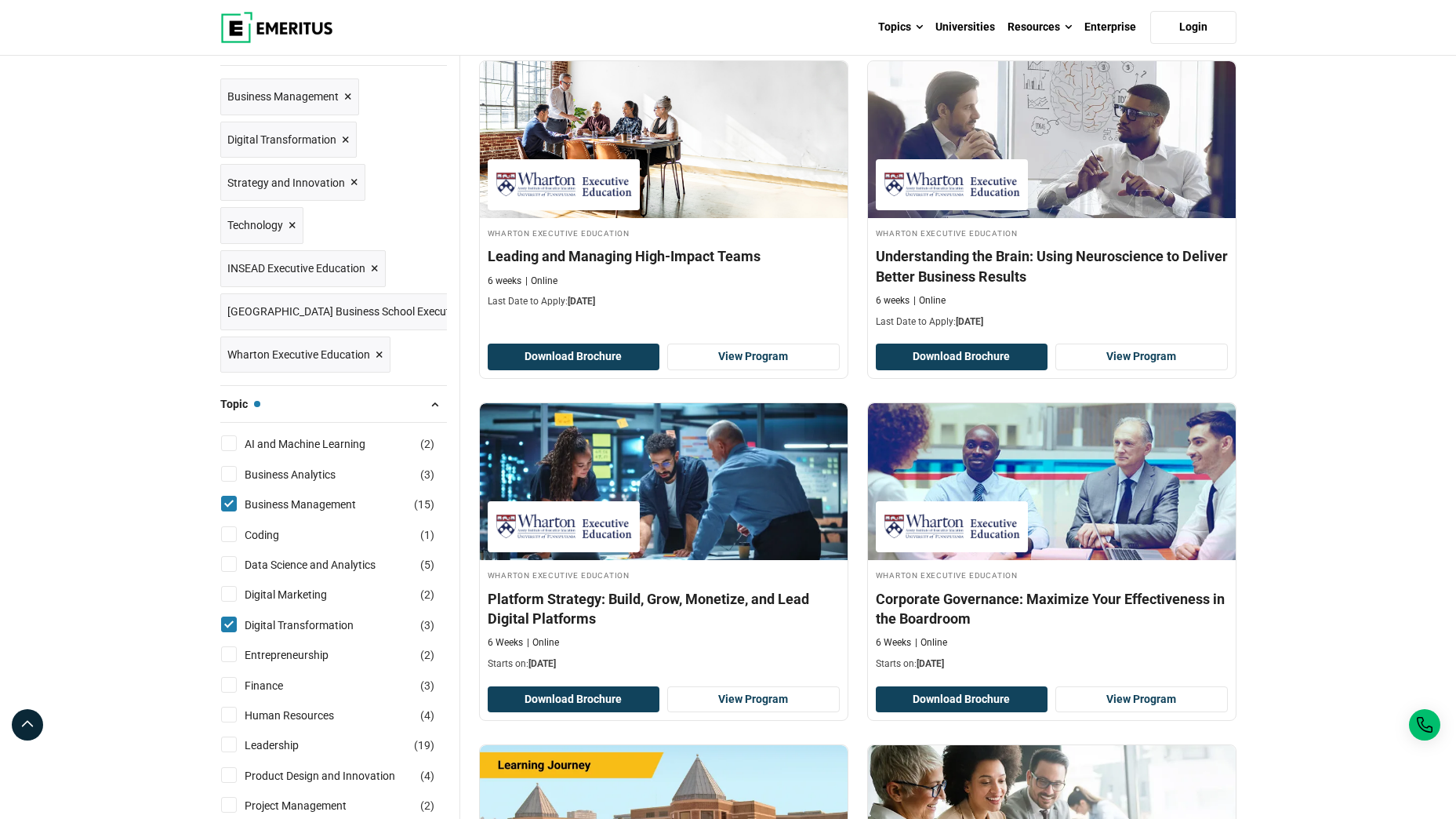
scroll to position [231, 0]
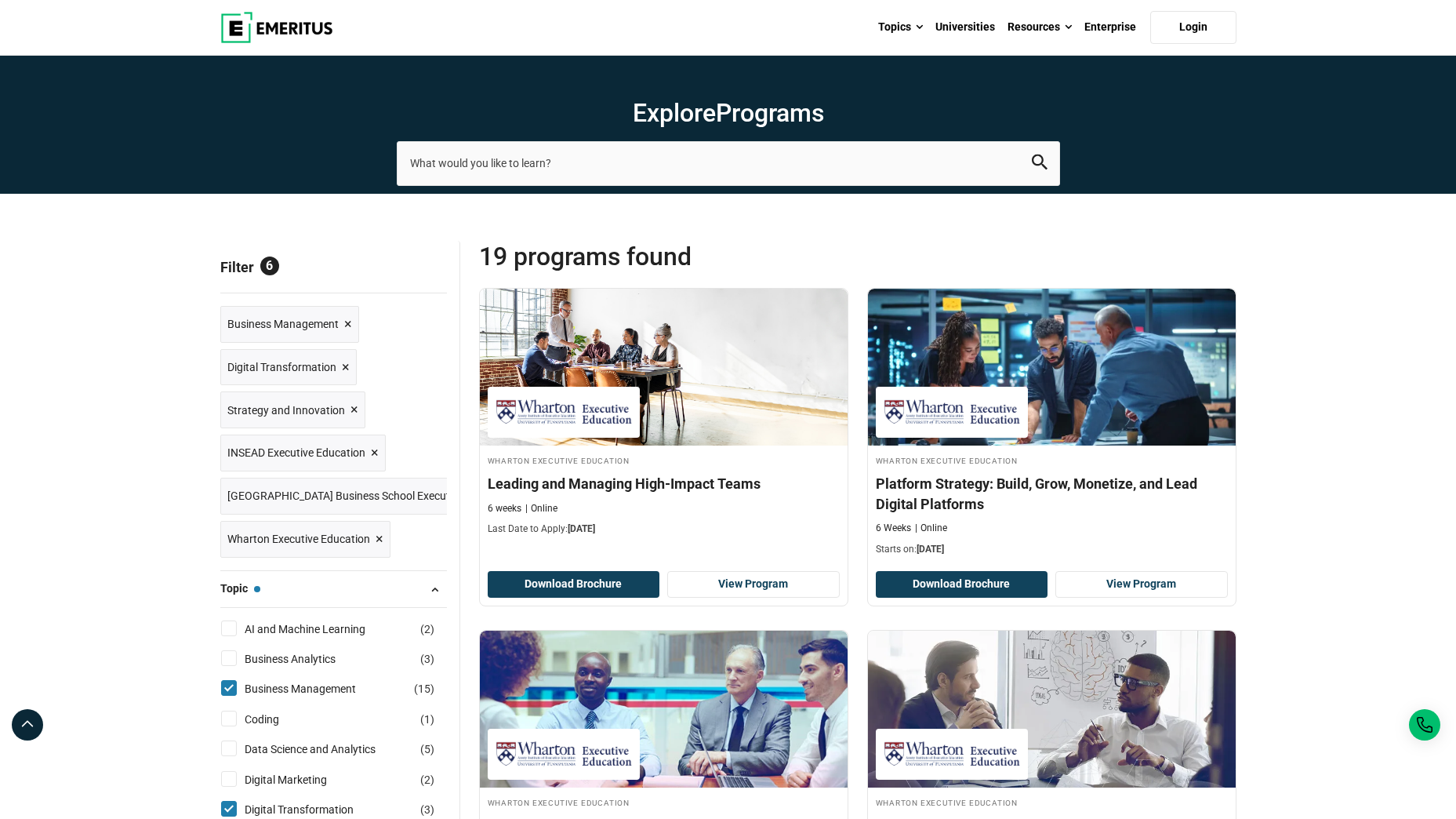
scroll to position [288, 0]
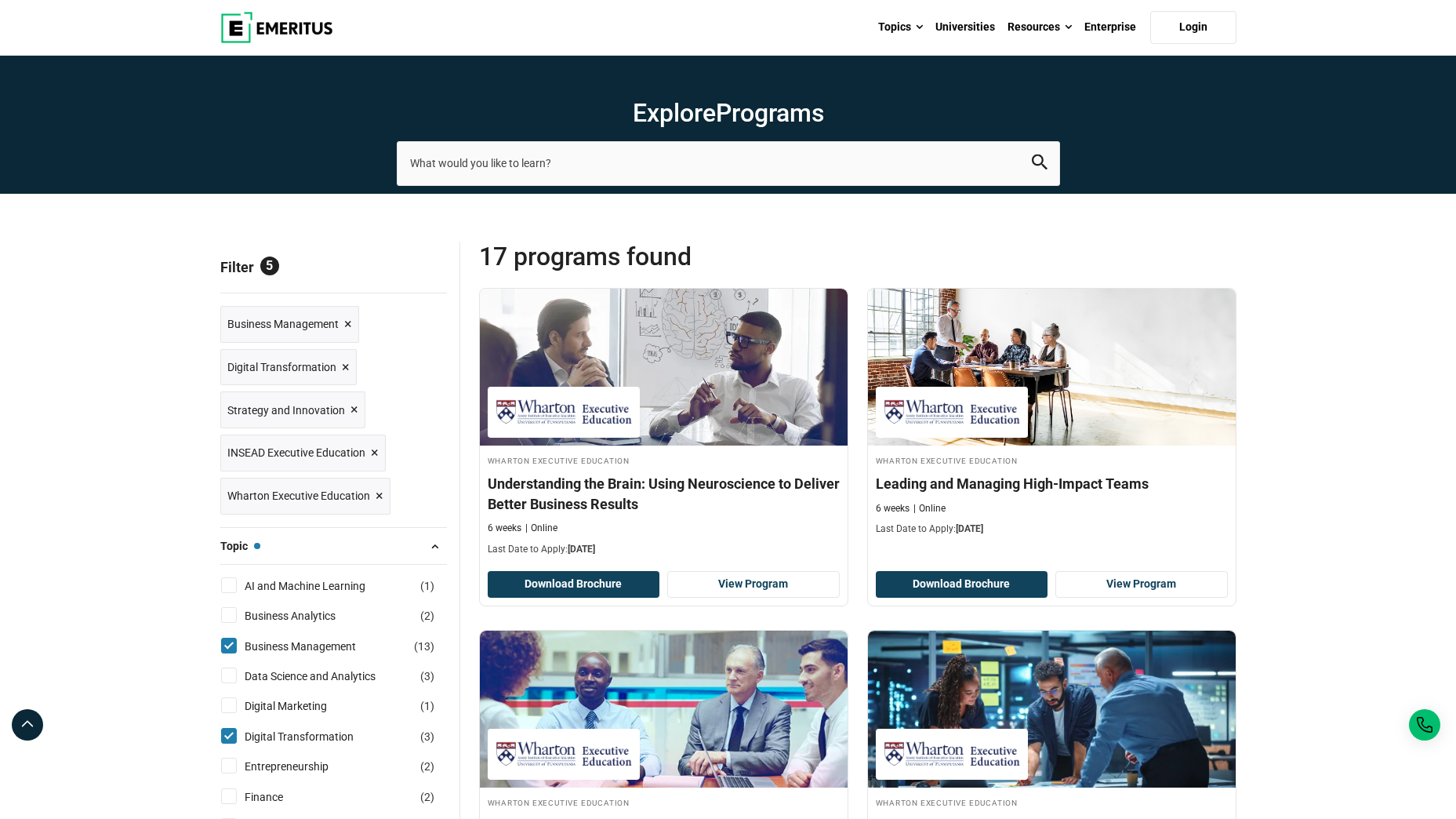
click at [229, 652] on input "Business Management ( 13 )" at bounding box center [229, 645] width 16 height 16
checkbox input "false"
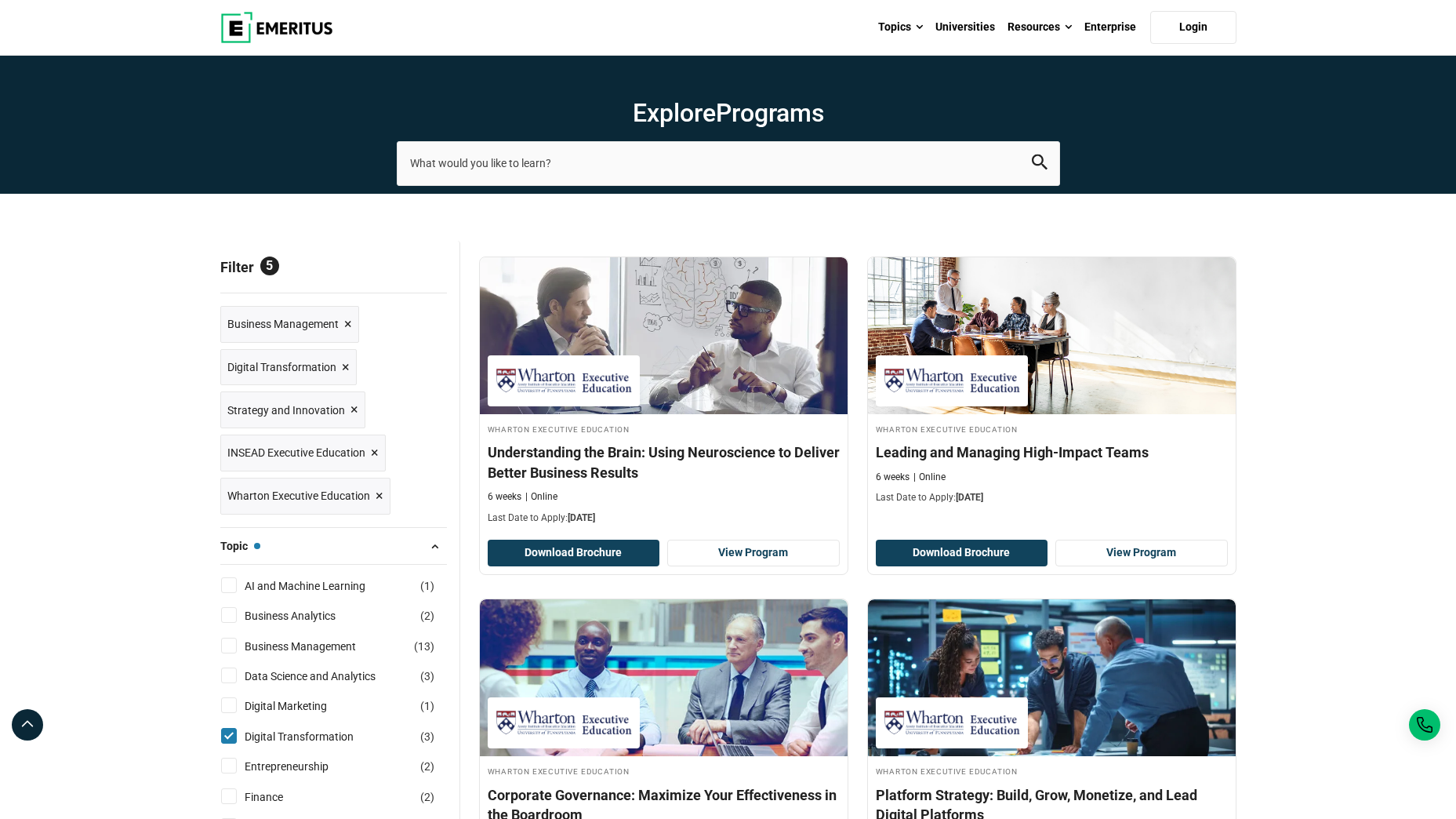
scroll to position [152, 0]
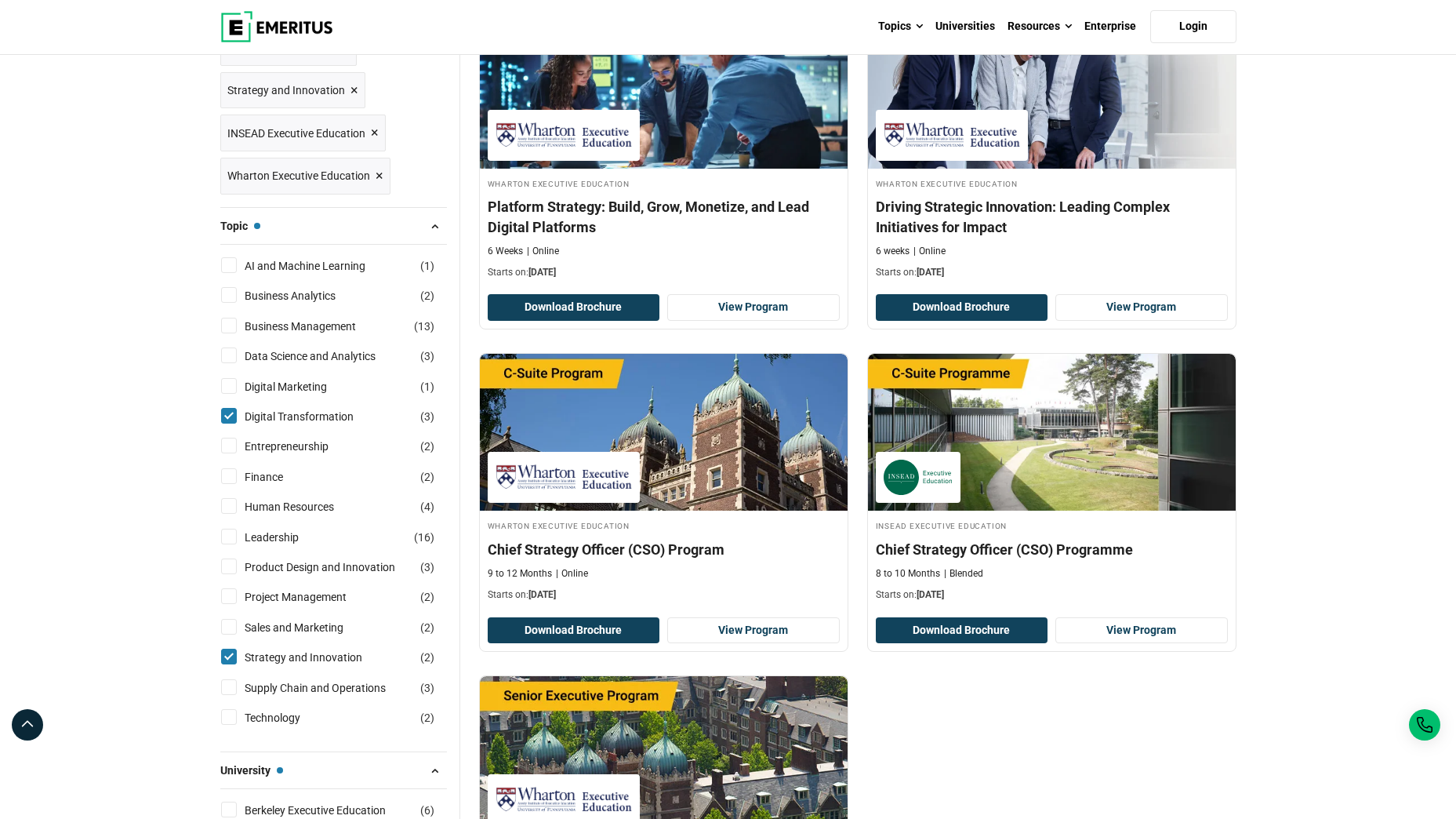
scroll to position [279, 0]
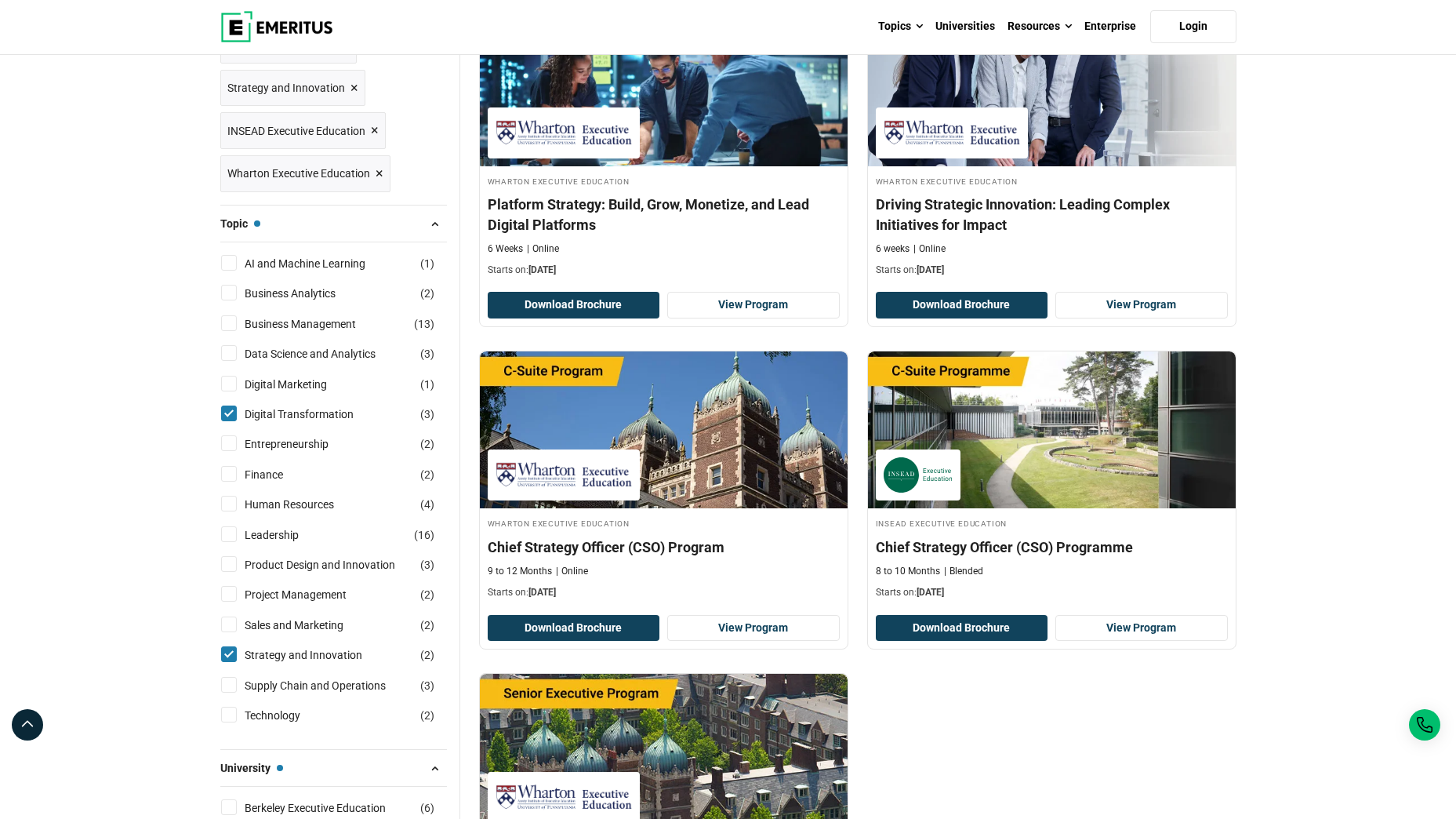
click at [230, 412] on input "Digital Transformation ( 3 )" at bounding box center [229, 413] width 16 height 16
checkbox input "false"
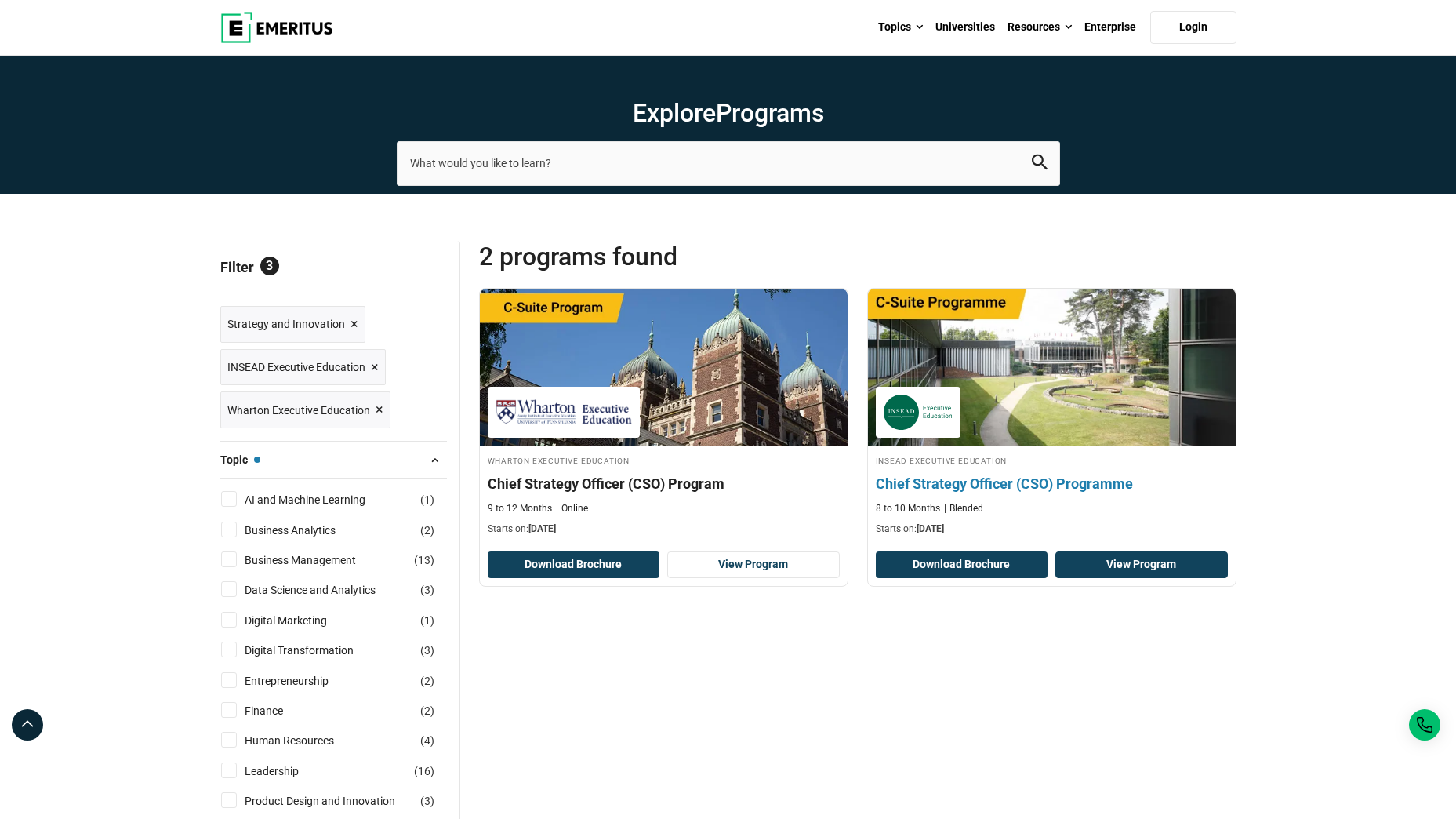
click at [1181, 569] on link "View Program" at bounding box center [1141, 565] width 173 height 27
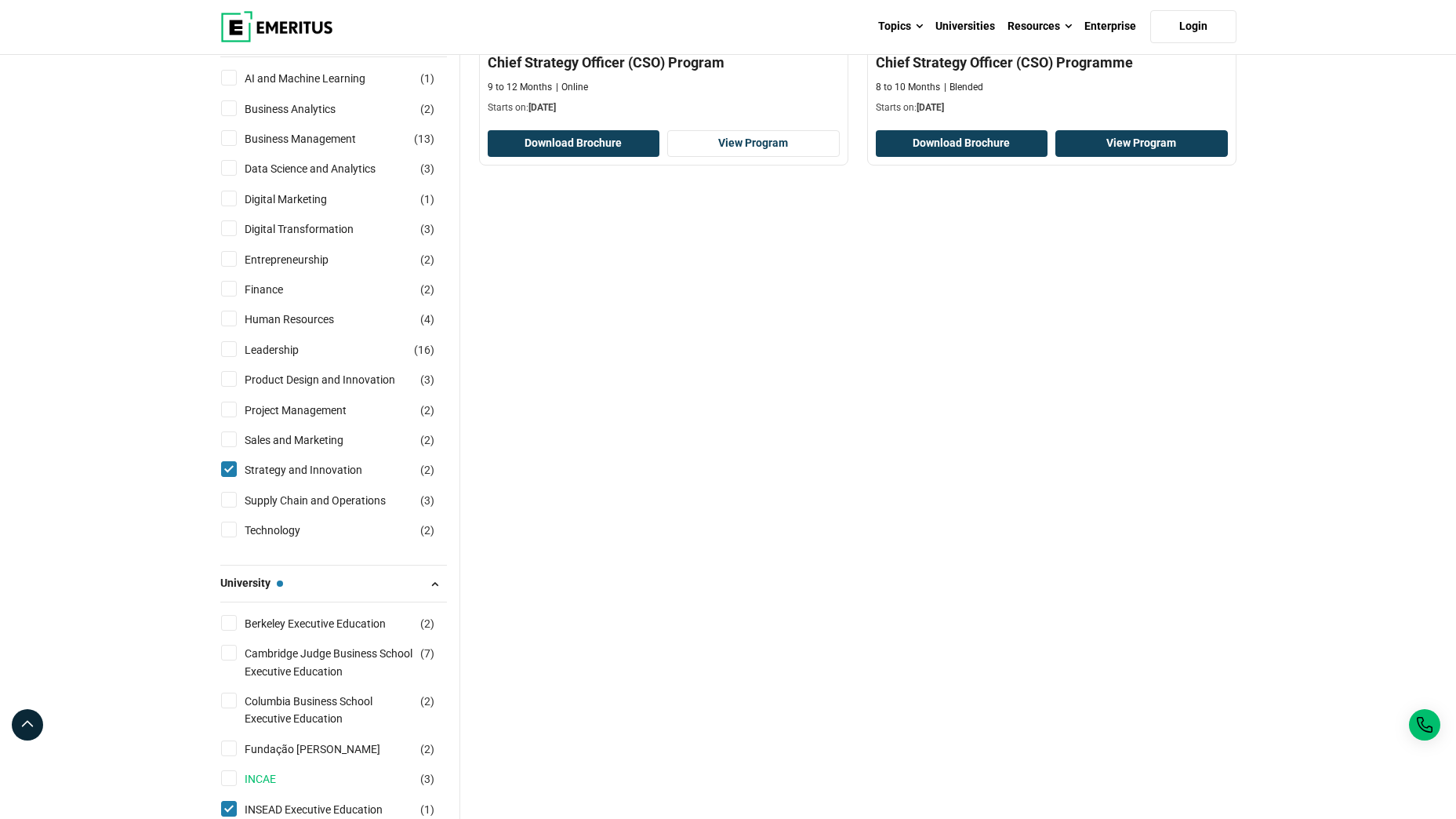
scroll to position [417, 0]
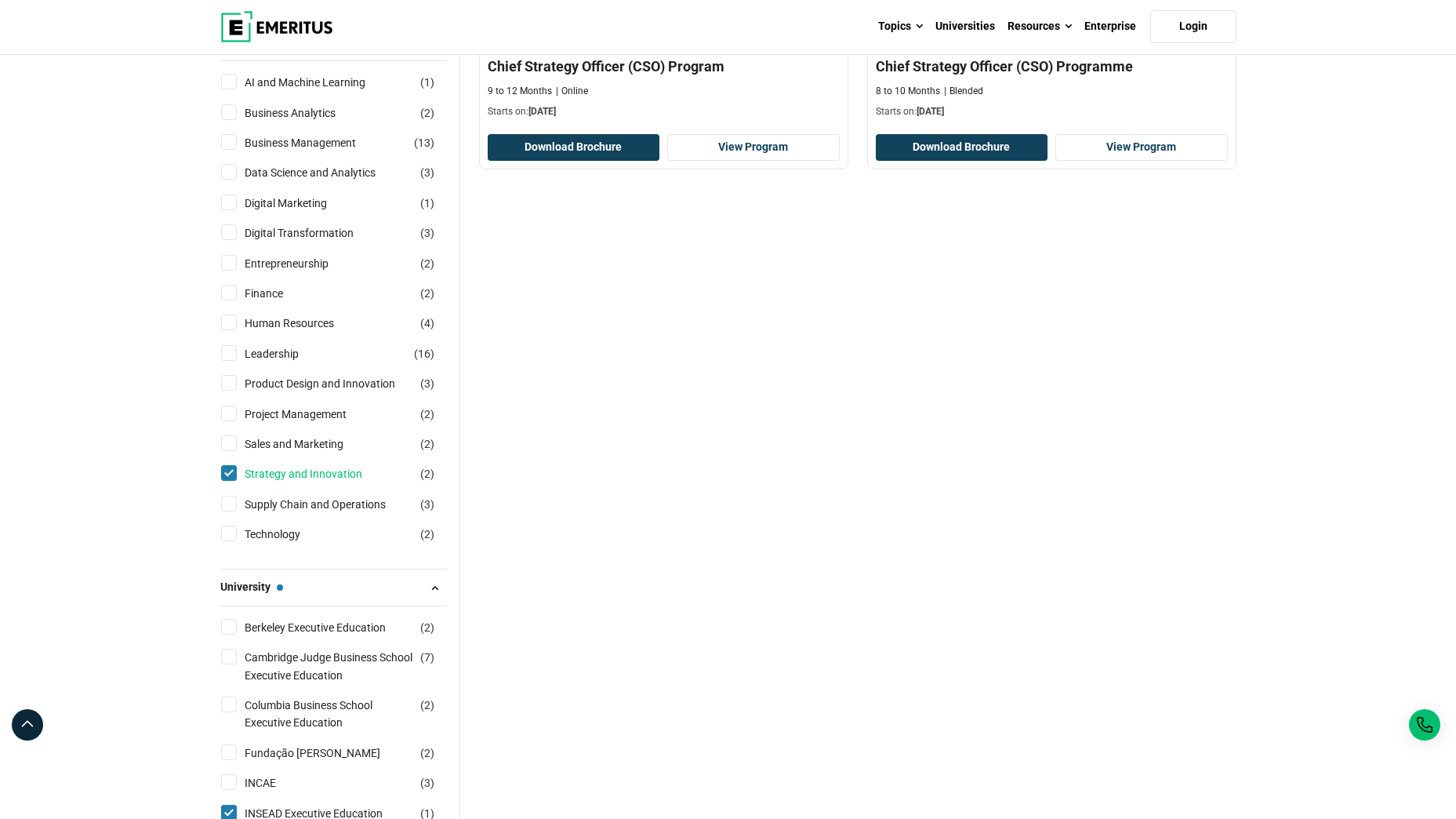
click at [252, 476] on link "Strategy and Innovation" at bounding box center [318, 473] width 149 height 17
checkbox input "false"
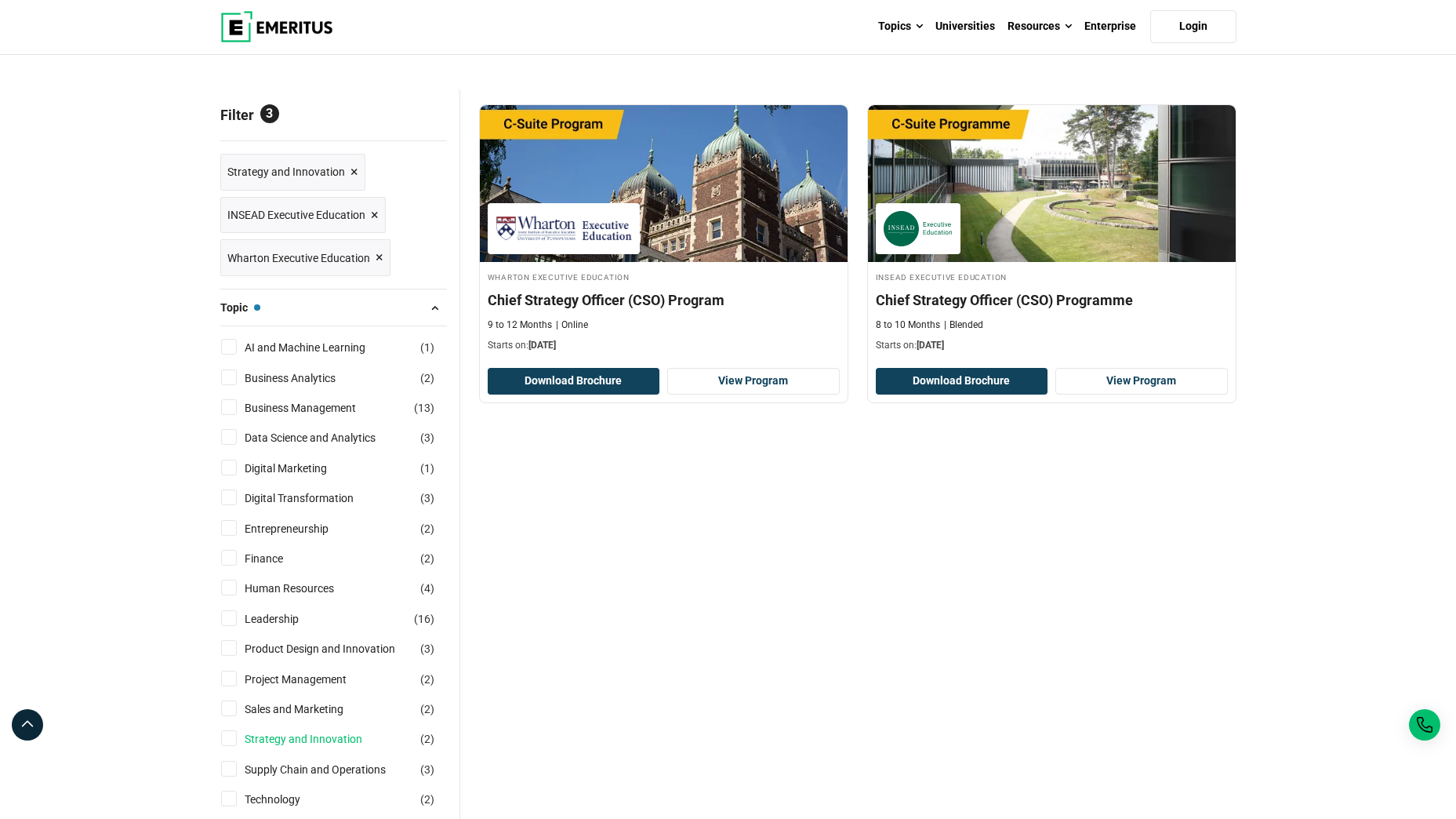
scroll to position [20, 0]
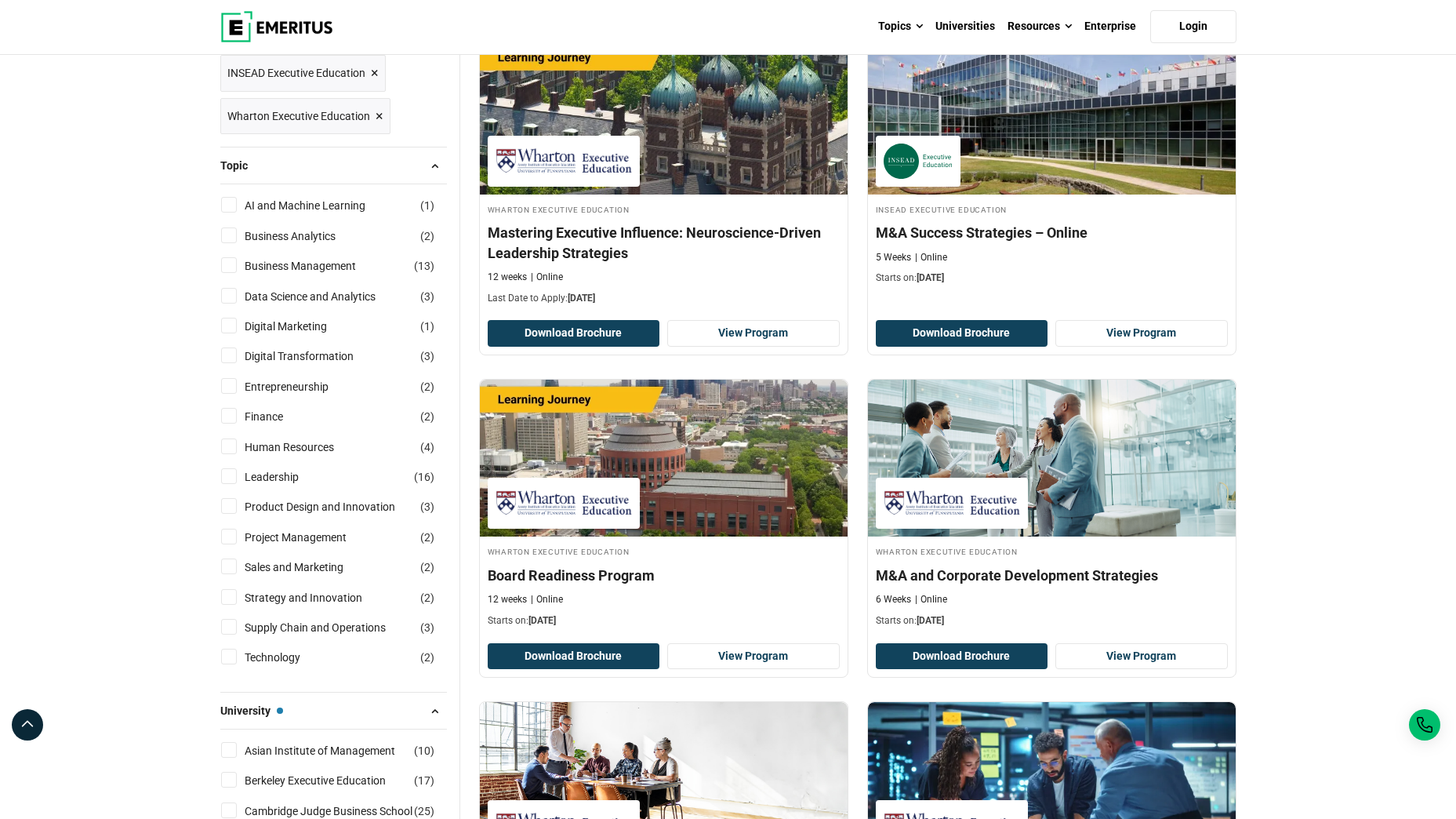
scroll to position [252, 0]
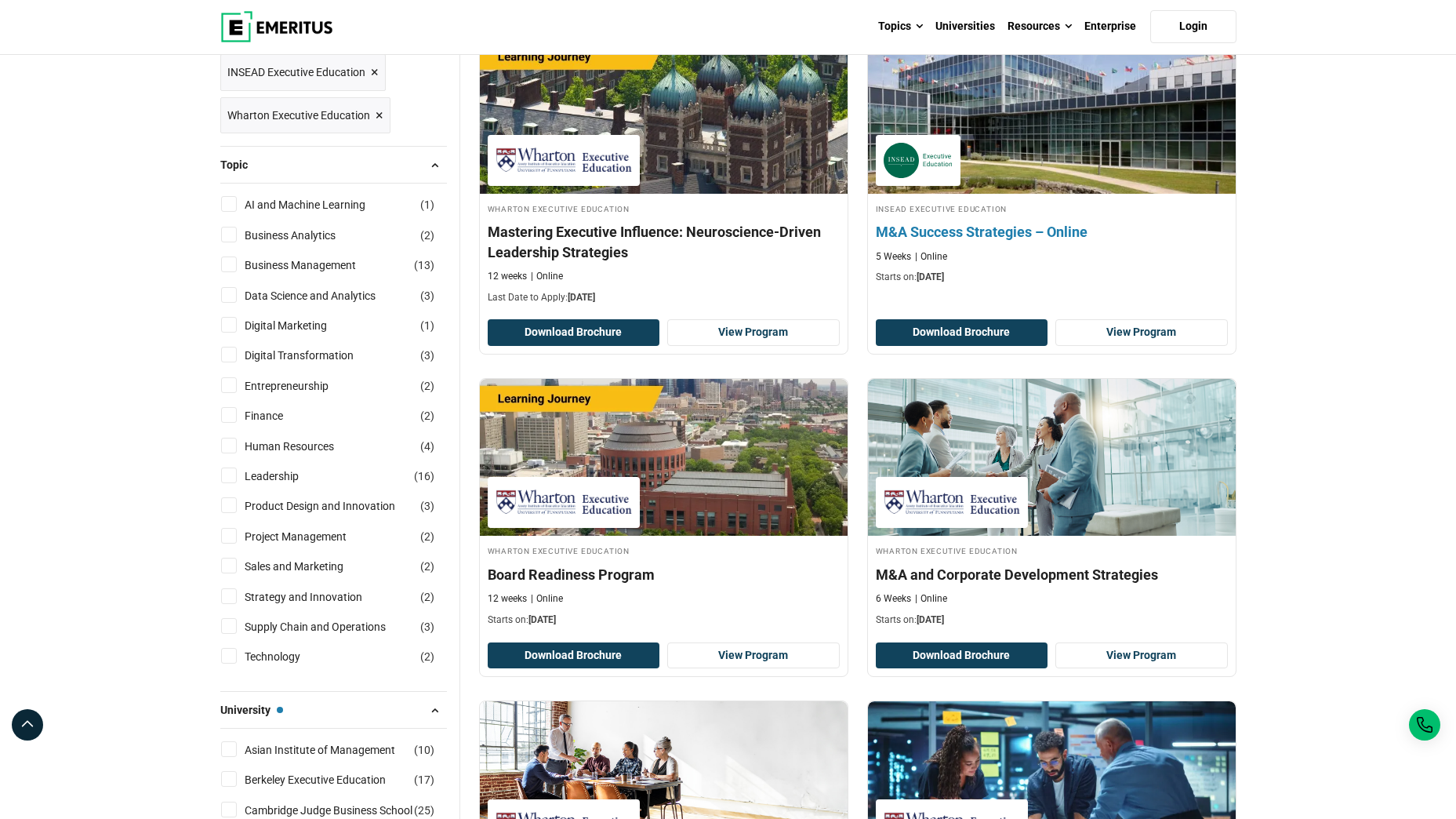
click at [1031, 236] on h4 "M&A Success Strategies – Online" at bounding box center [1051, 232] width 352 height 19
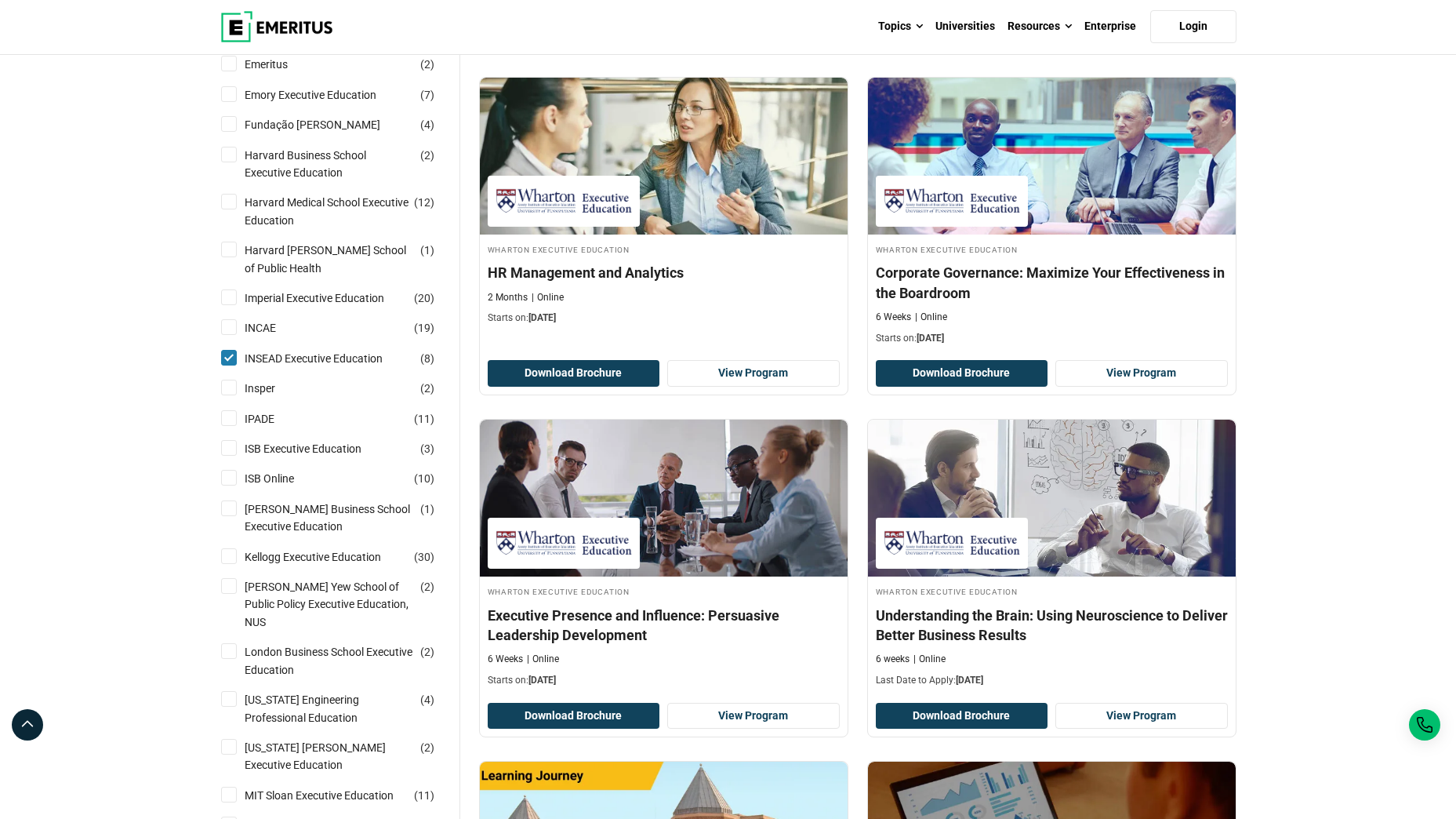
scroll to position [1219, 0]
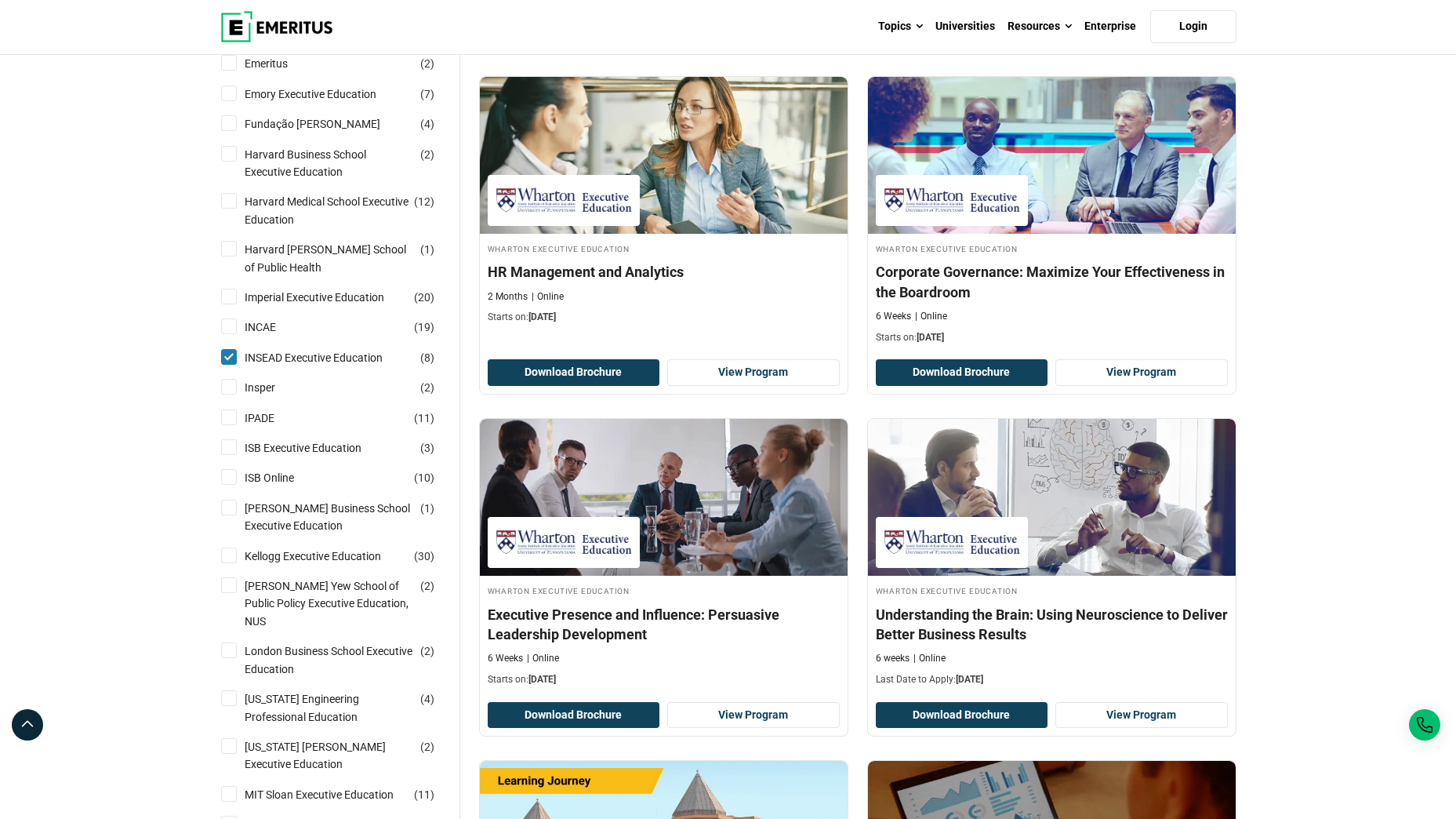
click at [230, 152] on input "Harvard Business School Executive Education ( 2 )" at bounding box center [229, 153] width 16 height 16
checkbox input "true"
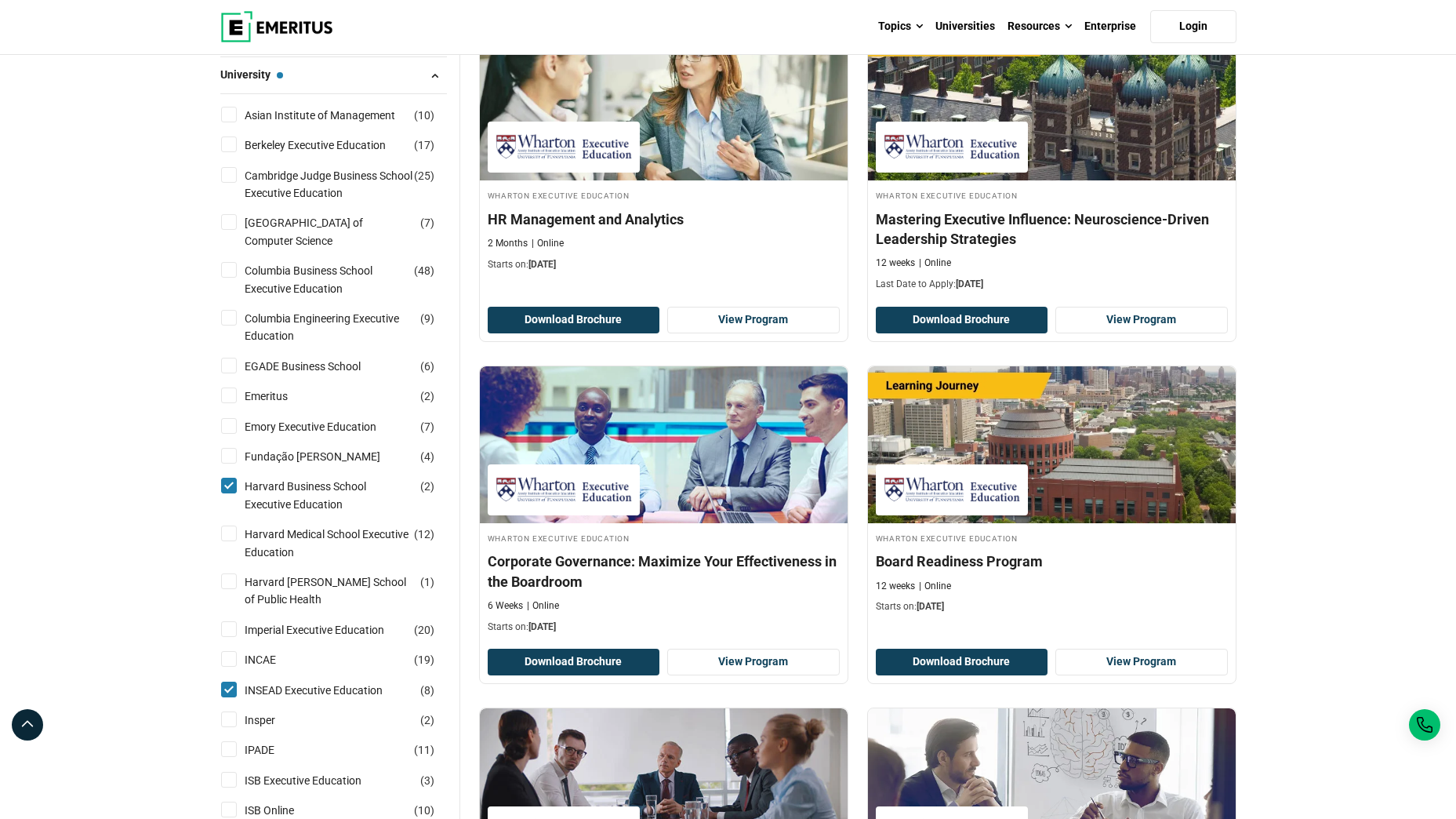
scroll to position [940, 0]
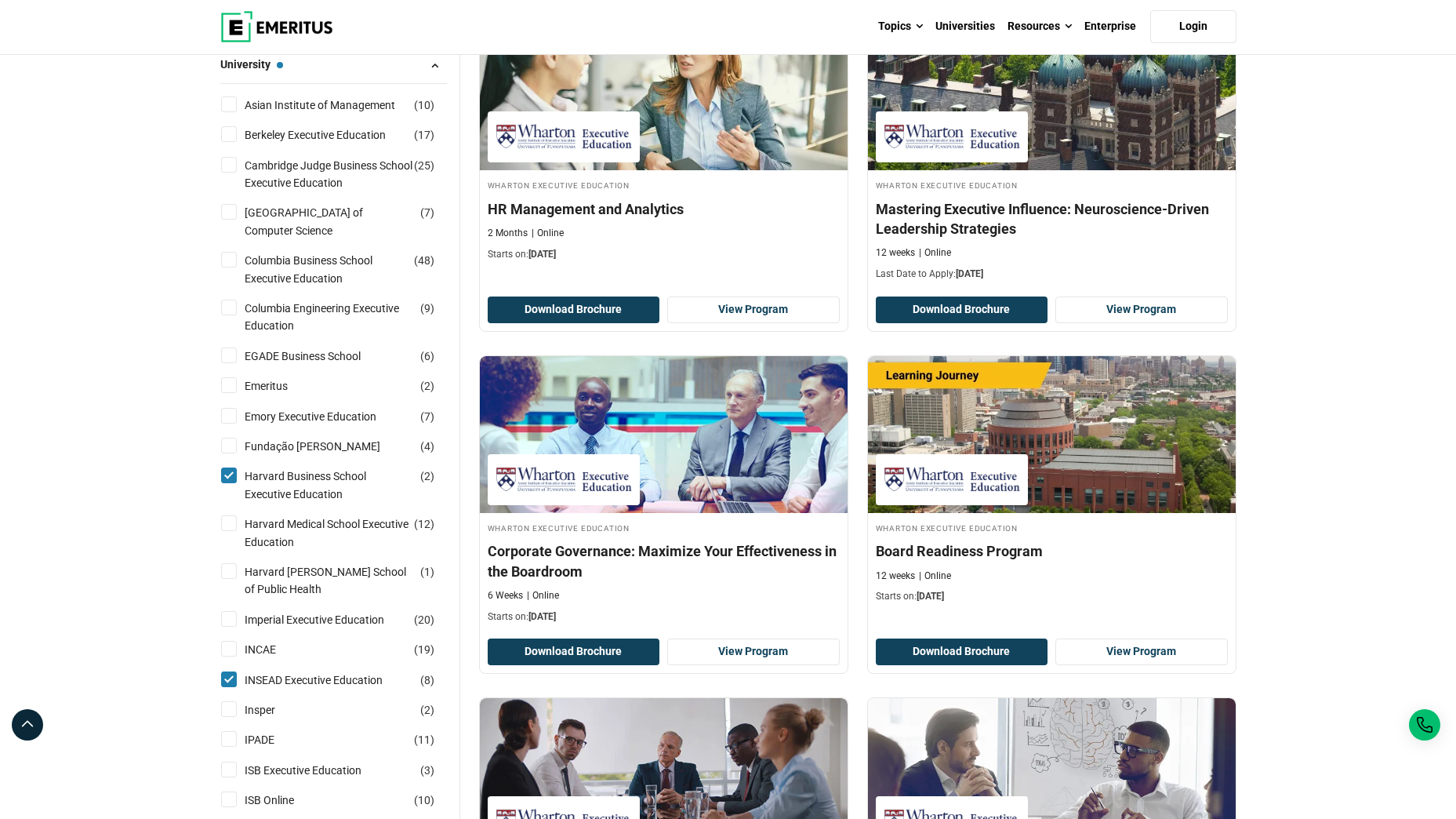
click at [228, 677] on input "INSEAD Executive Education ( 8 )" at bounding box center [229, 679] width 16 height 16
checkbox input "false"
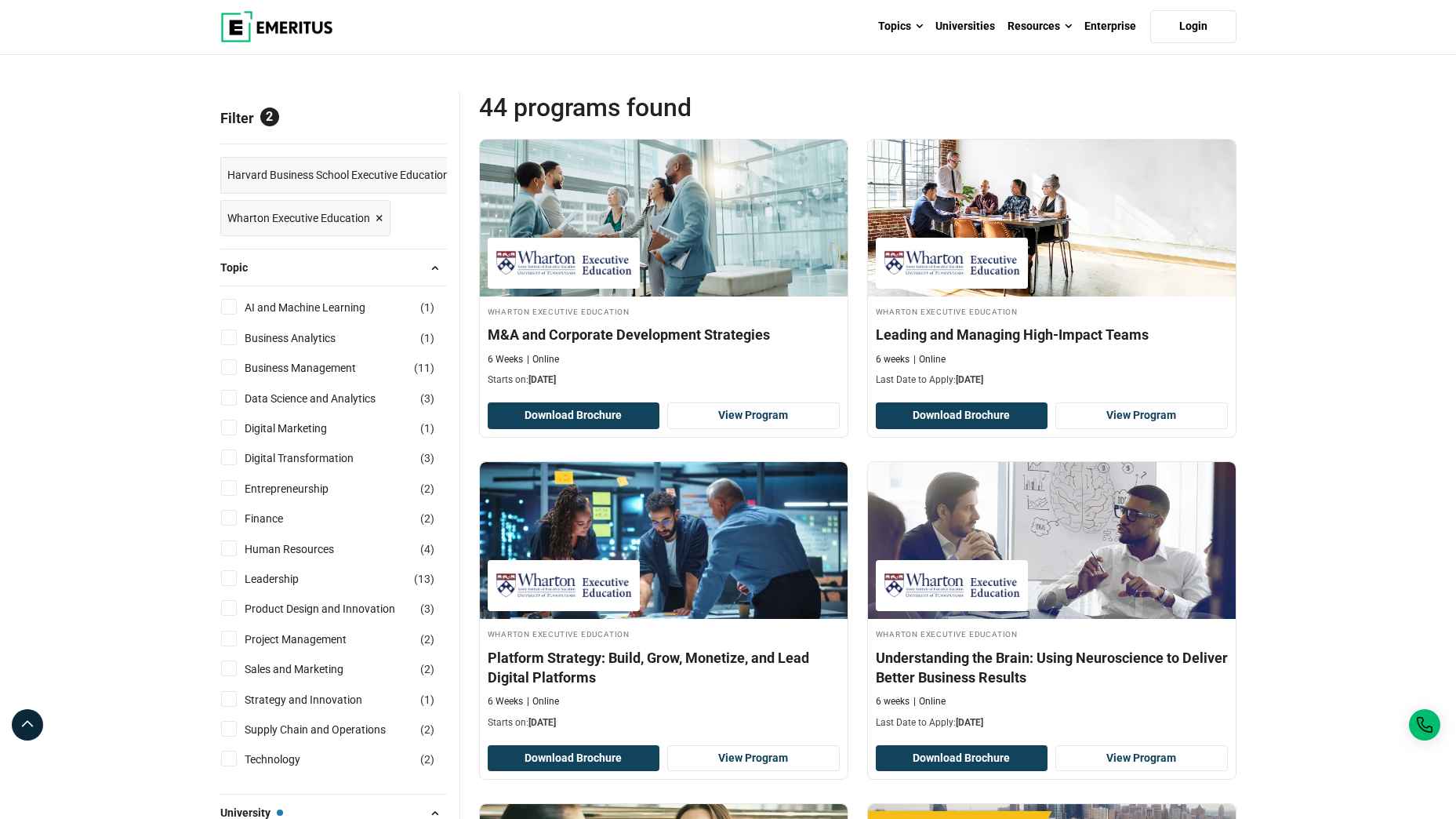
scroll to position [155, 0]
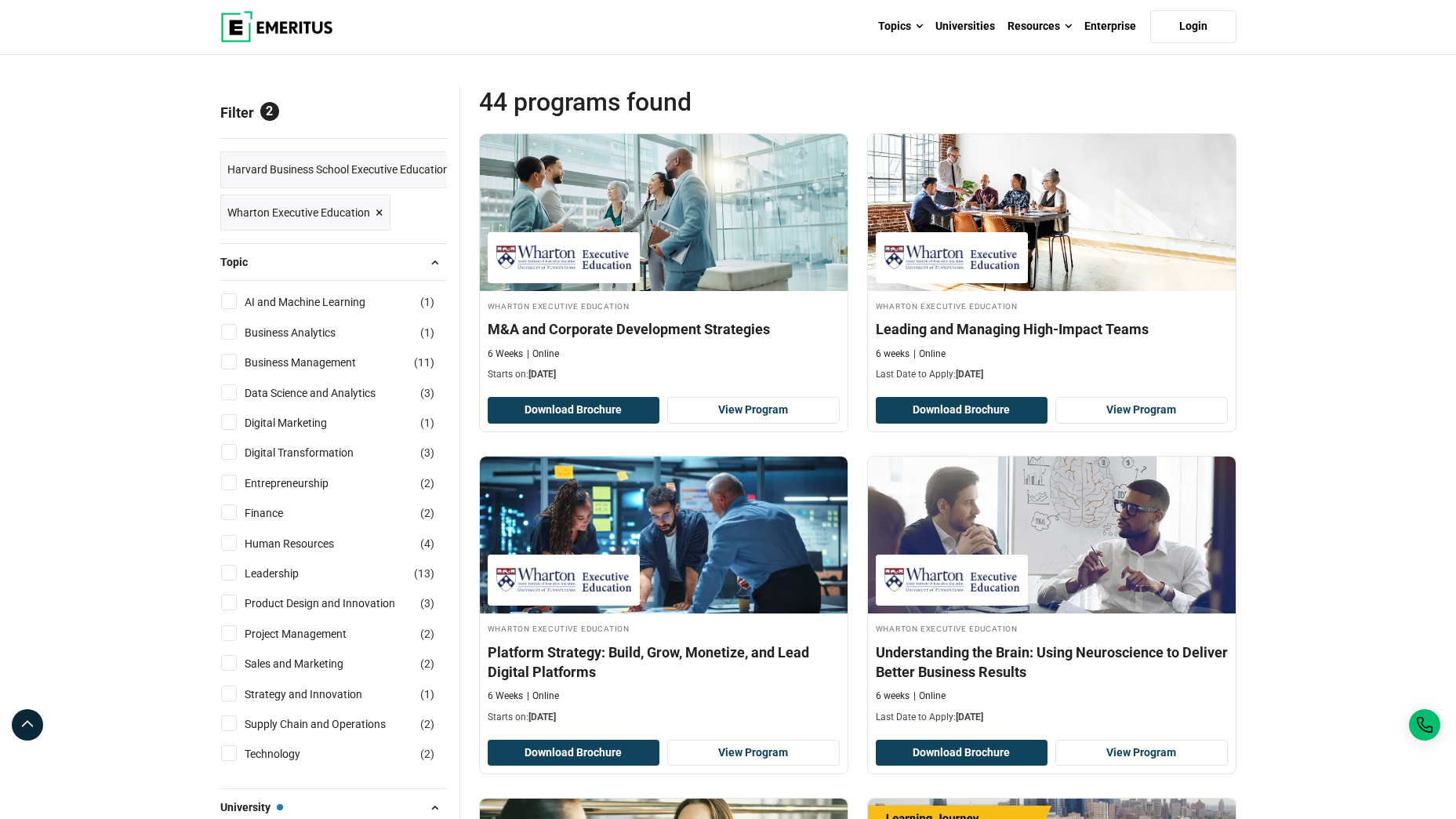
click at [230, 510] on input "Finance ( 2 )" at bounding box center [229, 512] width 16 height 16
checkbox input "true"
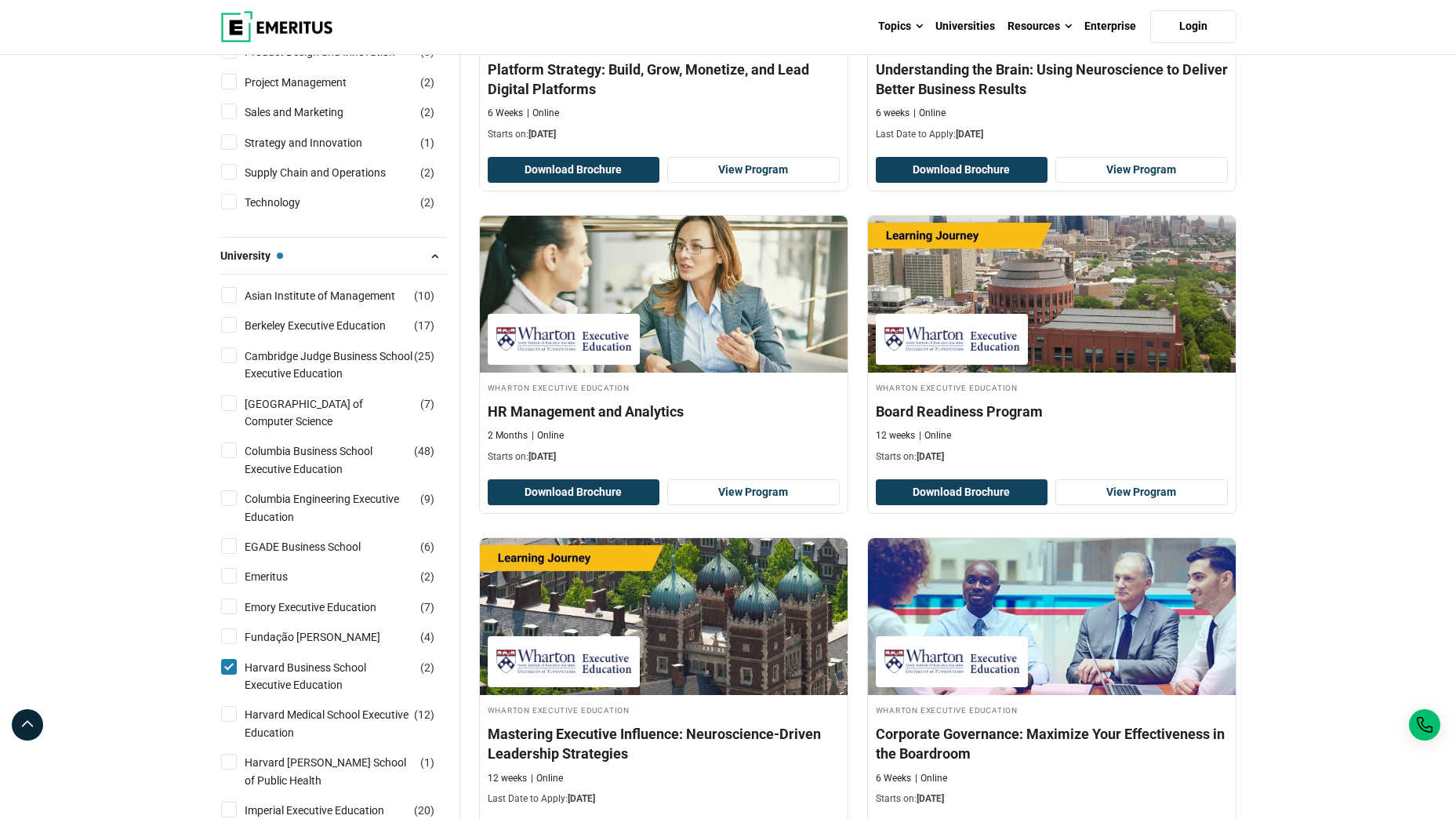
scroll to position [973, 0]
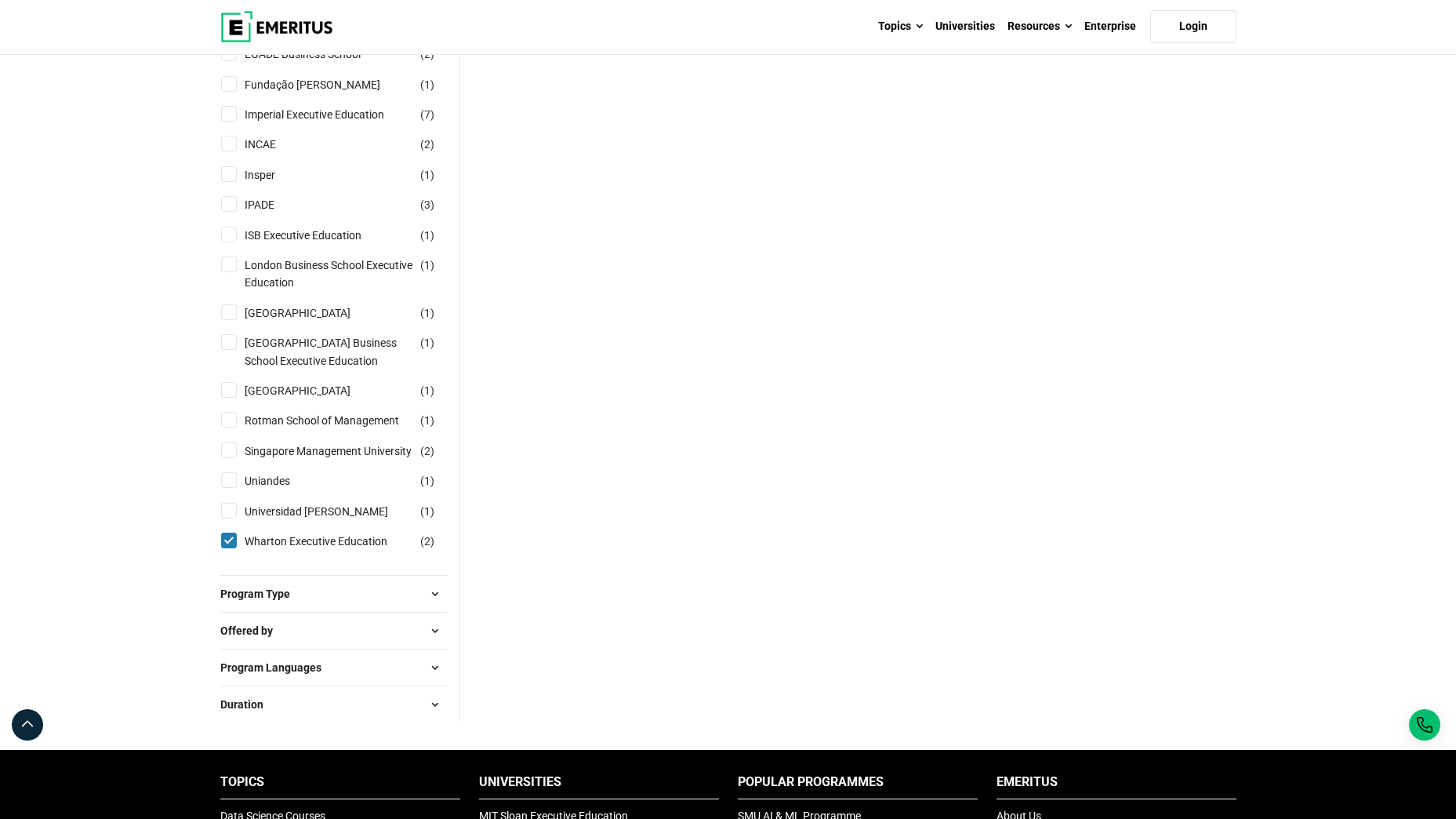
scroll to position [1134, 0]
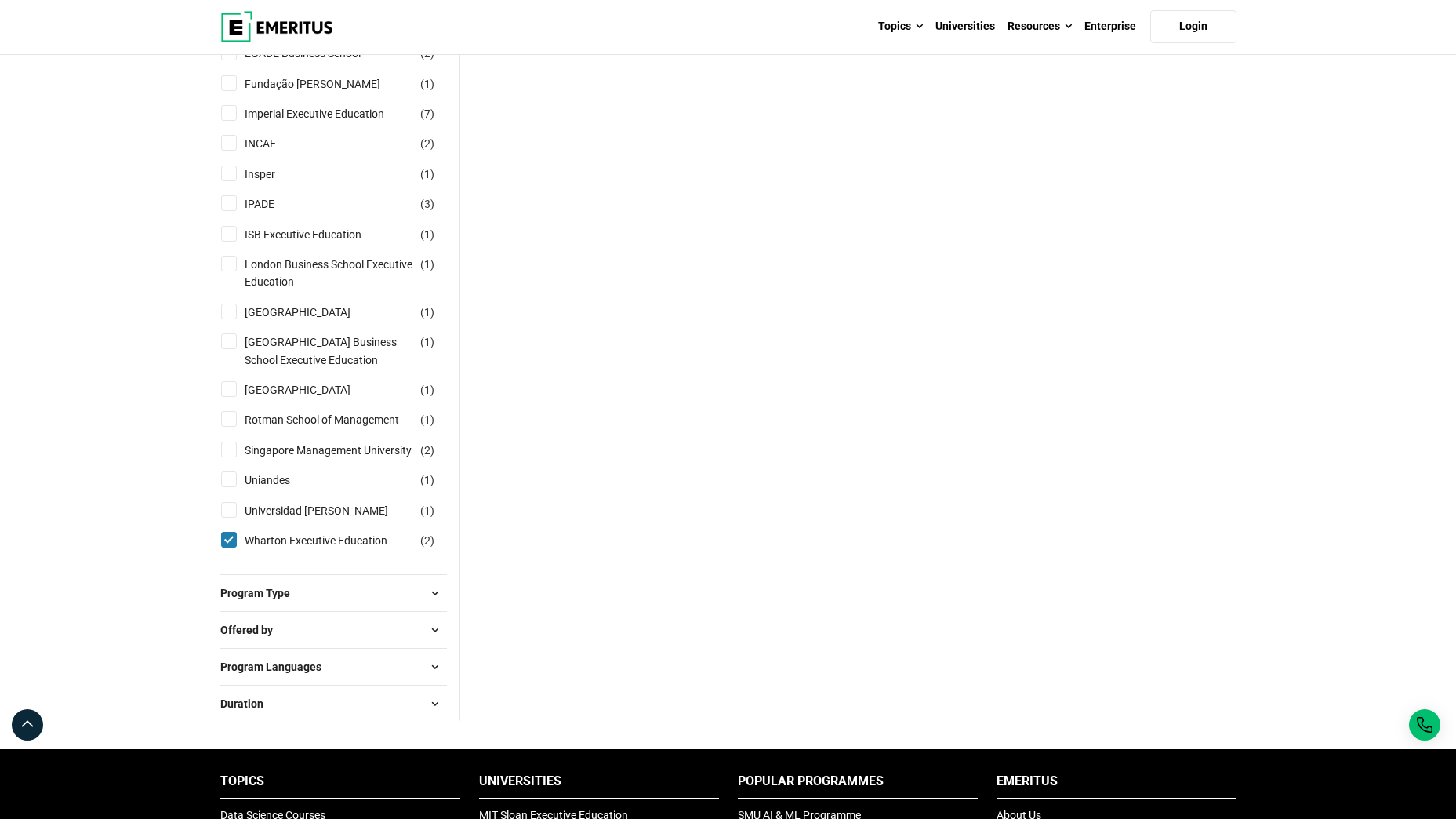
click at [223, 547] on input "[PERSON_NAME] Executive Education ( 2 )" at bounding box center [229, 539] width 16 height 16
checkbox input "false"
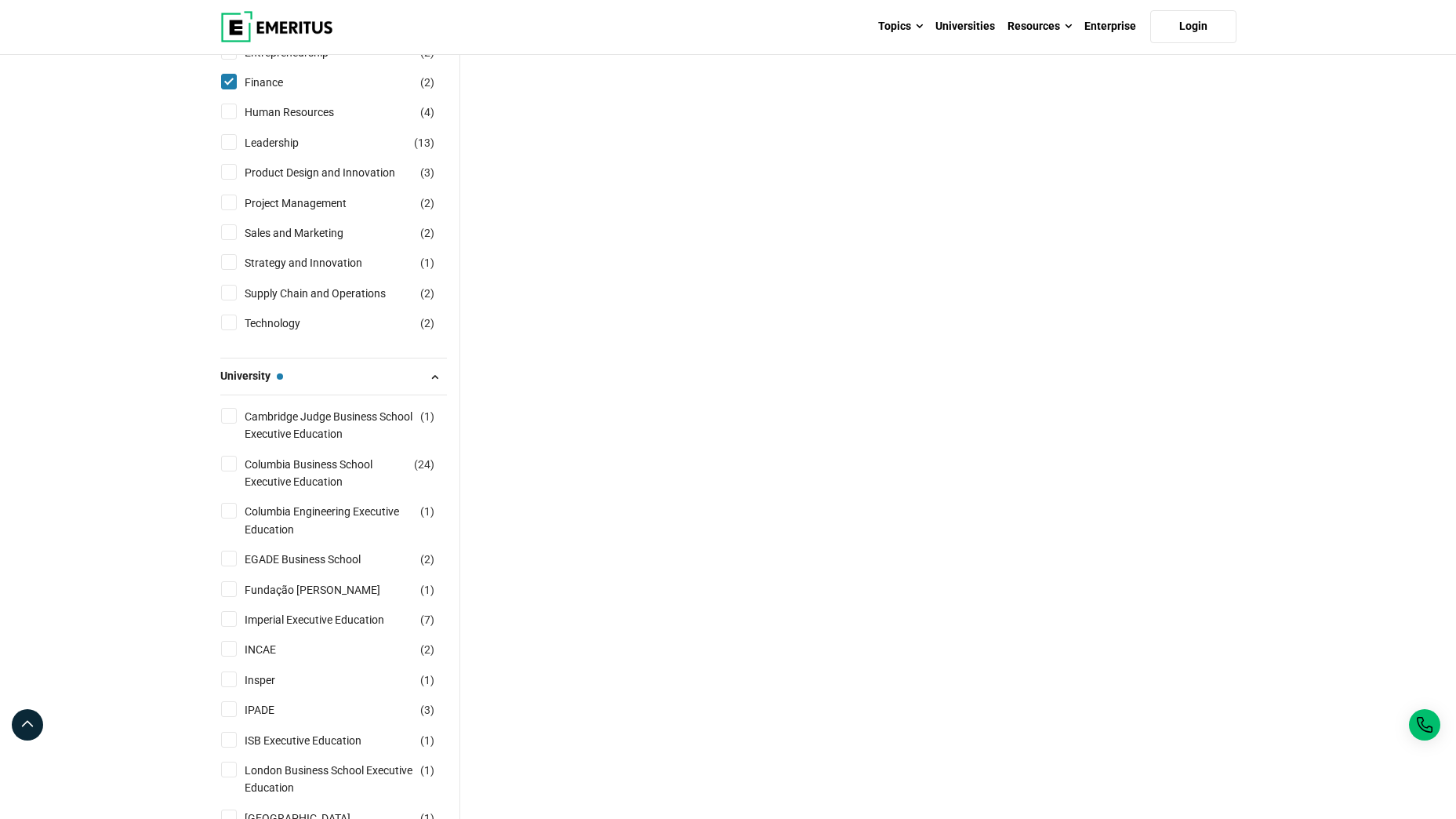
scroll to position [628, 0]
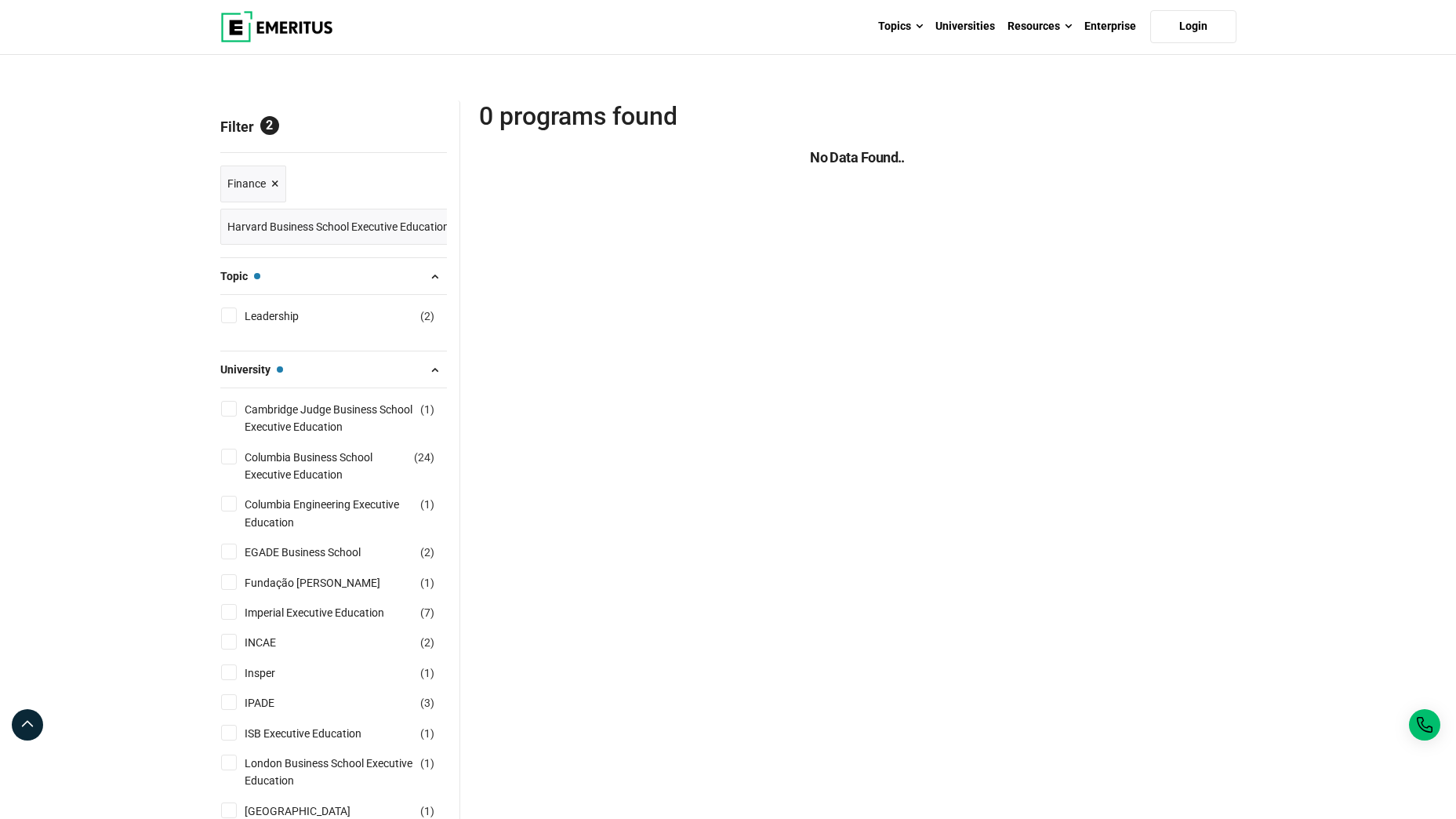
scroll to position [135, 0]
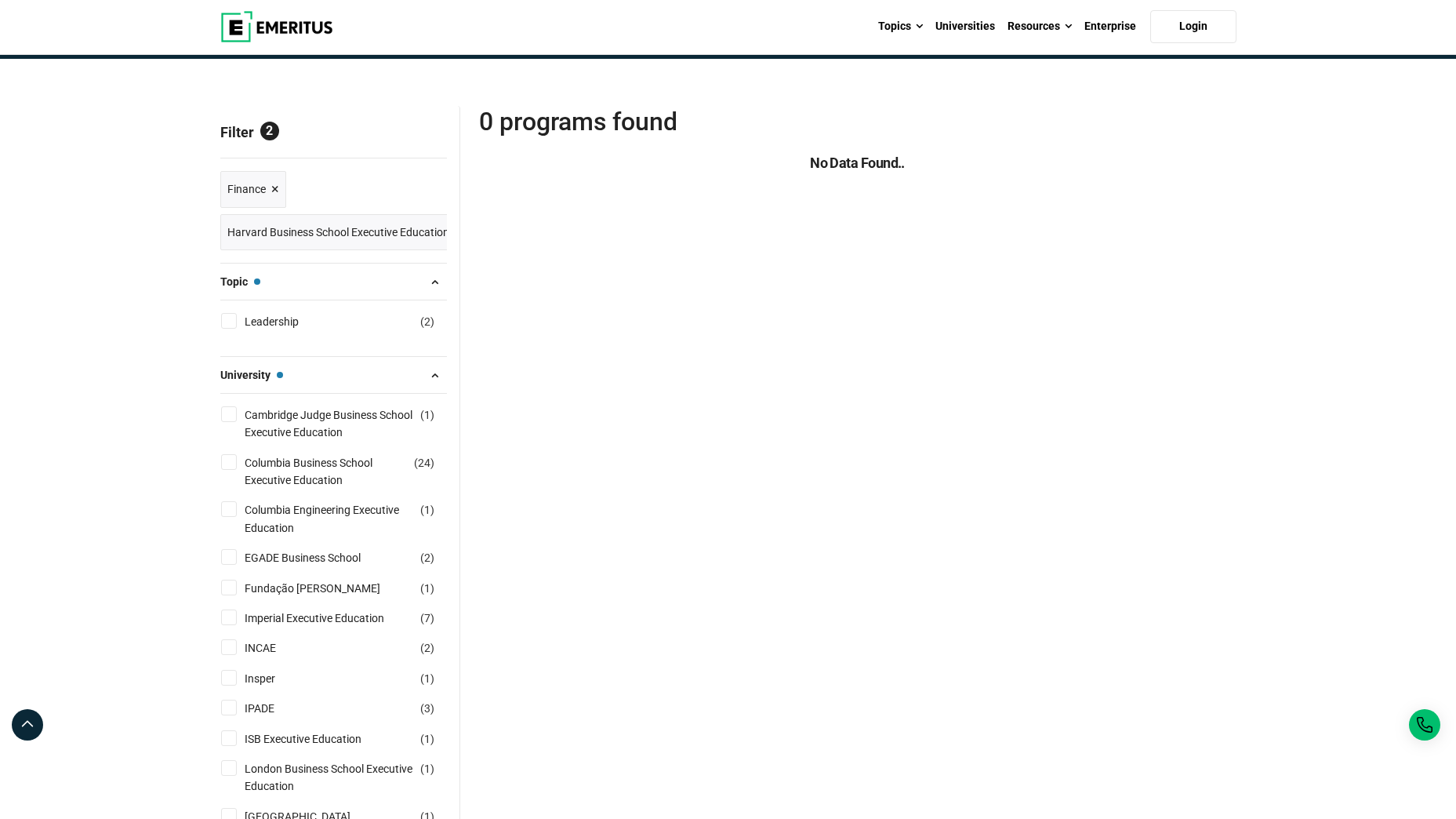
click at [351, 279] on button "Topic —" at bounding box center [334, 282] width 227 height 24
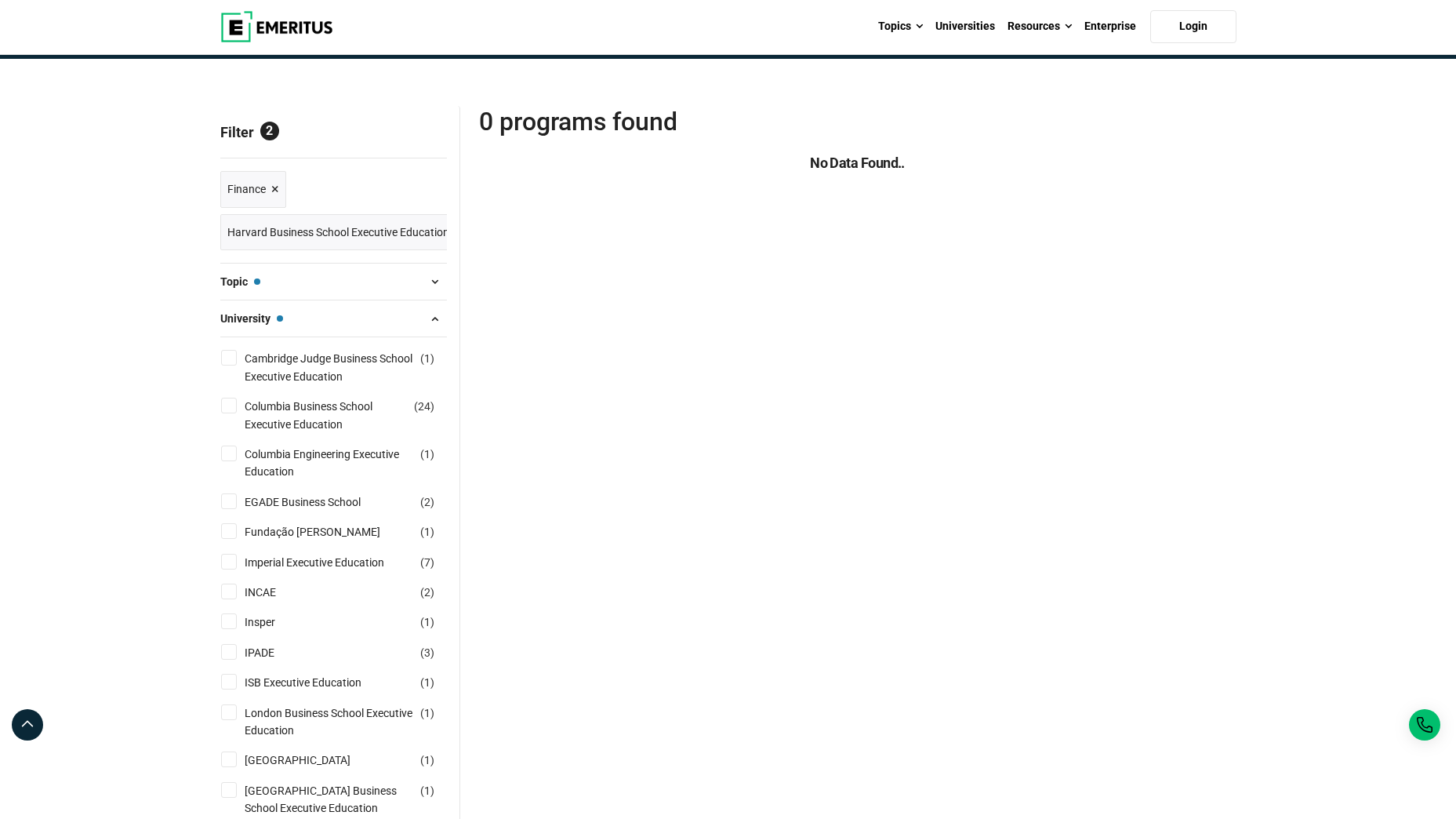
click at [351, 279] on button "Topic —" at bounding box center [334, 282] width 227 height 24
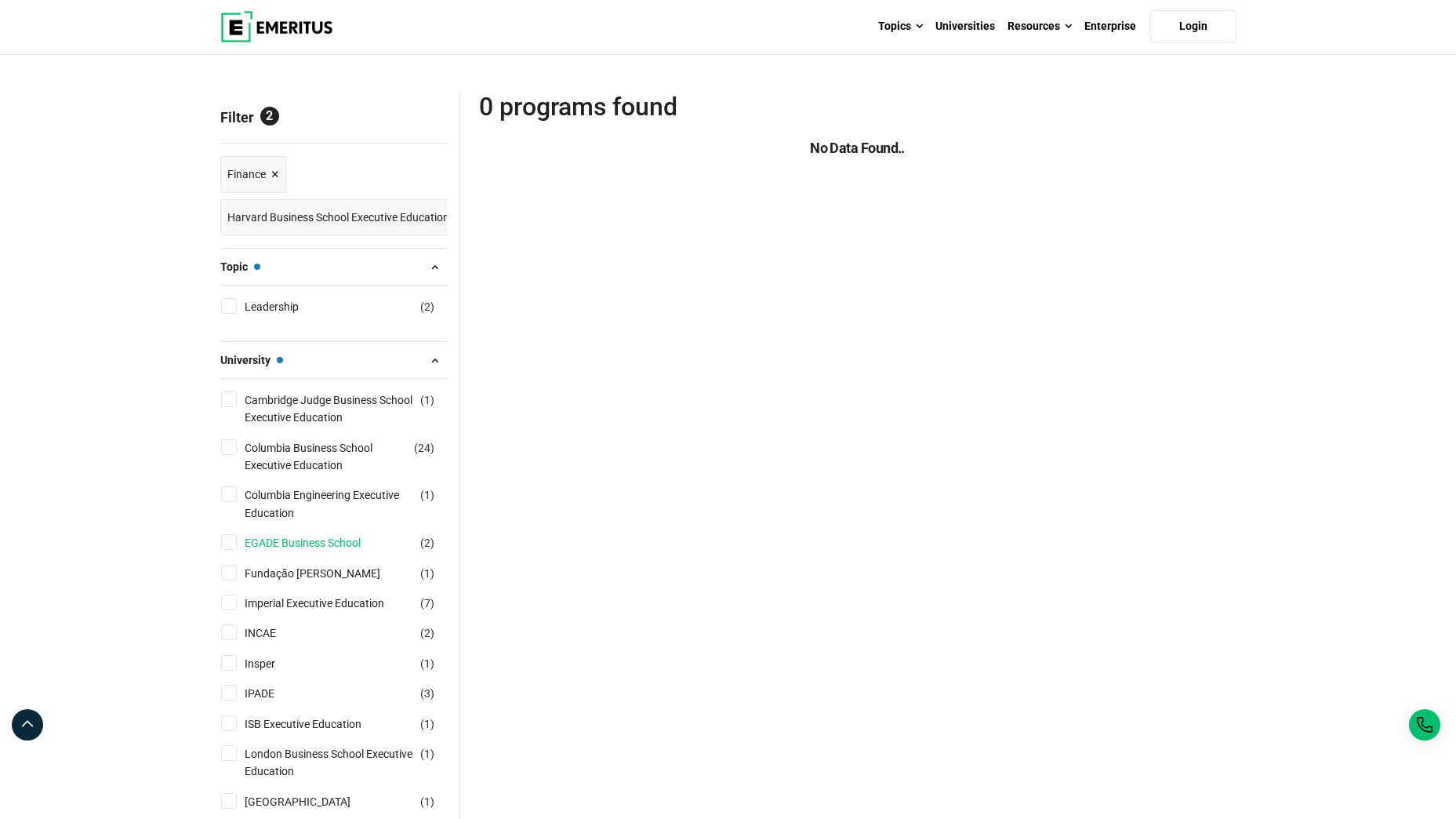
scroll to position [133, 0]
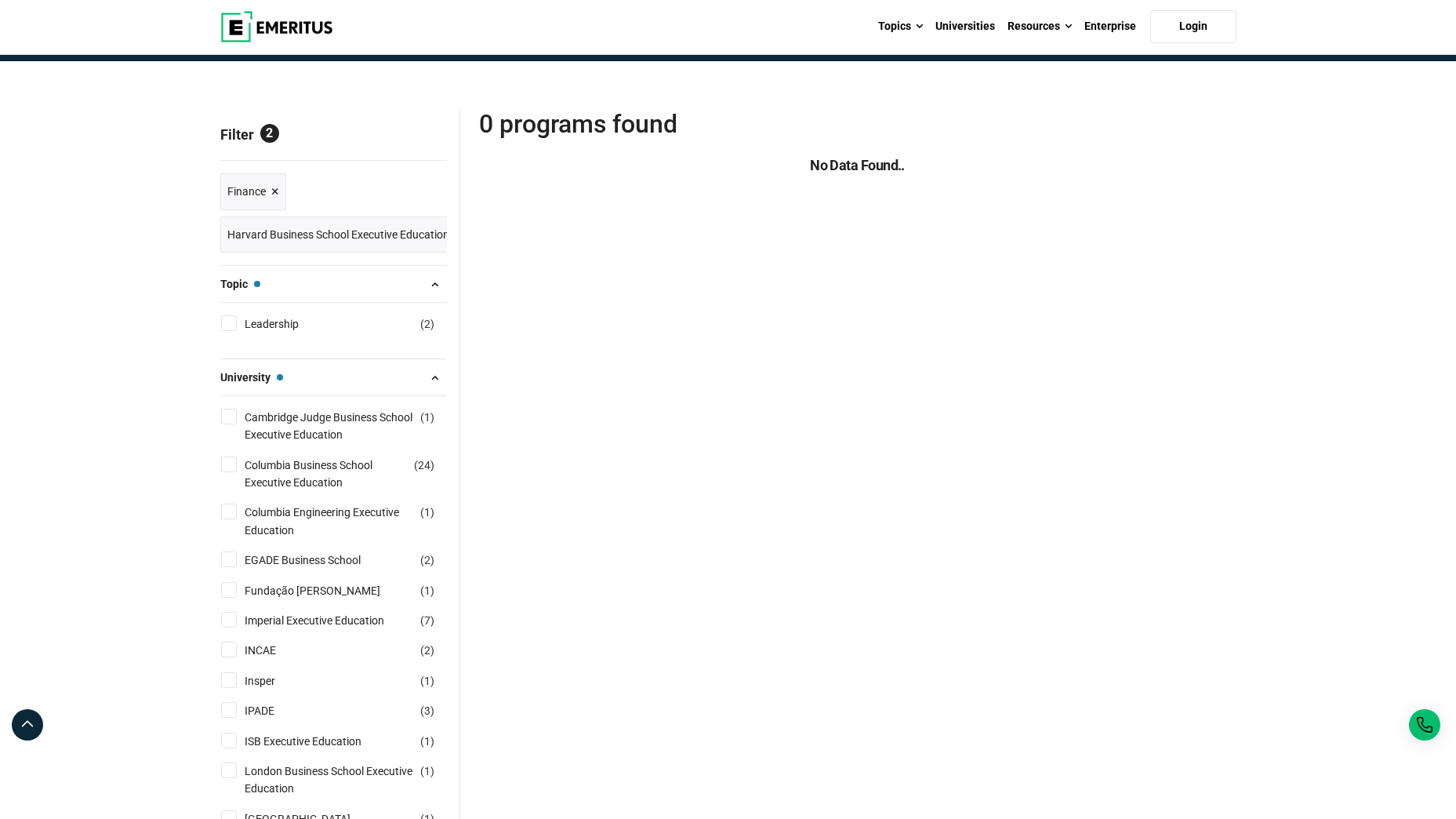
click at [365, 226] on span "Harvard Business School Executive Education" at bounding box center [338, 234] width 222 height 17
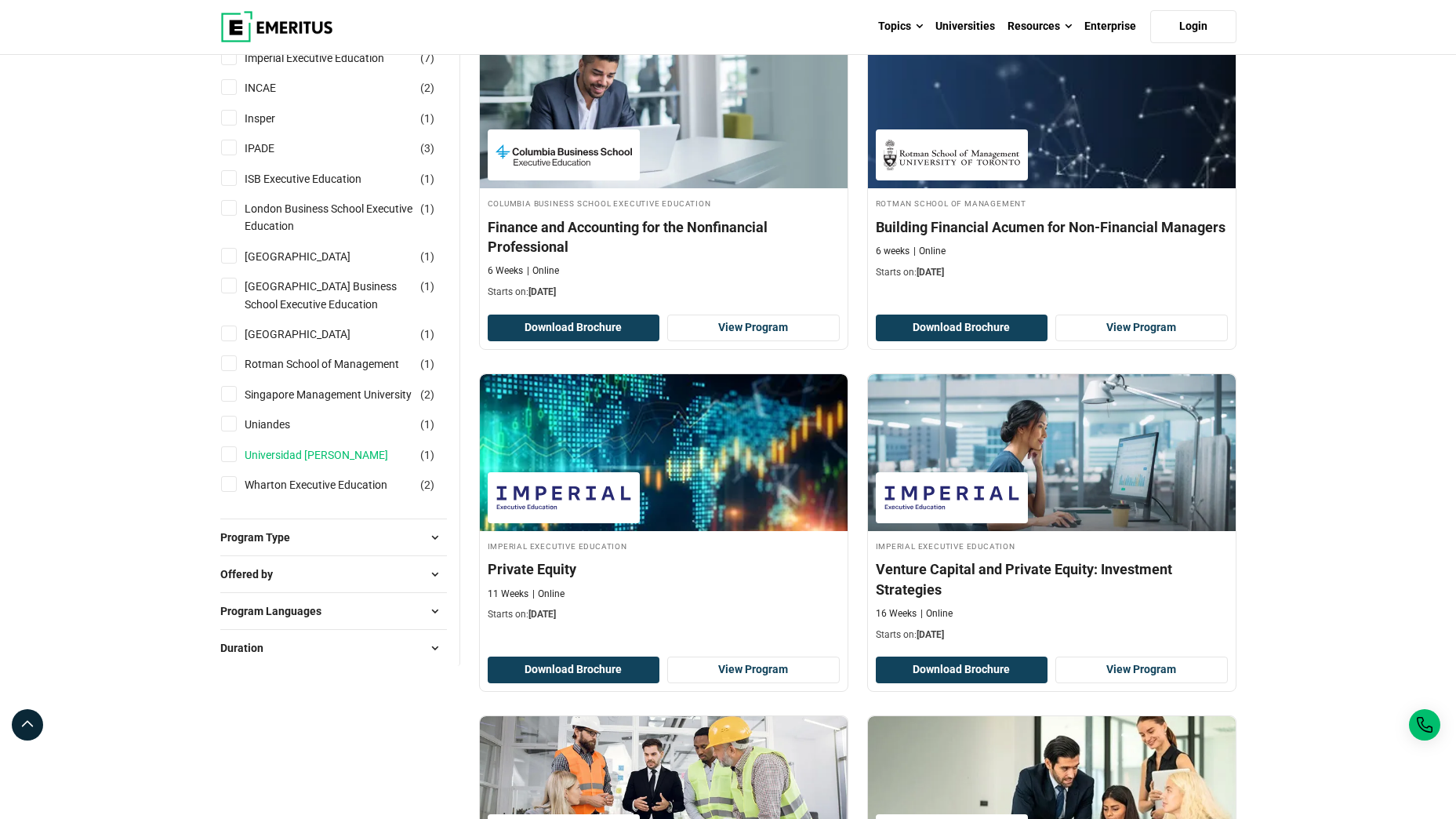
scroll to position [1193, 0]
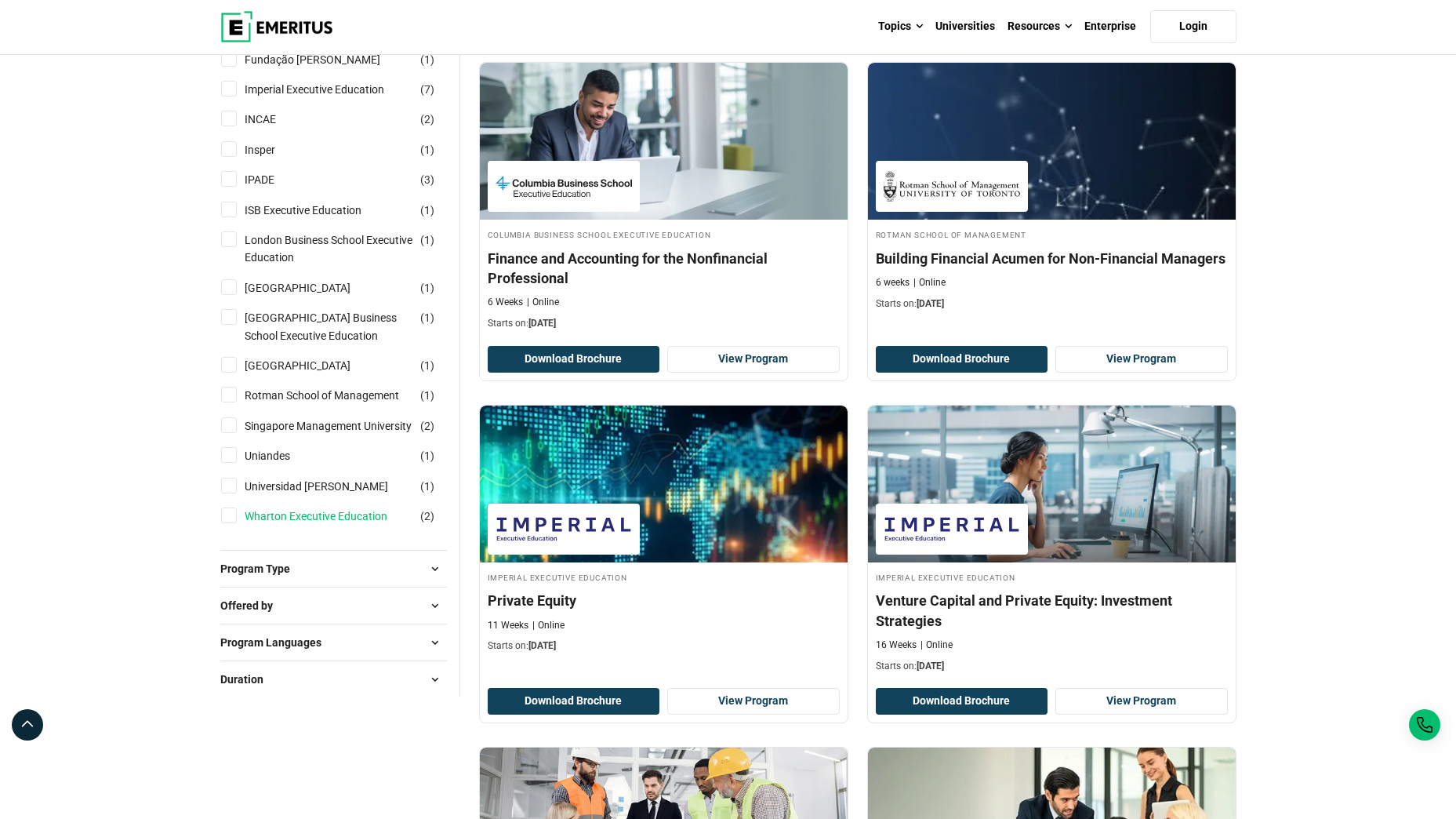
click at [301, 524] on link "Wharton Executive Education" at bounding box center [331, 516] width 174 height 17
checkbox input "true"
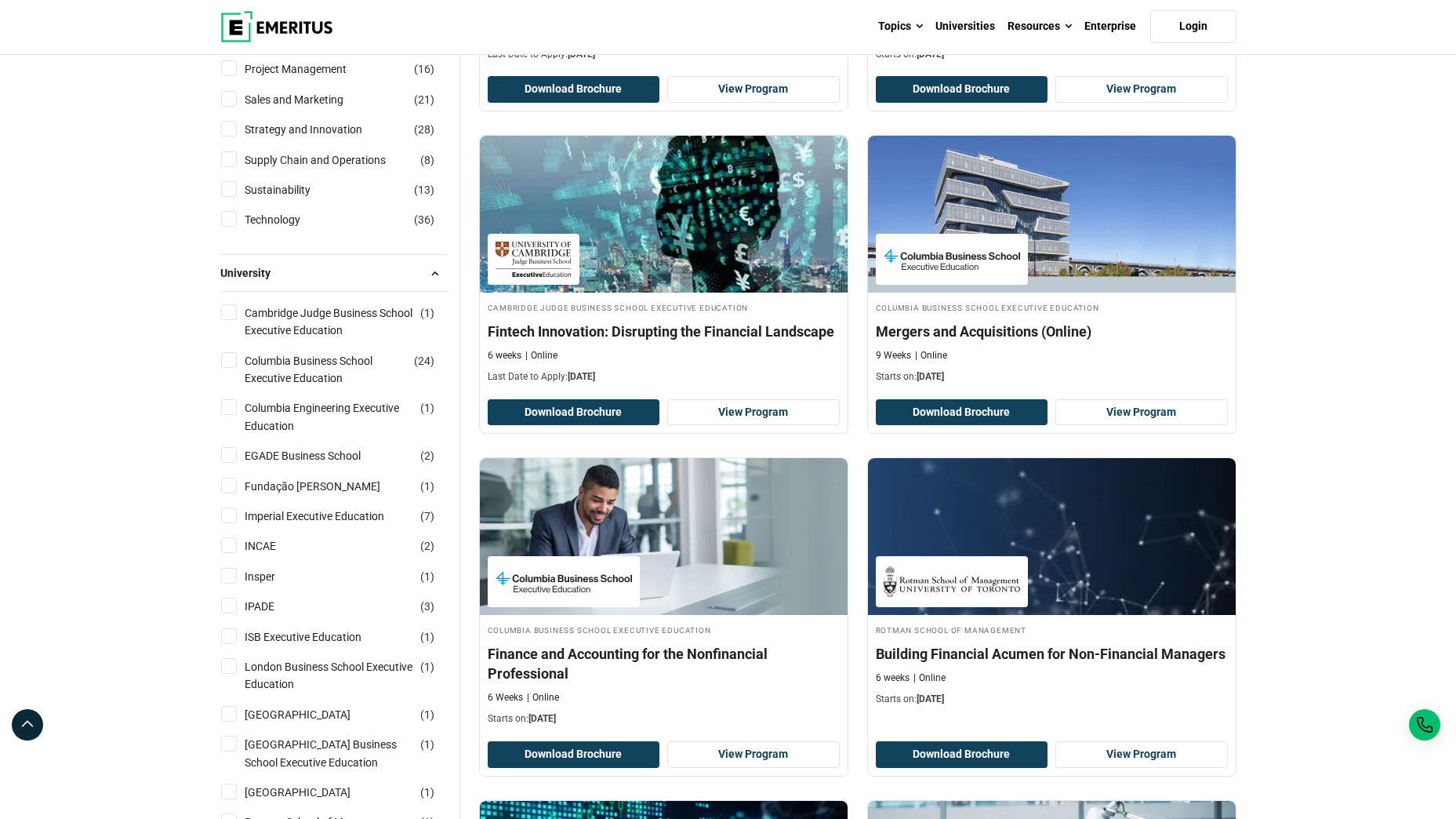
scroll to position [559, 0]
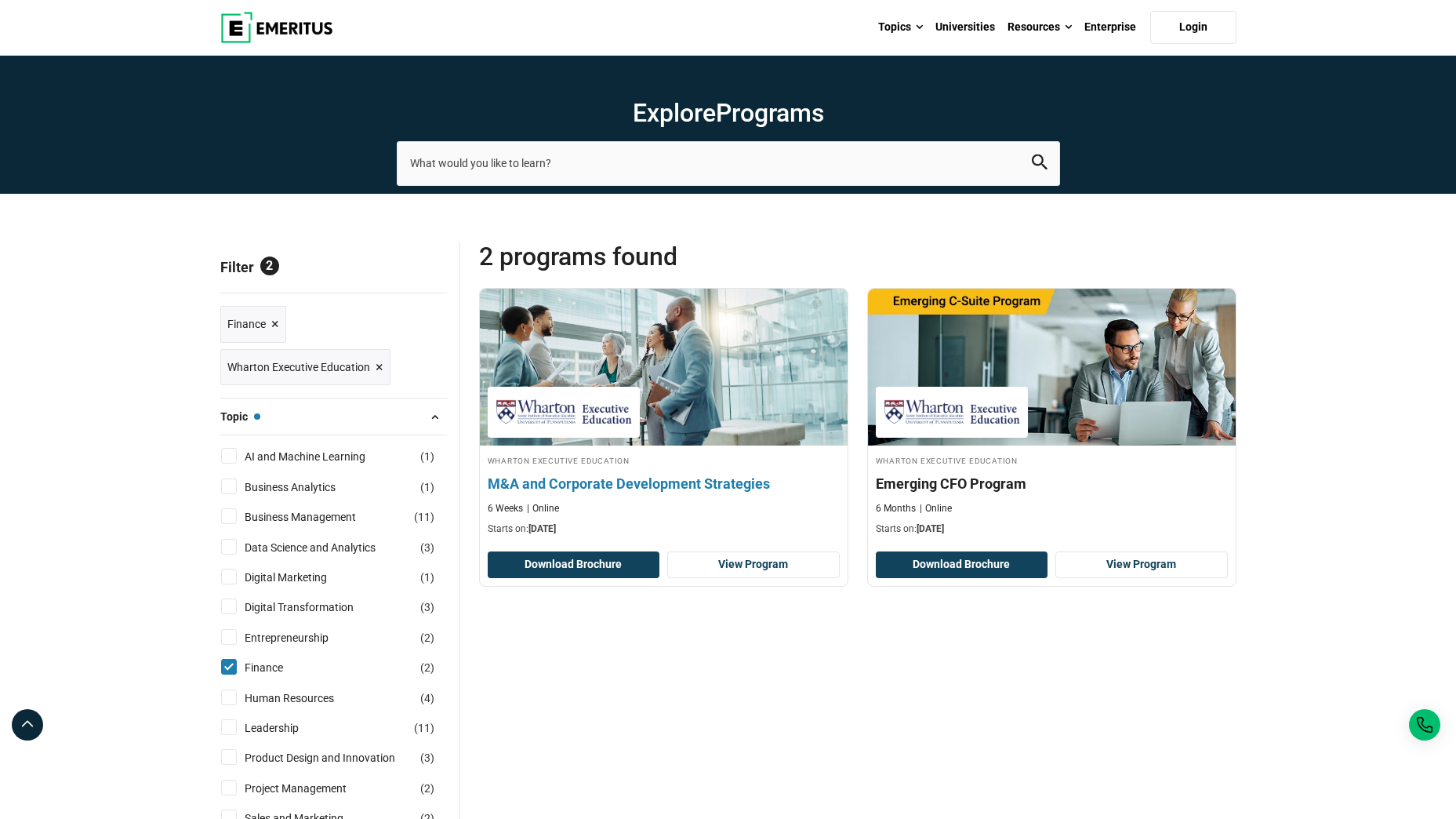
click at [677, 475] on h4 "M&A and Corporate Development Strategies" at bounding box center [663, 483] width 352 height 19
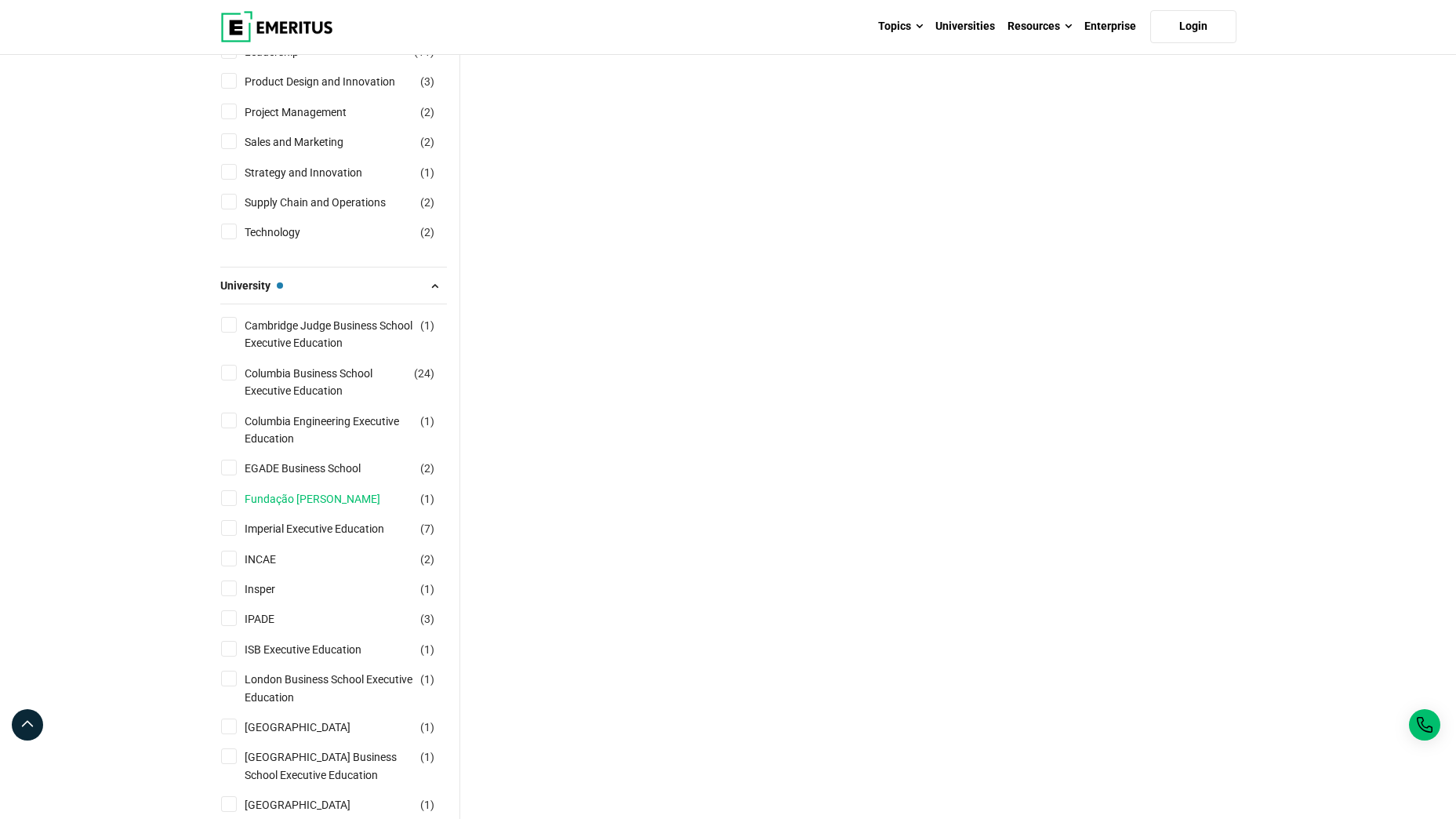
scroll to position [1032, 0]
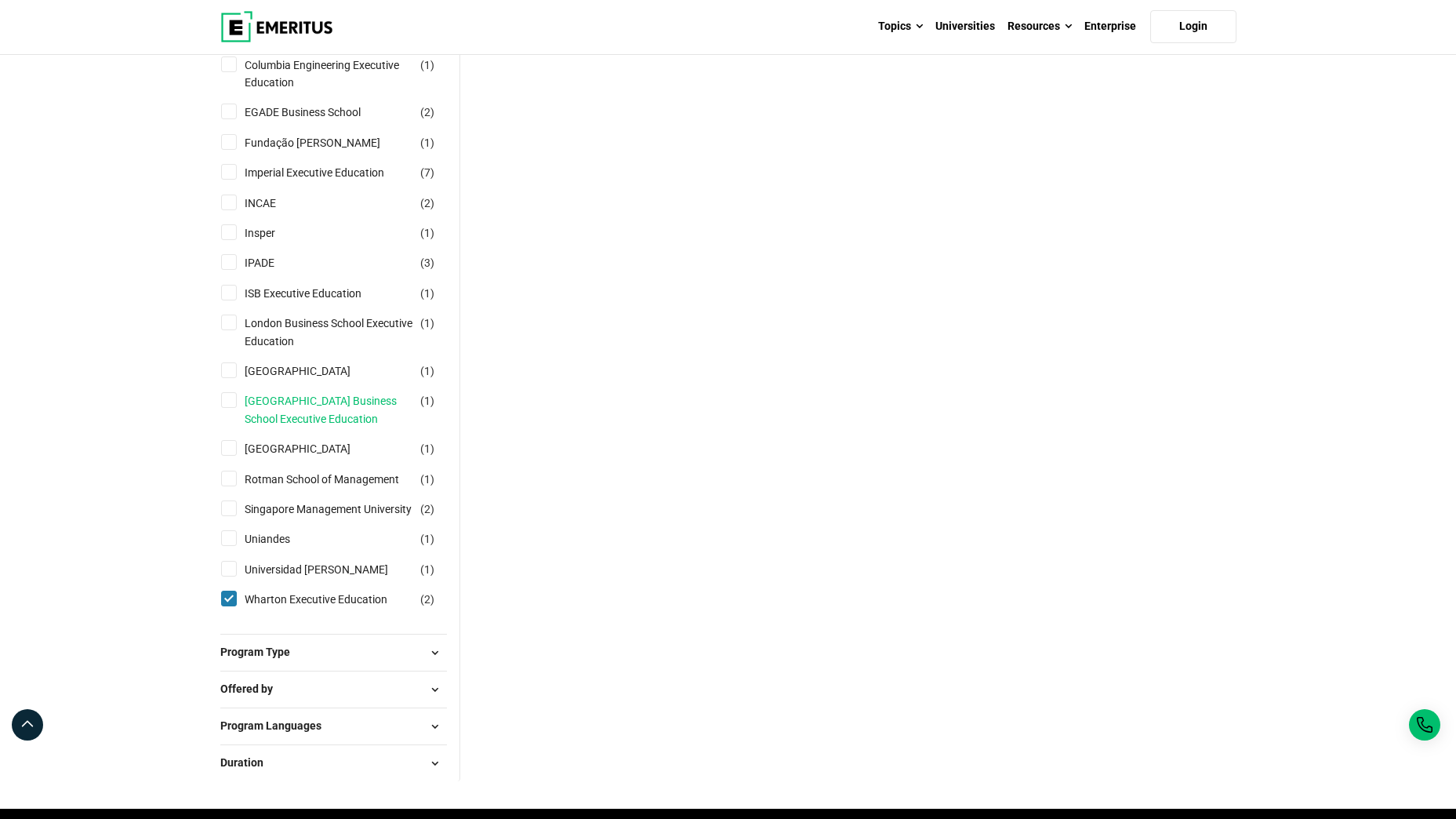
click at [256, 398] on link "[GEOGRAPHIC_DATA] Business School Executive Education" at bounding box center [344, 410] width 200 height 36
checkbox input "true"
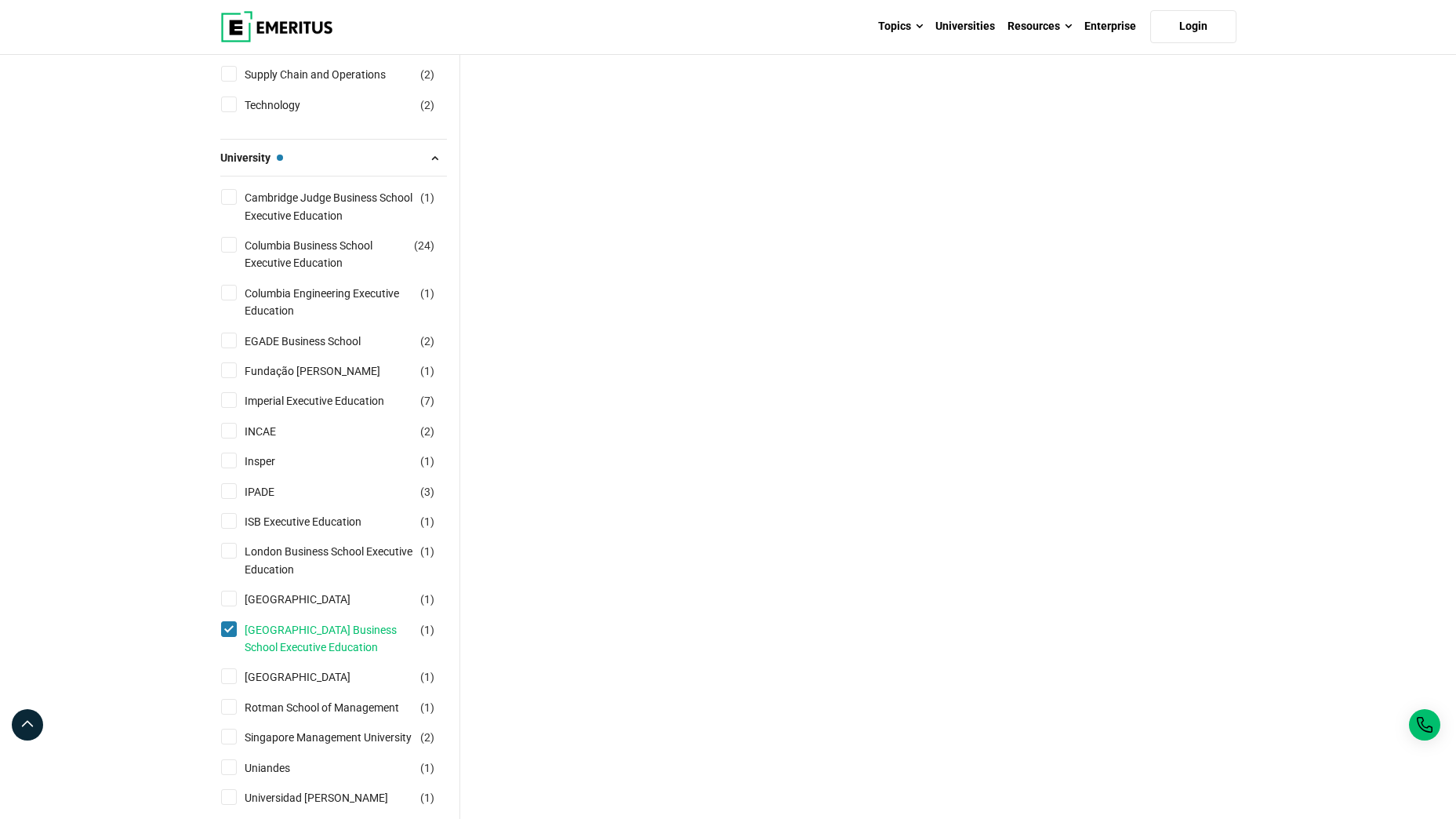
scroll to position [873, 0]
click at [233, 560] on input "London Business School Executive Education ( 1 )" at bounding box center [229, 554] width 16 height 16
checkbox input "true"
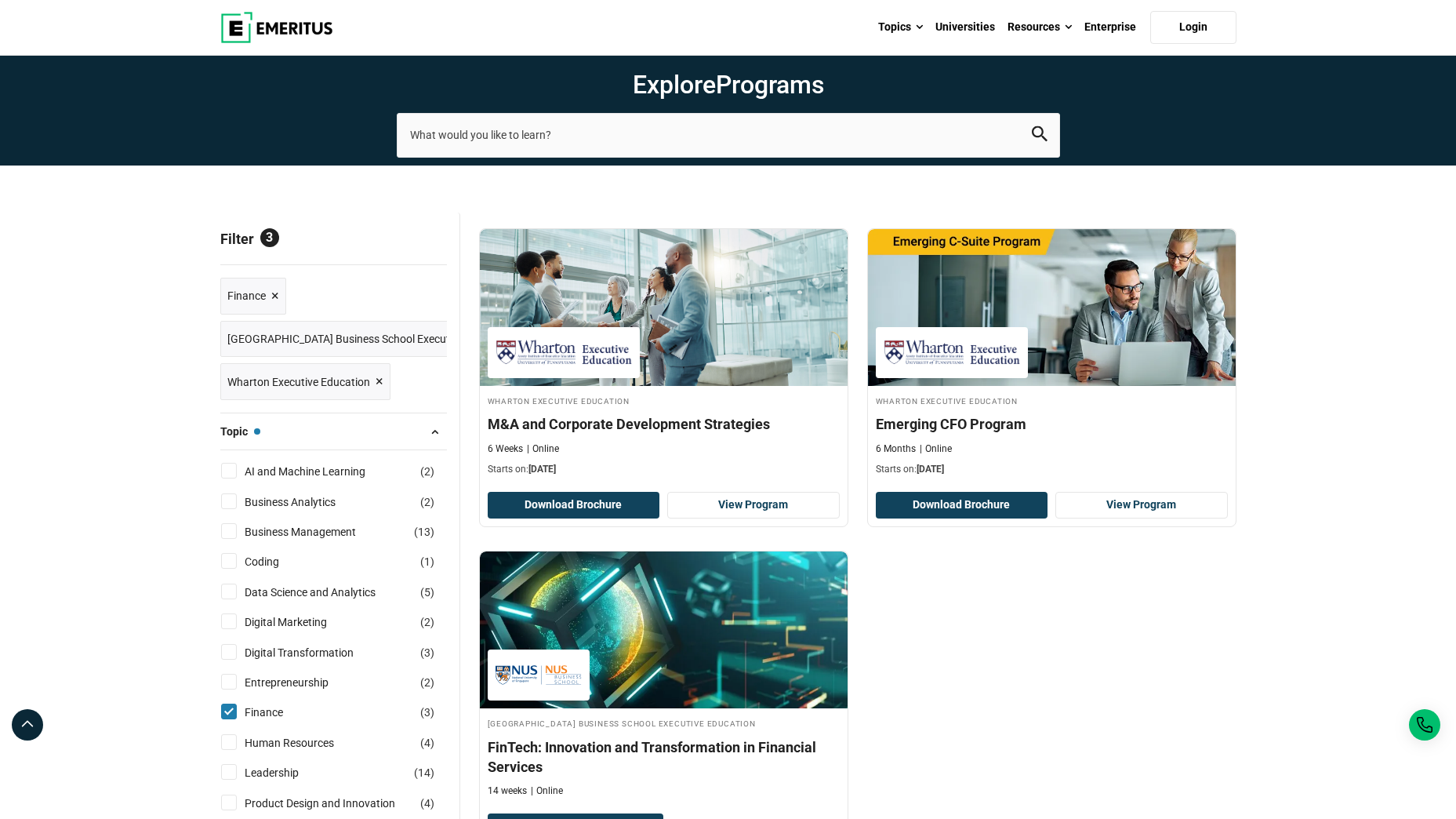
scroll to position [0, 0]
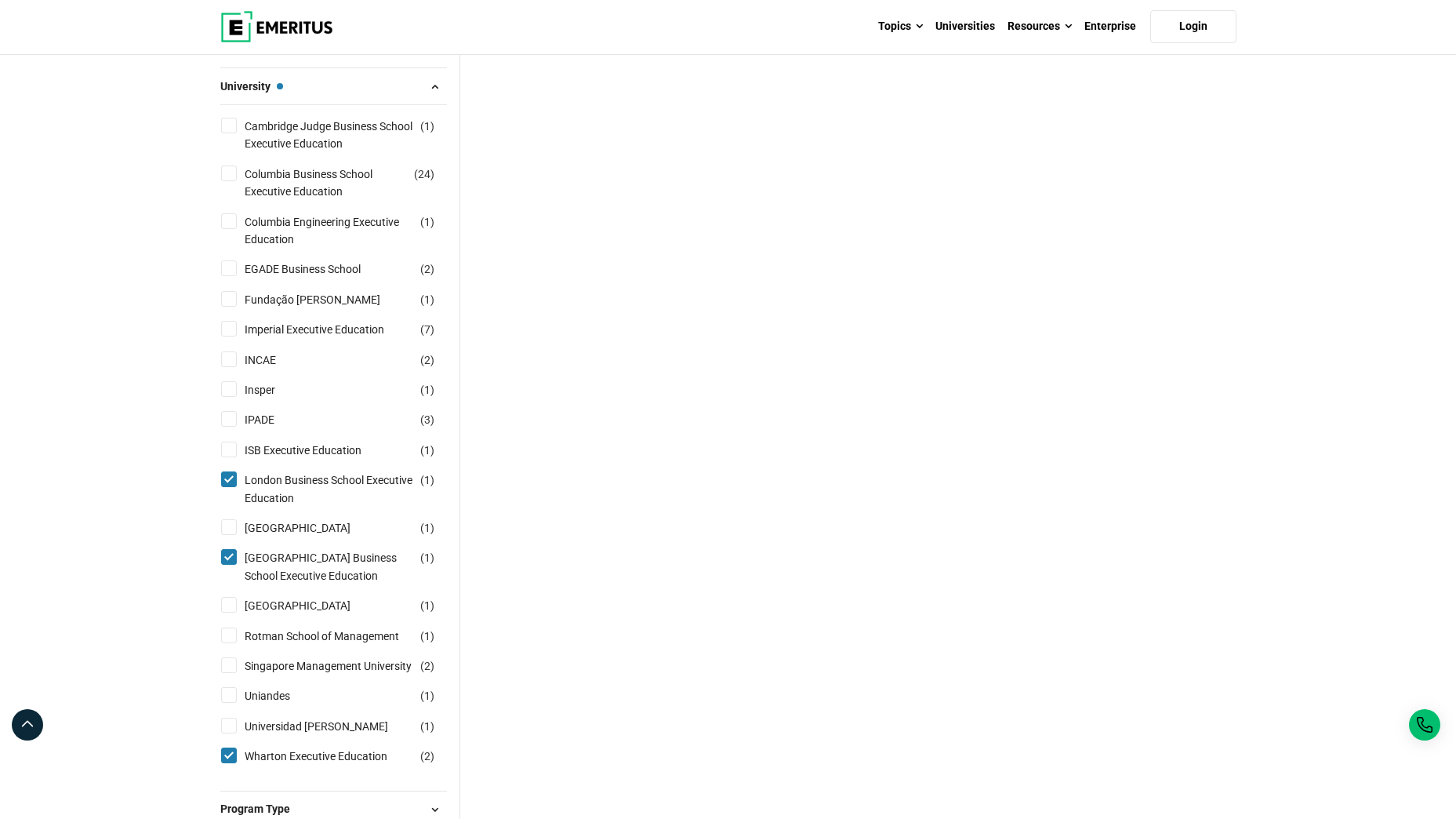
scroll to position [1081, 0]
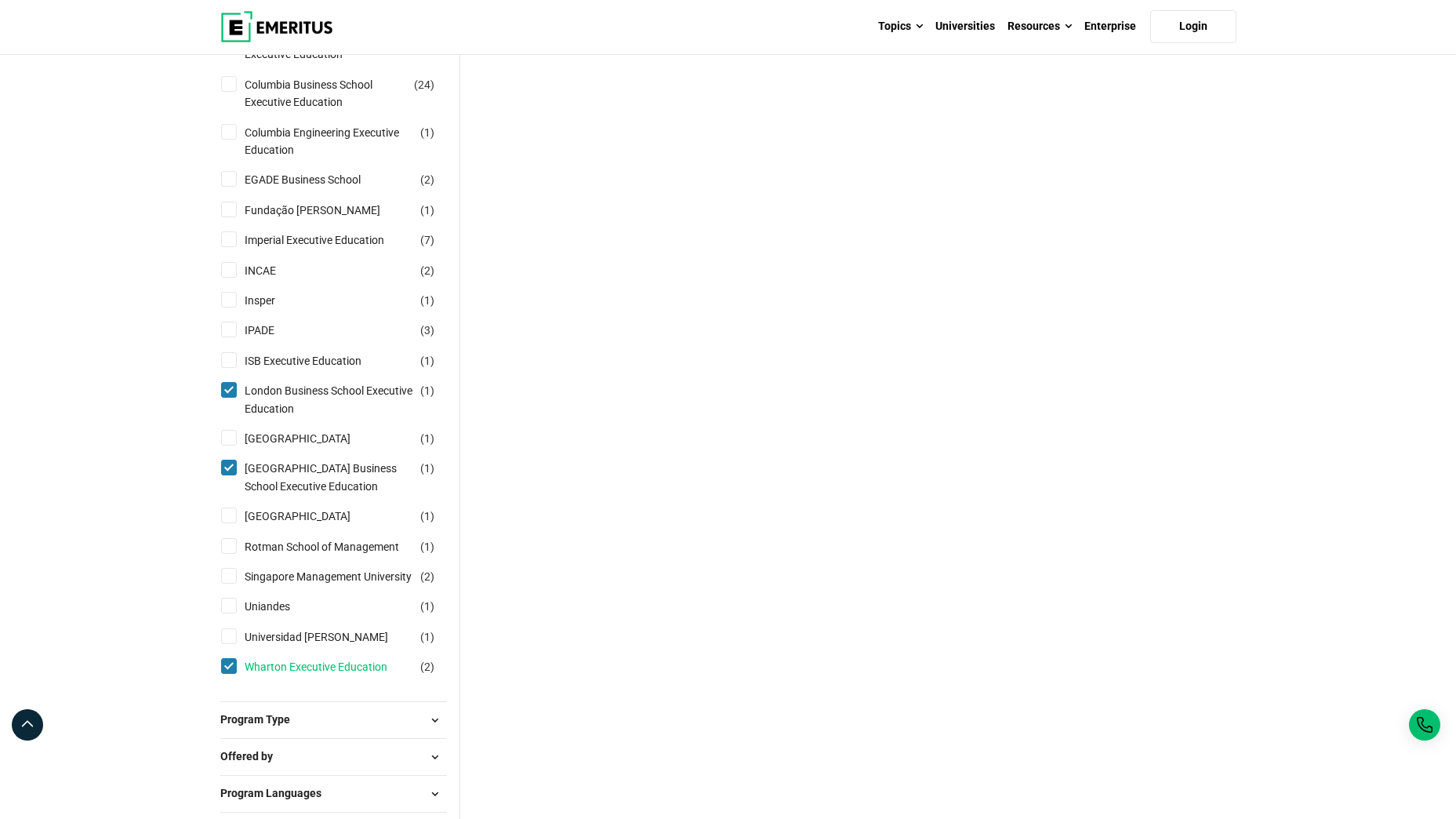
click at [278, 675] on link "Wharton Executive Education" at bounding box center [331, 666] width 174 height 17
checkbox input "false"
click at [260, 469] on link "[GEOGRAPHIC_DATA] Business School Executive Education" at bounding box center [344, 477] width 200 height 36
checkbox input "false"
click at [257, 386] on link "London Business School Executive Education" at bounding box center [344, 399] width 200 height 36
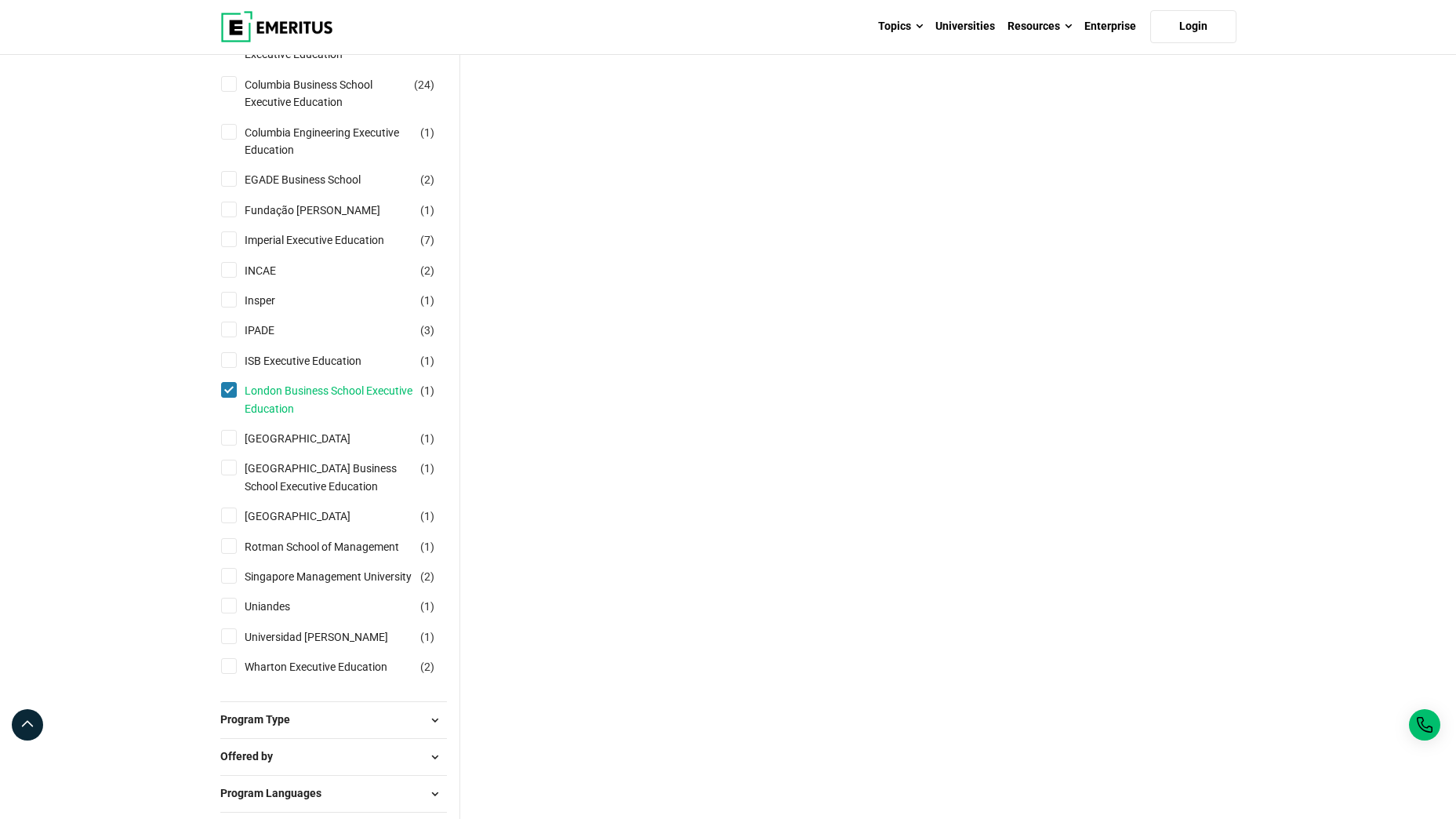
checkbox input "false"
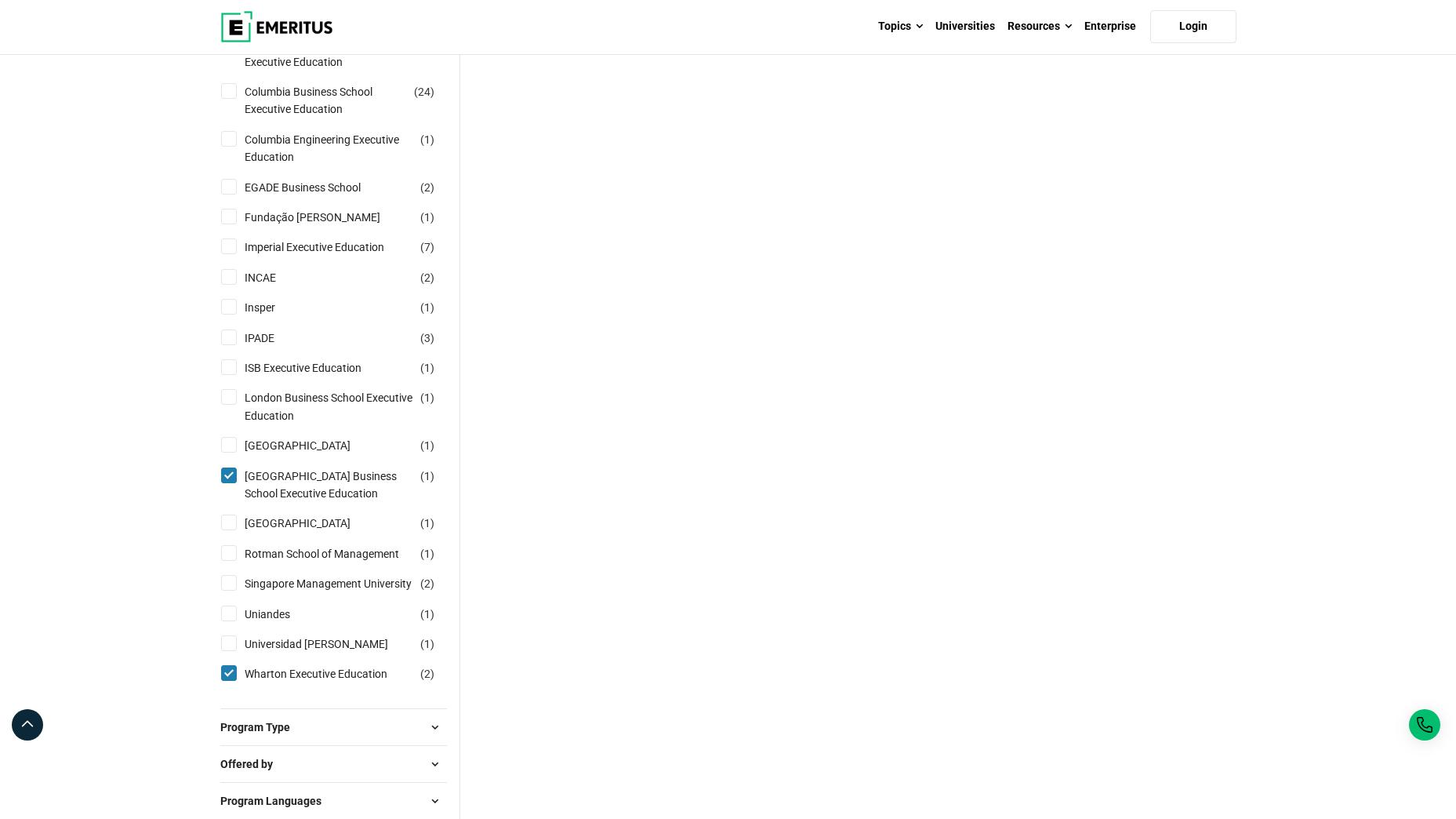
scroll to position [1031, 0]
click at [256, 488] on link "[GEOGRAPHIC_DATA] Business School Executive Education" at bounding box center [344, 484] width 200 height 36
checkbox input "false"
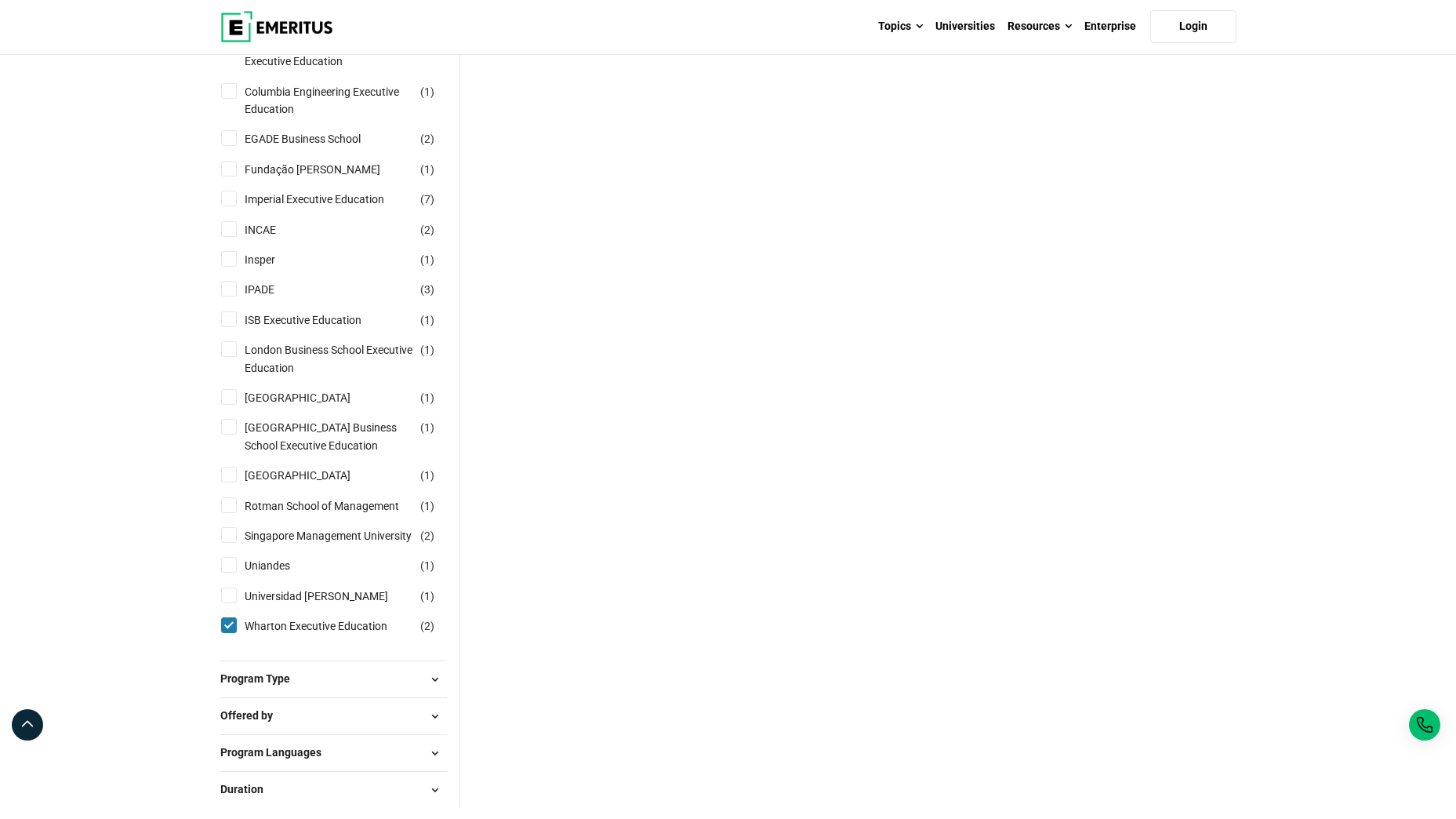
scroll to position [1110, 0]
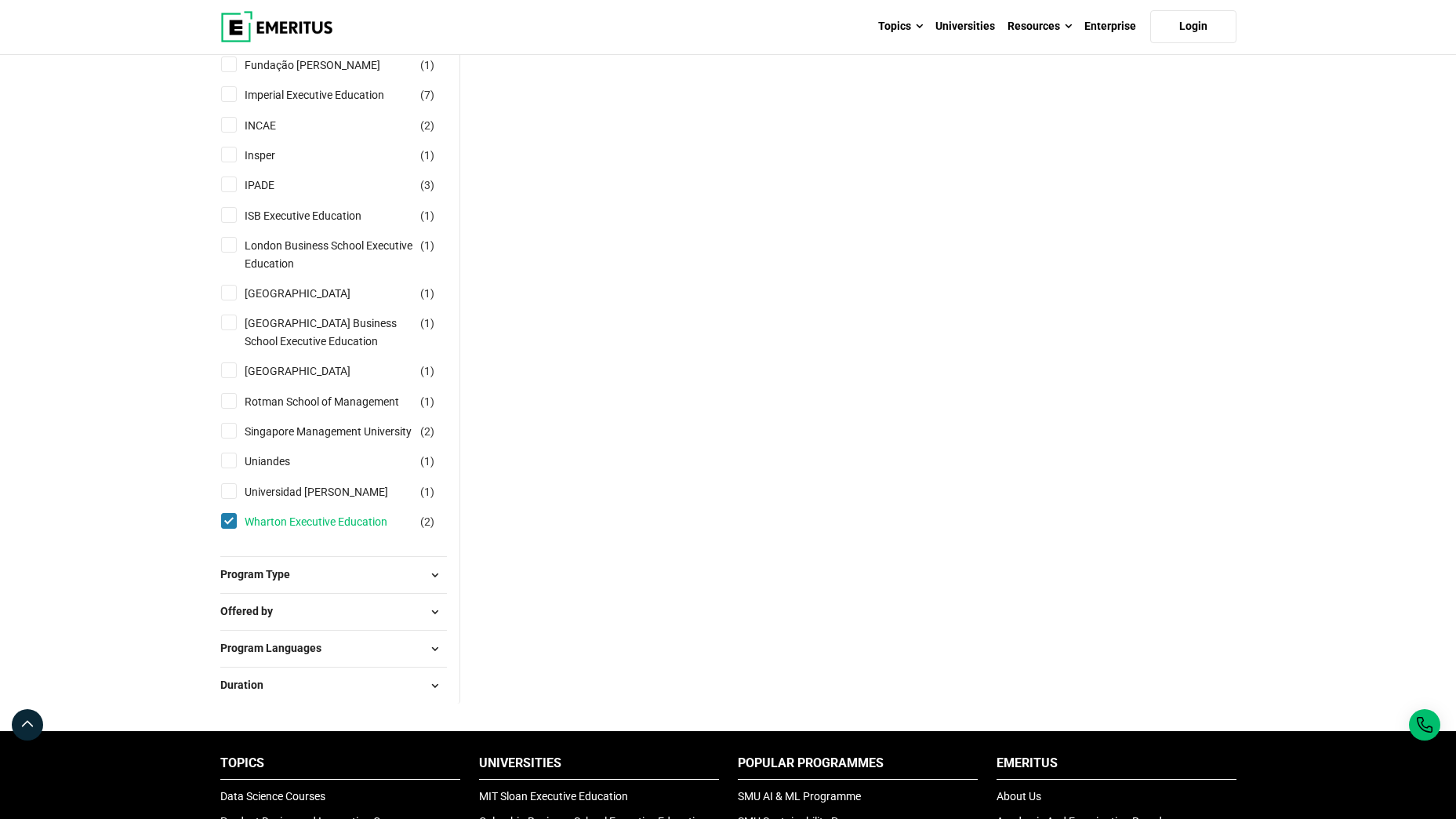
click at [282, 530] on link "Wharton Executive Education" at bounding box center [331, 522] width 174 height 17
checkbox input "false"
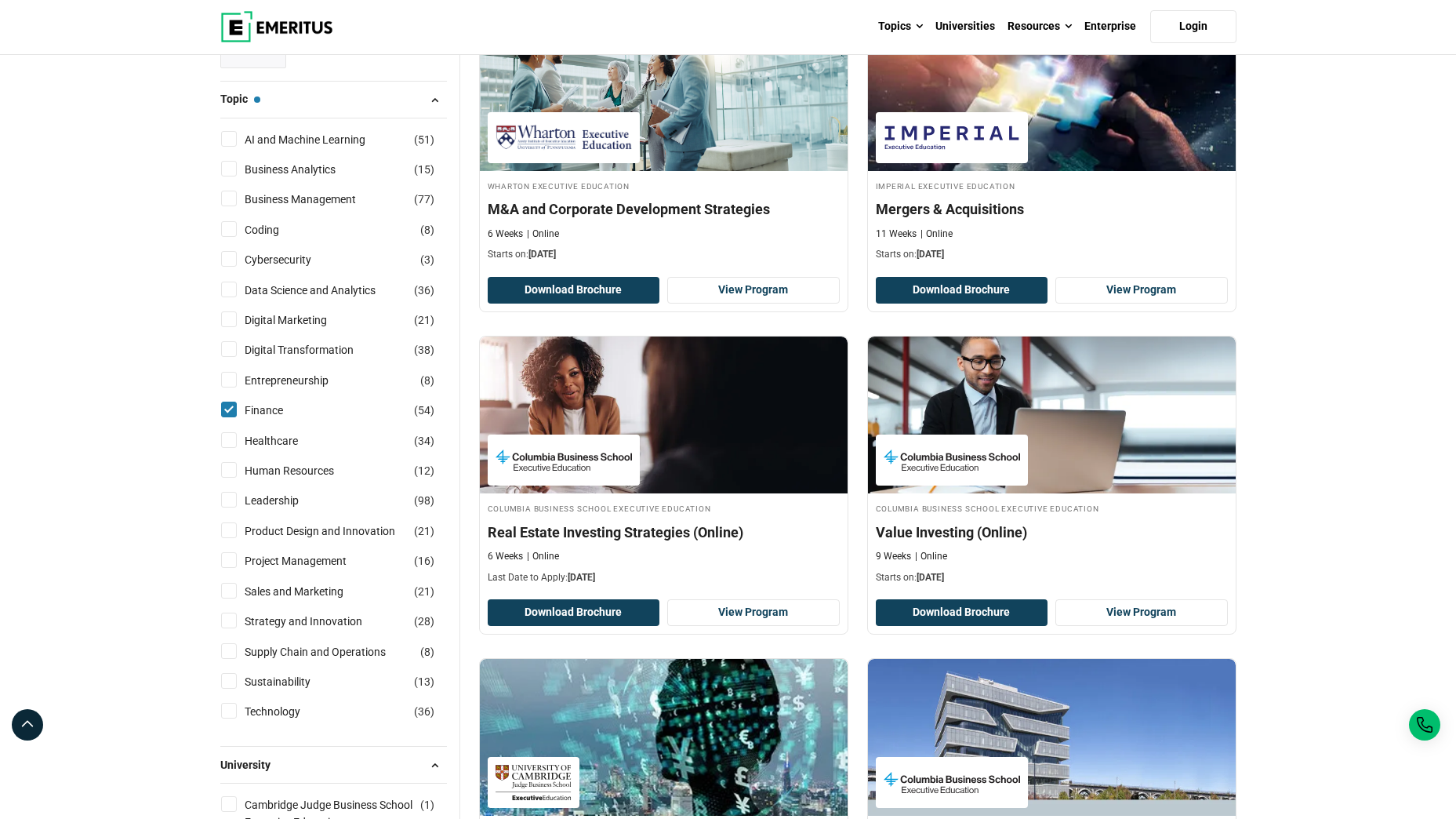
scroll to position [275, 0]
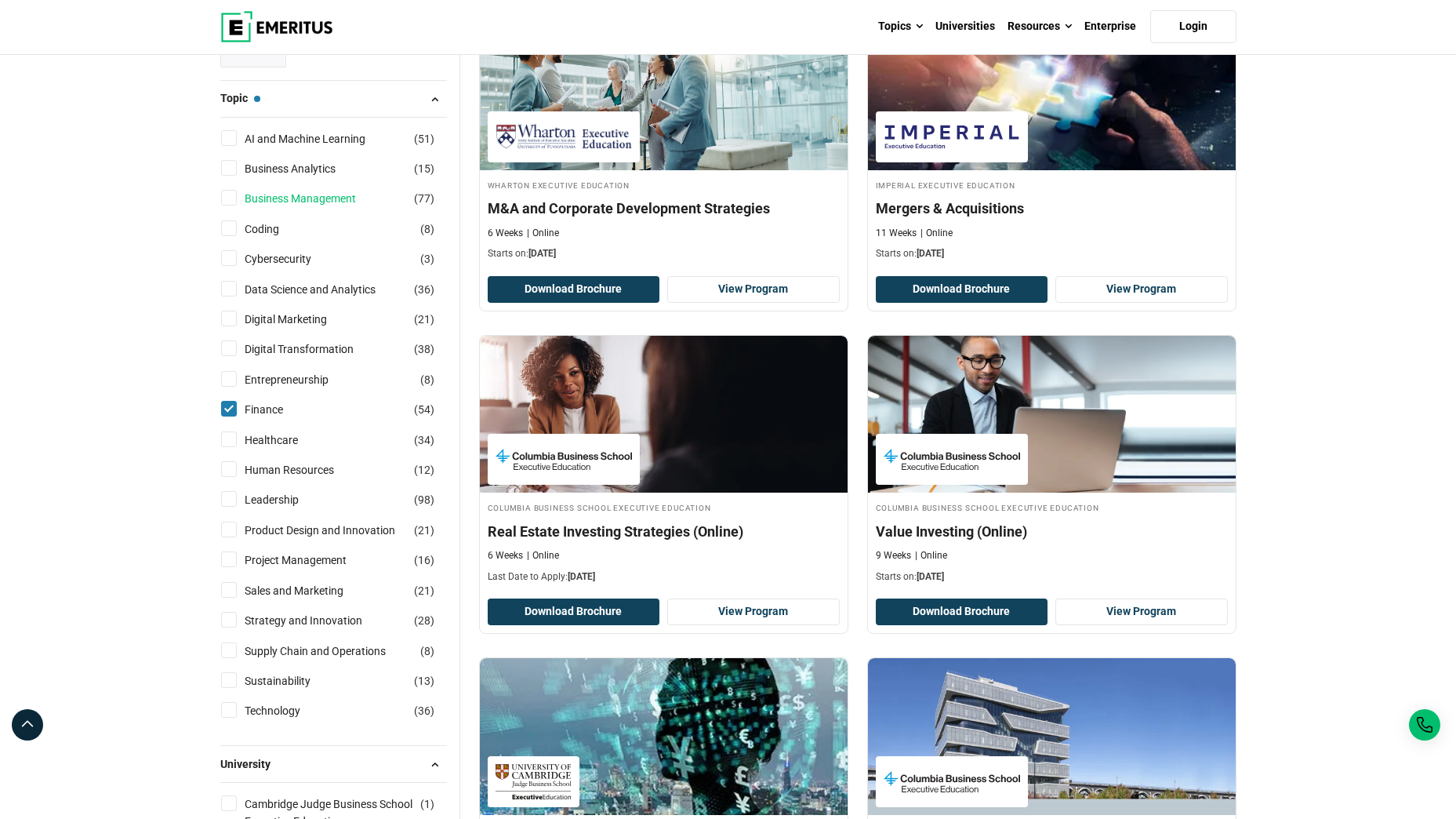
click at [266, 194] on link "Business Management" at bounding box center [316, 198] width 143 height 17
checkbox input "true"
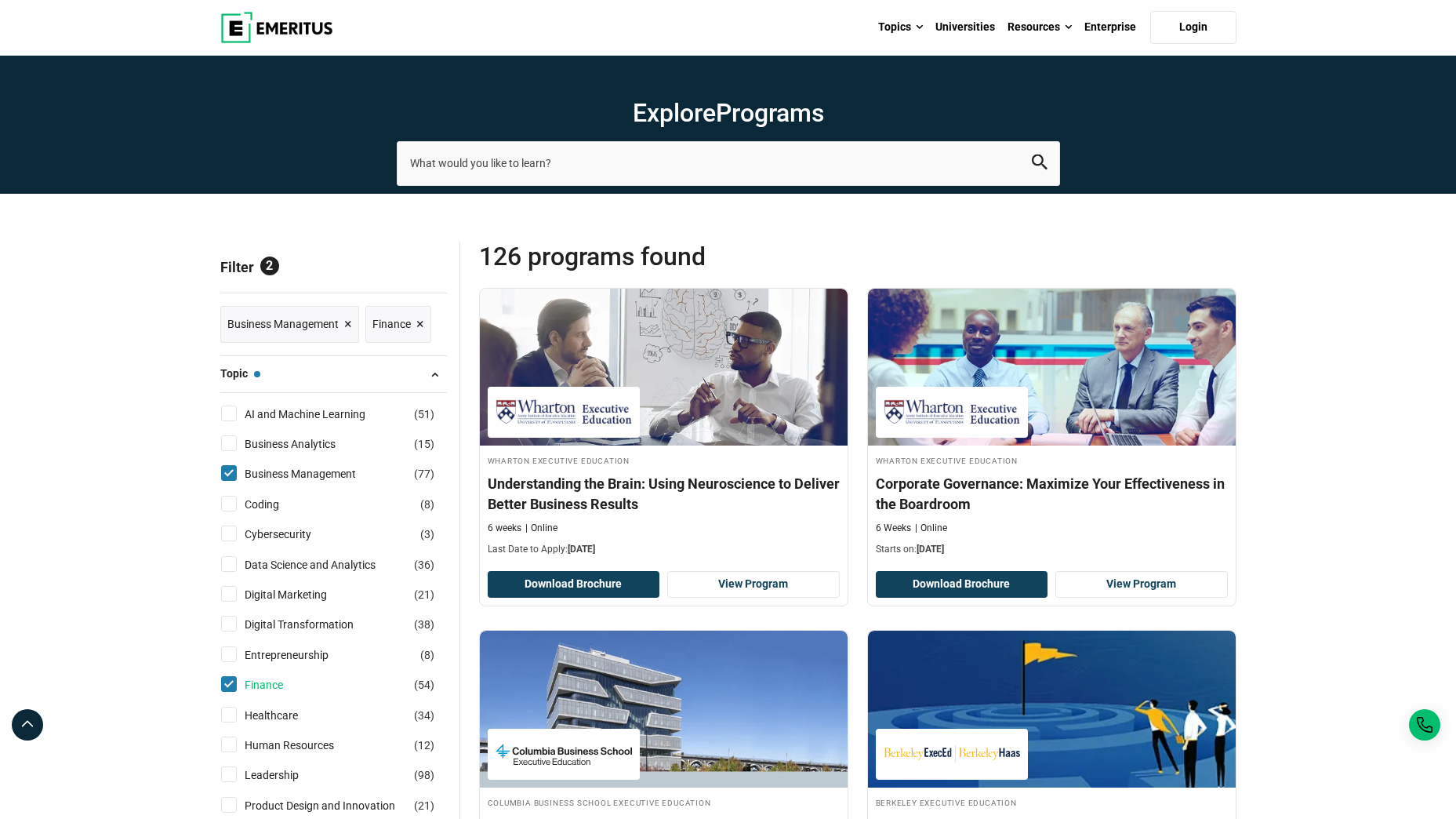
click at [249, 684] on link "Finance" at bounding box center [279, 684] width 70 height 17
checkbox input "false"
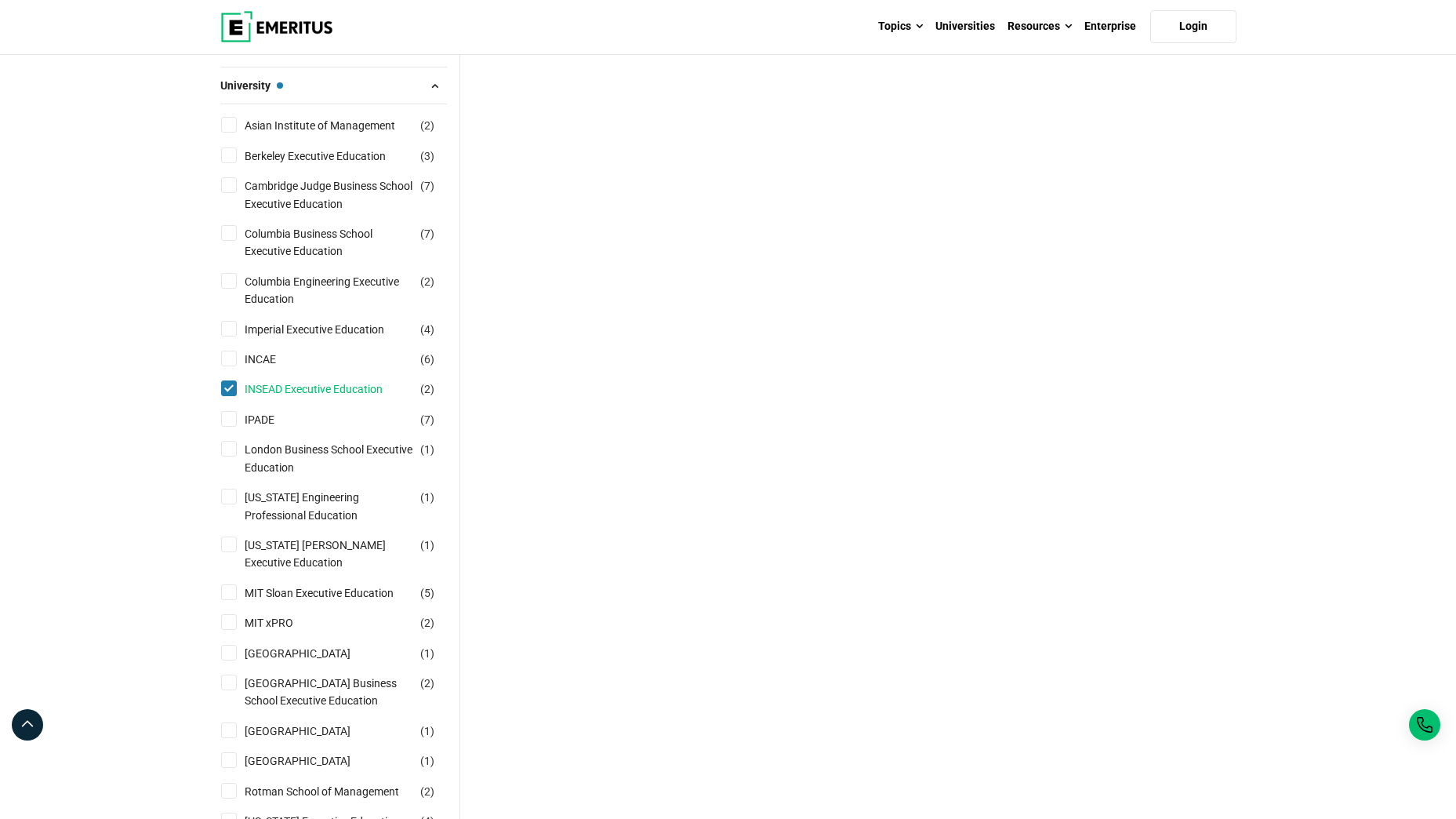
scroll to position [547, 0]
click at [287, 455] on link "London Business School Executive Education" at bounding box center [344, 455] width 200 height 36
checkbox input "true"
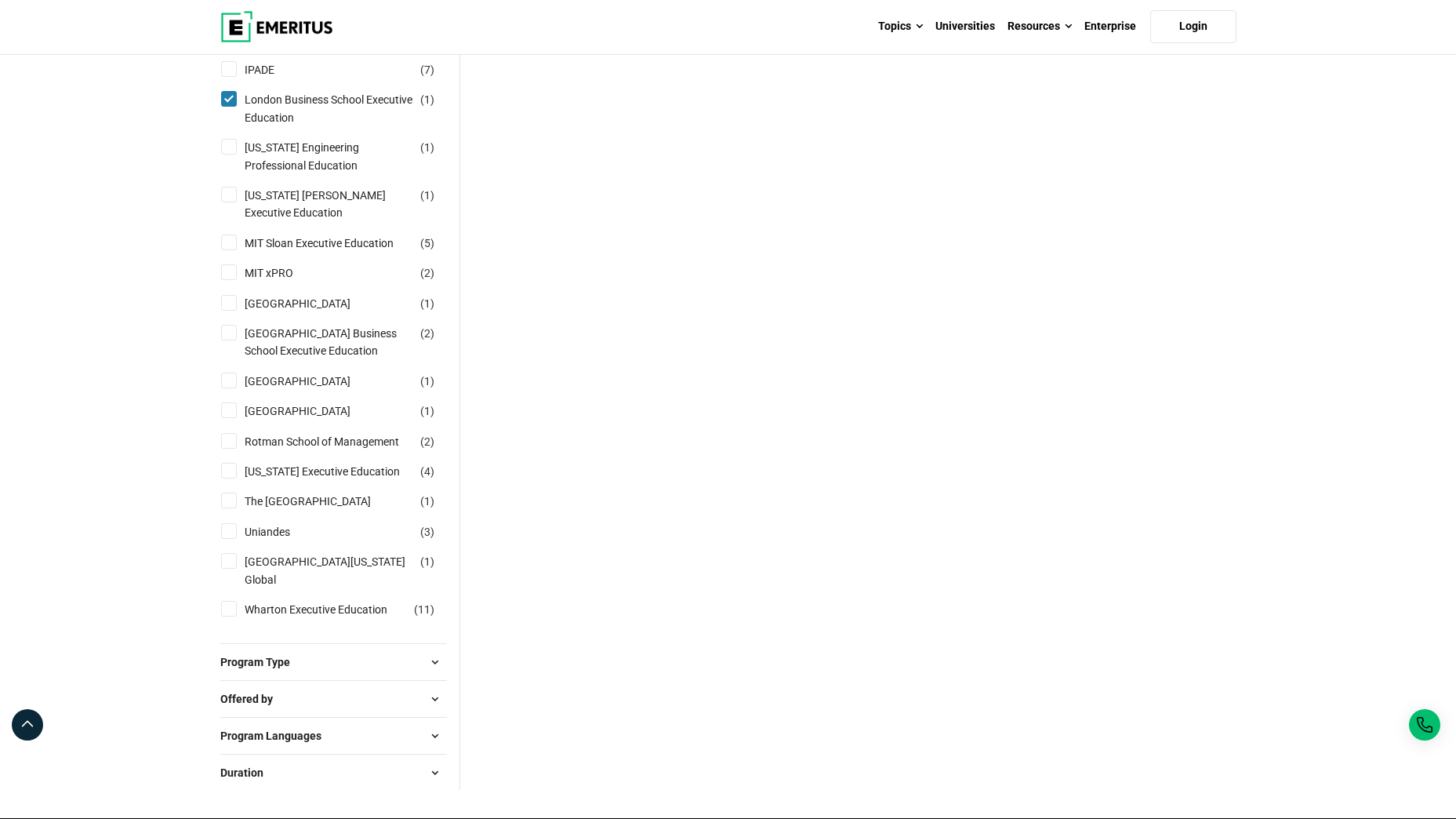
scroll to position [1029, 0]
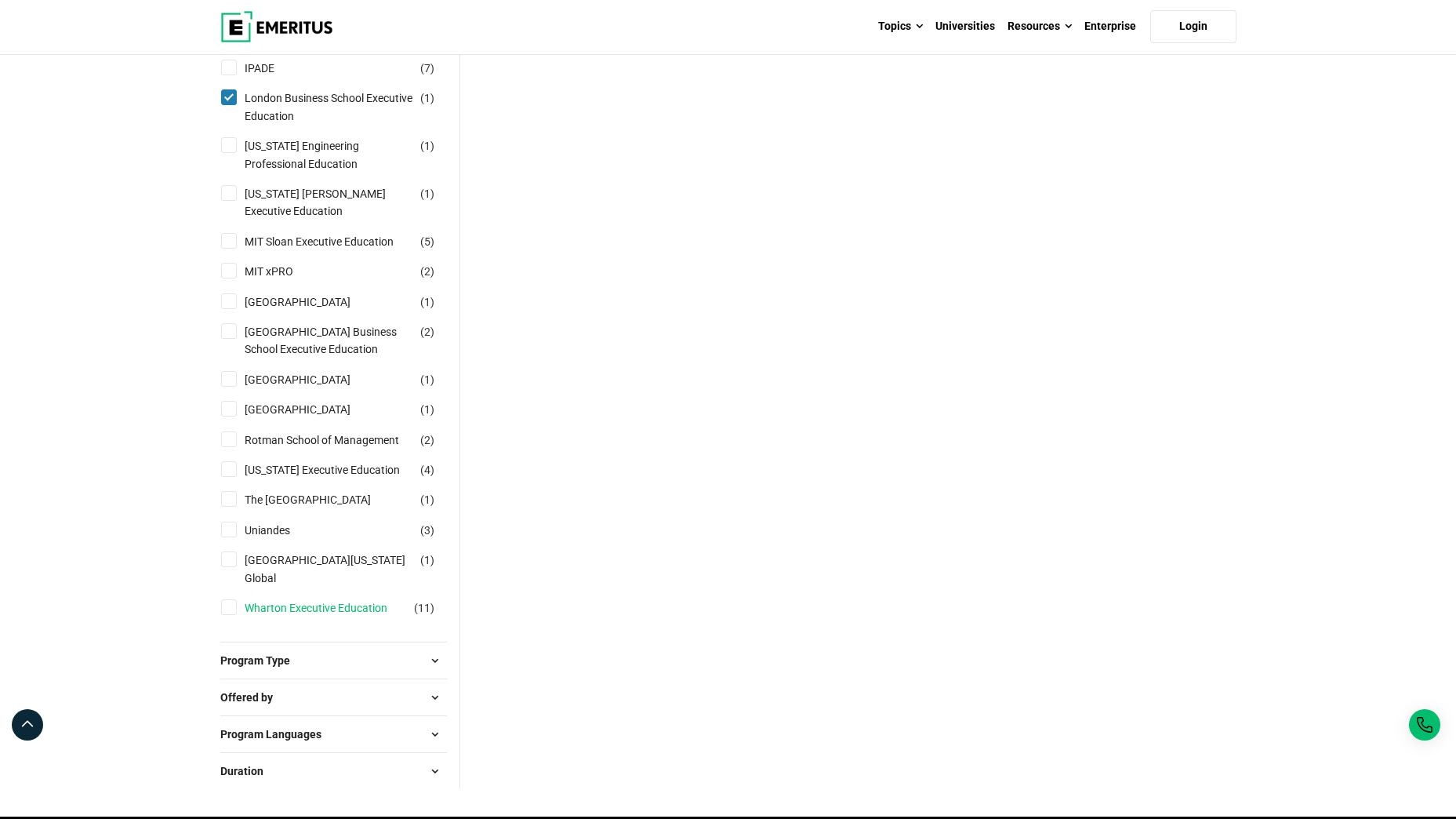
click at [294, 617] on link "Wharton Executive Education" at bounding box center [331, 608] width 174 height 17
checkbox input "true"
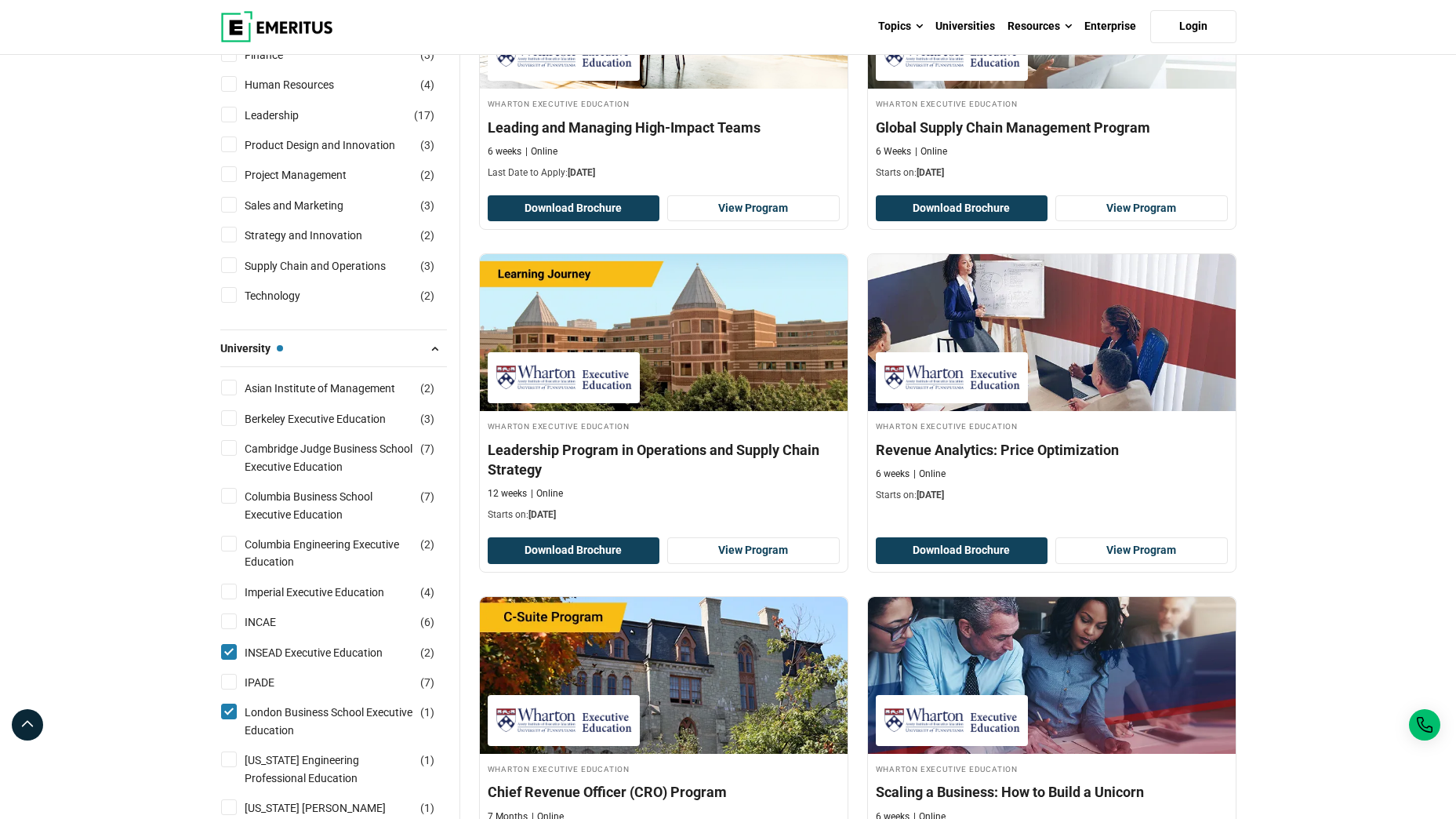
scroll to position [700, 0]
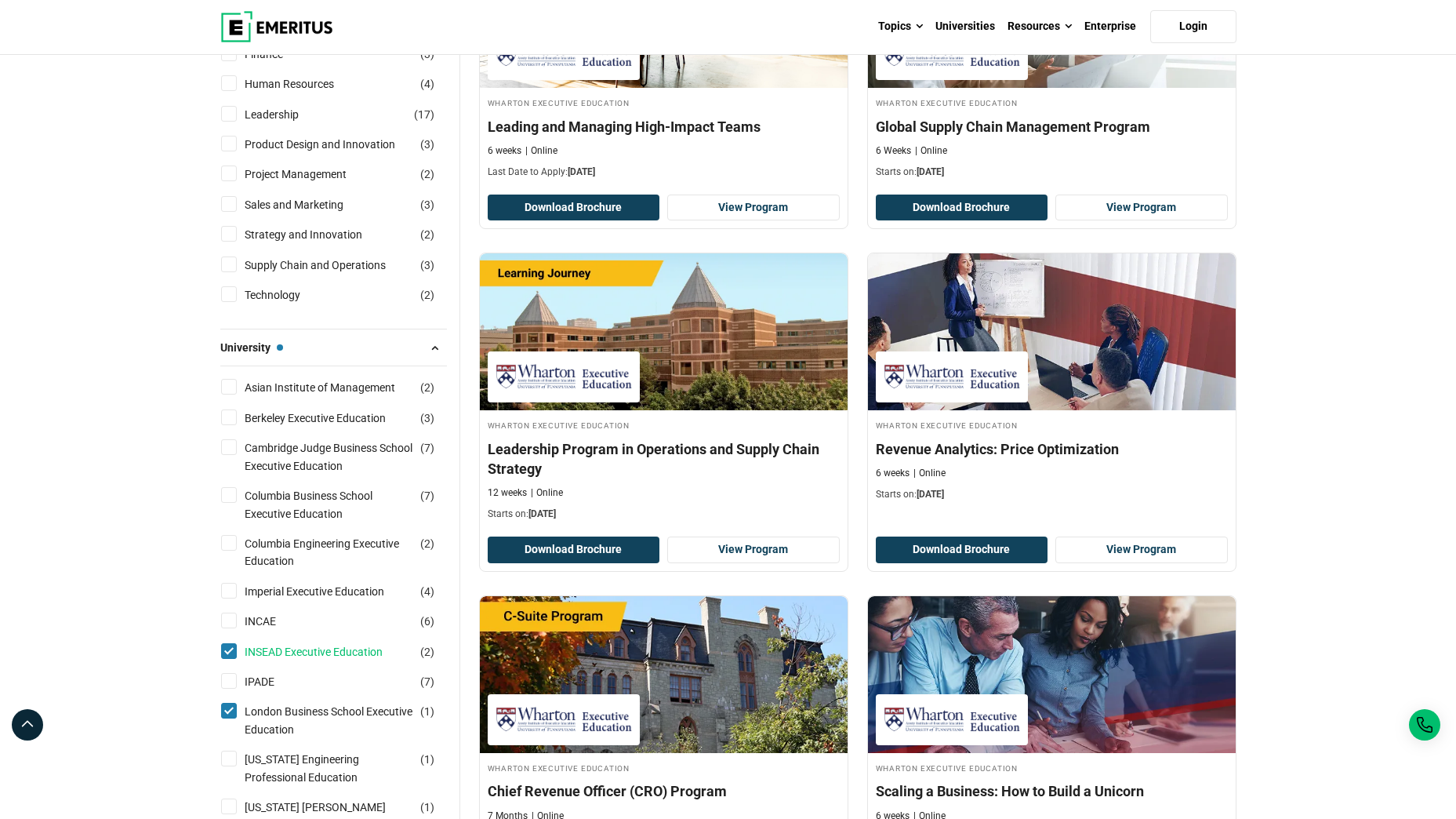
click at [273, 647] on link "INSEAD Executive Education" at bounding box center [328, 652] width 169 height 17
checkbox input "false"
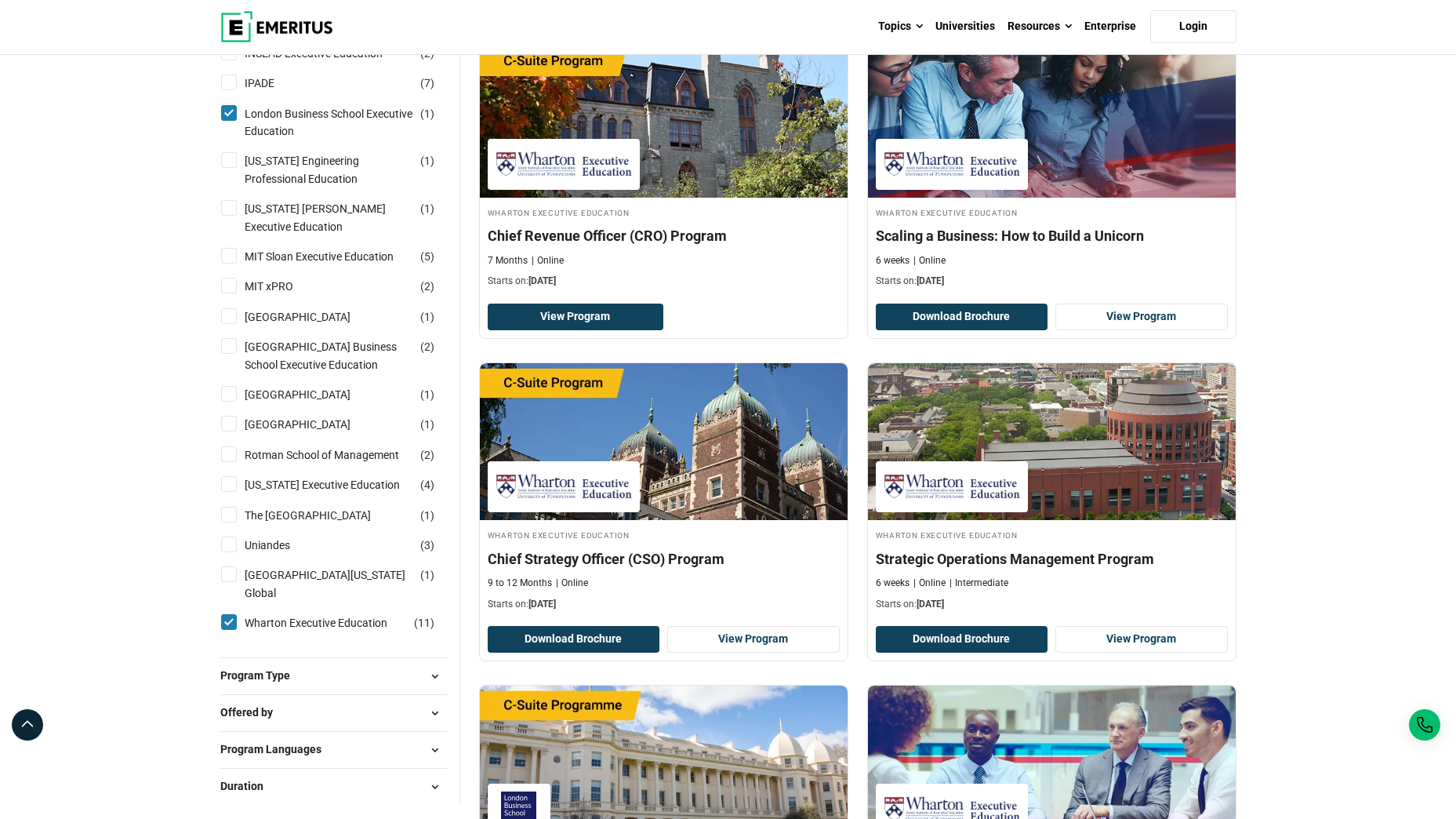
scroll to position [1255, 0]
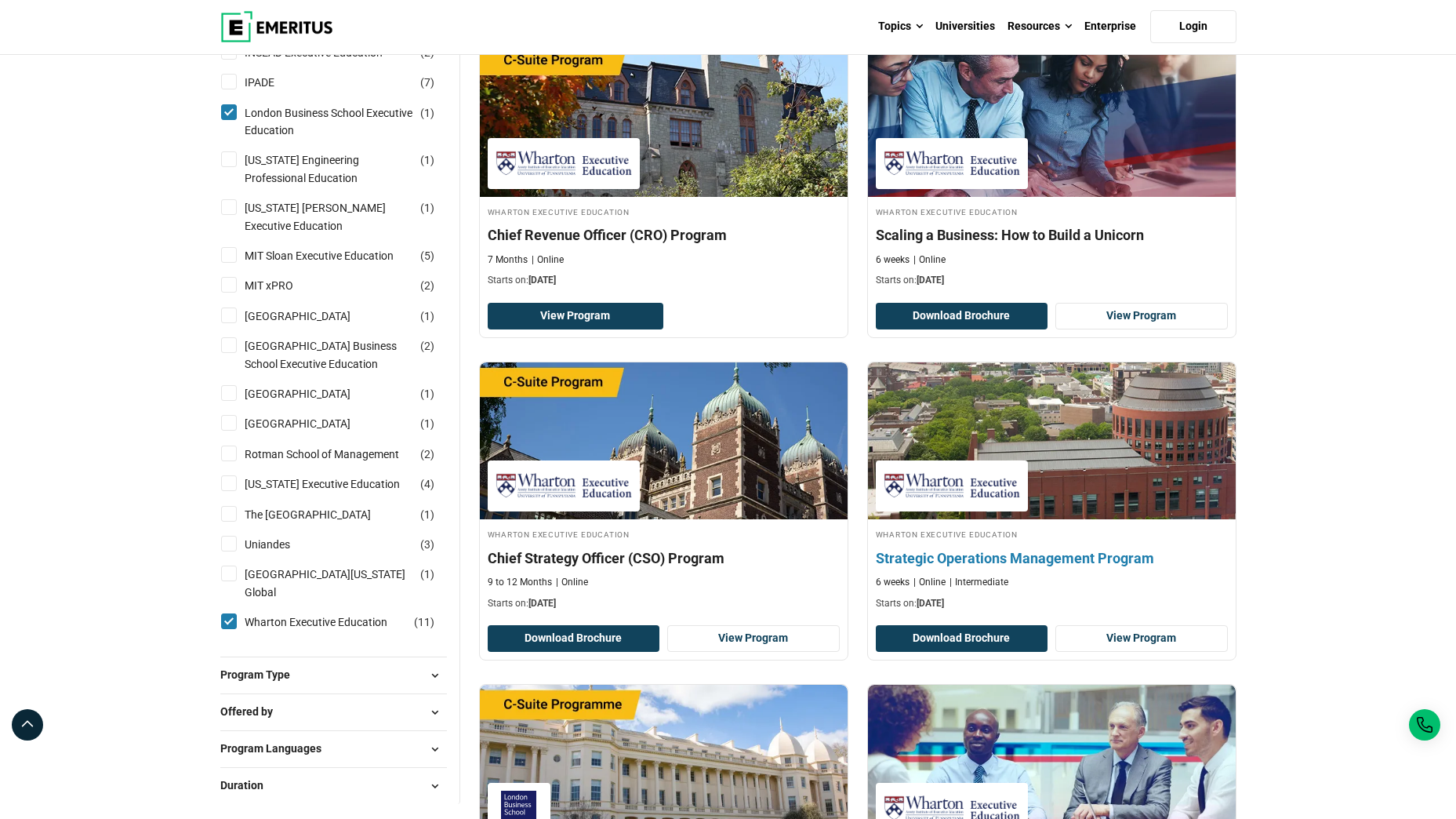
click at [1071, 536] on h4 "Wharton Executive Education" at bounding box center [1051, 533] width 352 height 14
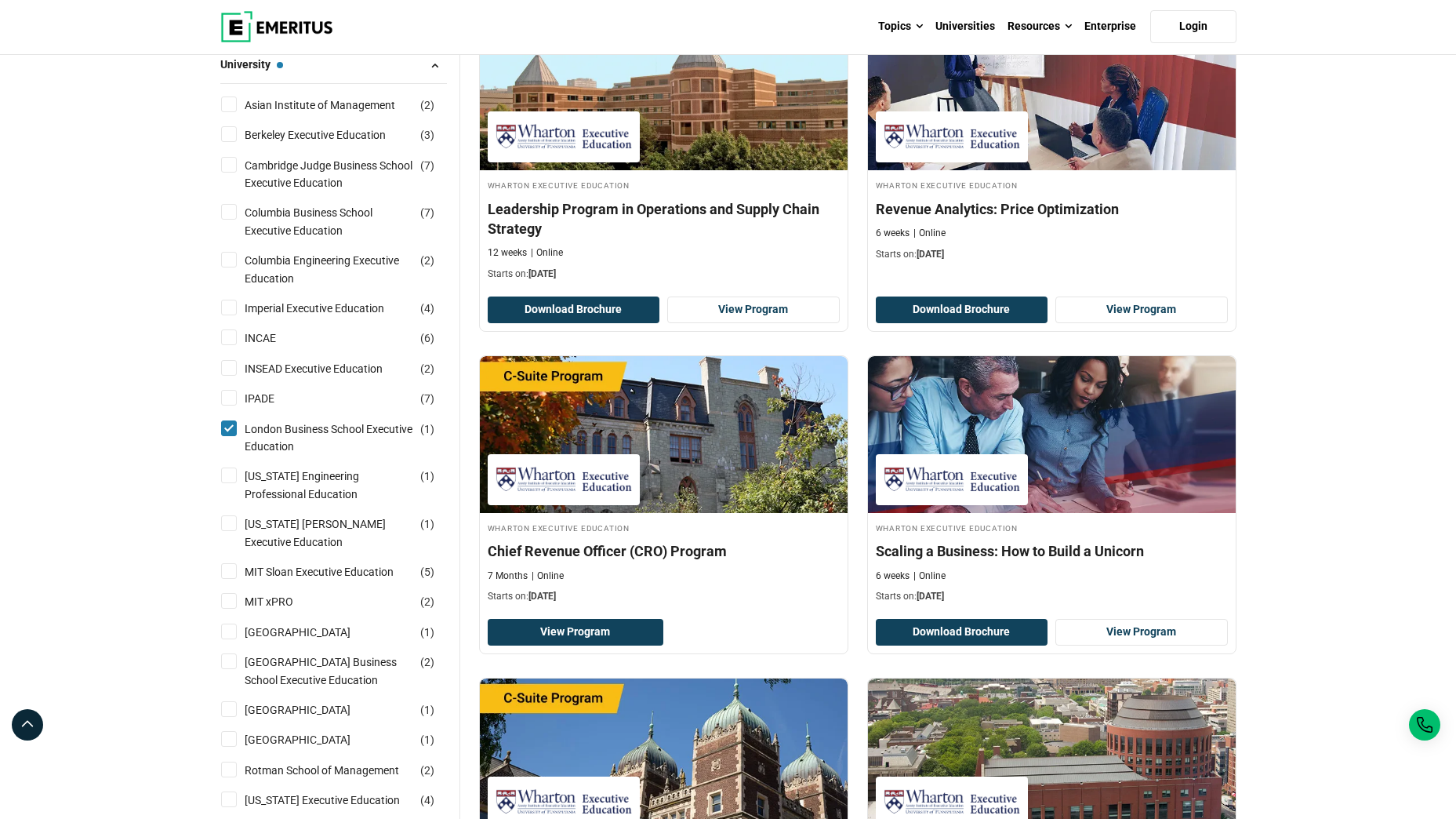
scroll to position [939, 0]
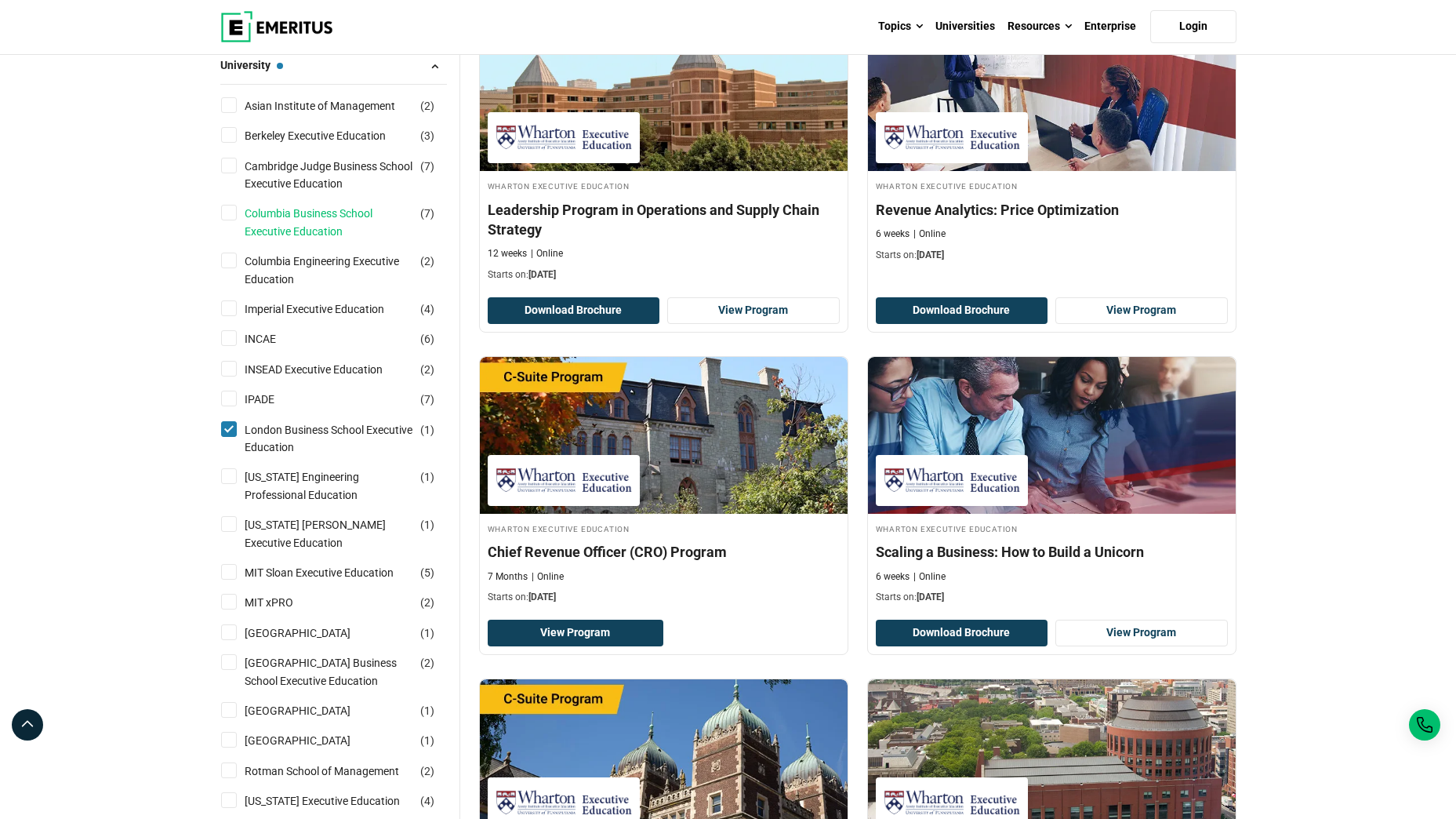
click at [299, 212] on link "Columbia Business School Executive Education" at bounding box center [344, 222] width 200 height 36
checkbox input "true"
